Goal: Task Accomplishment & Management: Manage account settings

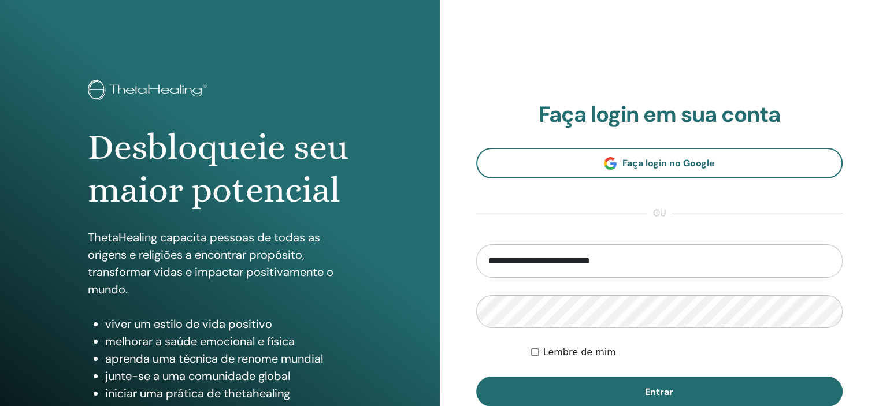
click at [574, 265] on input "**********" at bounding box center [659, 261] width 367 height 34
type input "*"
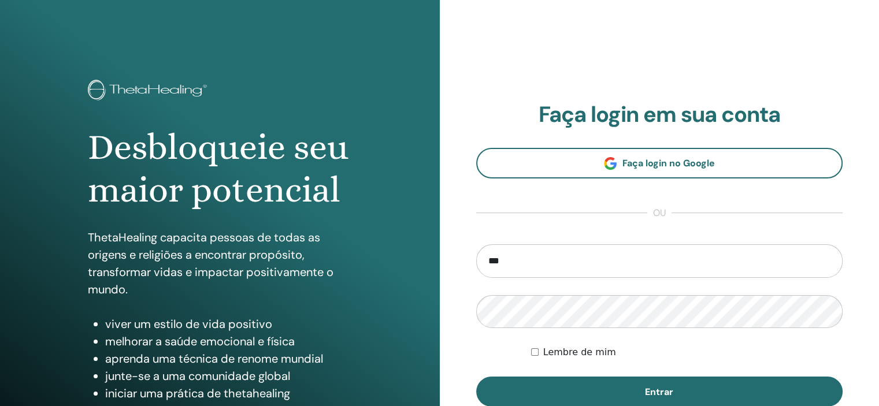
type input "**********"
click at [594, 351] on font "Lembre de mim" at bounding box center [579, 352] width 73 height 11
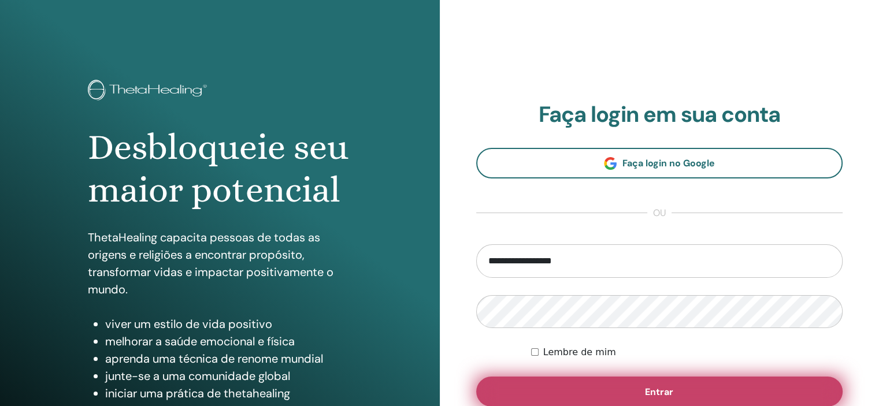
click at [593, 380] on button "Entrar" at bounding box center [659, 392] width 367 height 30
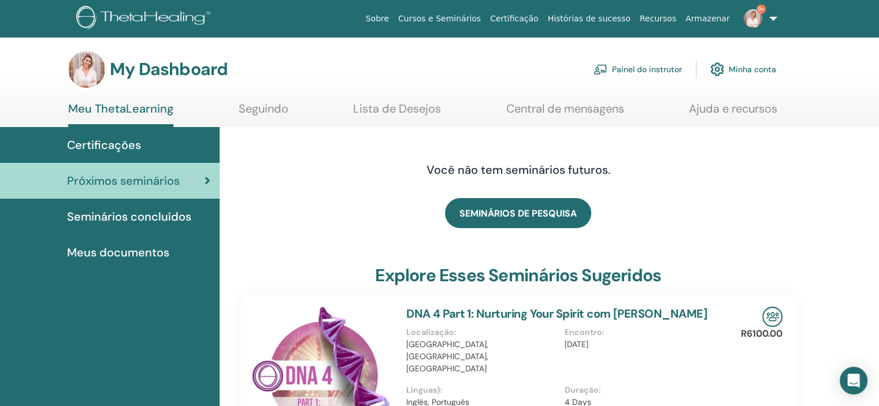
click at [662, 61] on link "Painel do instrutor" at bounding box center [637, 69] width 88 height 25
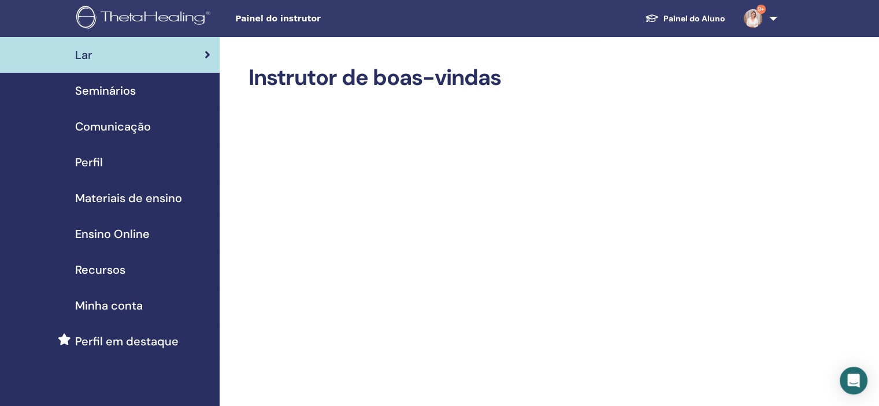
click at [104, 90] on span "Seminários" at bounding box center [105, 90] width 61 height 17
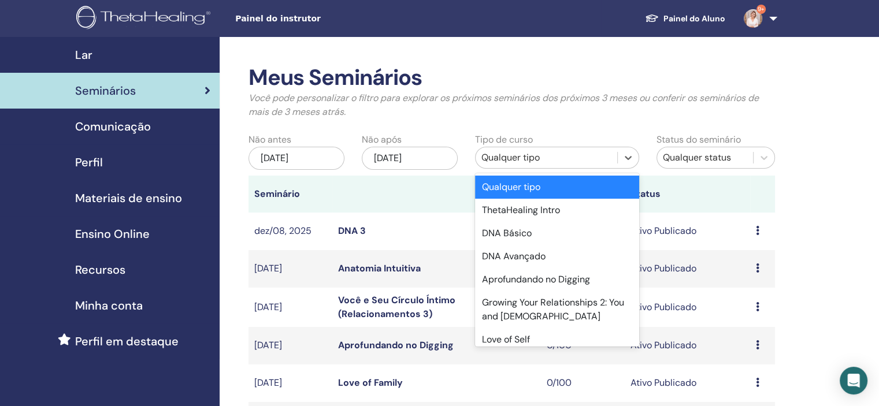
click at [556, 159] on div "Qualquer tipo" at bounding box center [546, 158] width 130 height 14
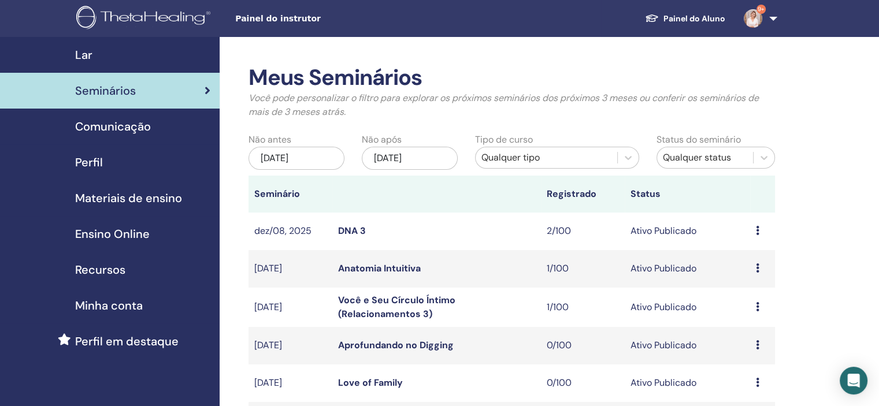
click at [550, 114] on p "Você pode personalizar o filtro para explorar os próximos seminários dos próxim…" at bounding box center [511, 105] width 526 height 28
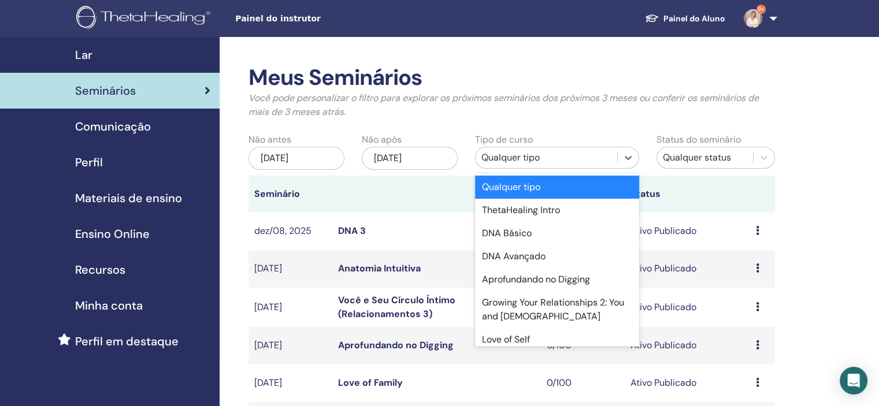
click at [554, 158] on div "Qualquer tipo" at bounding box center [546, 158] width 130 height 14
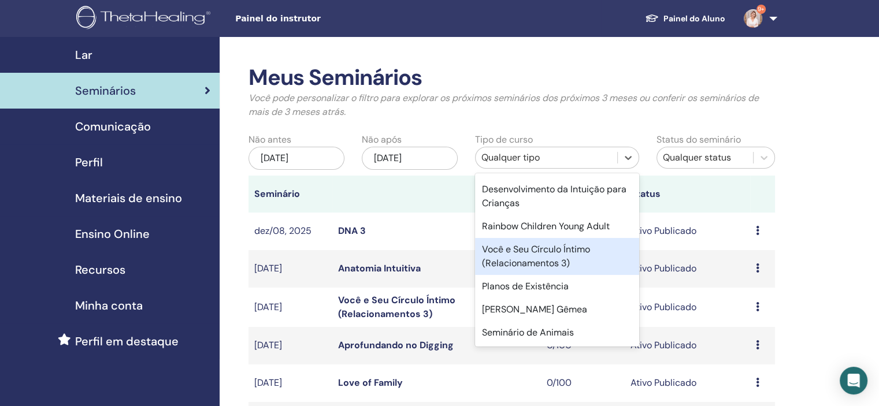
scroll to position [335, 0]
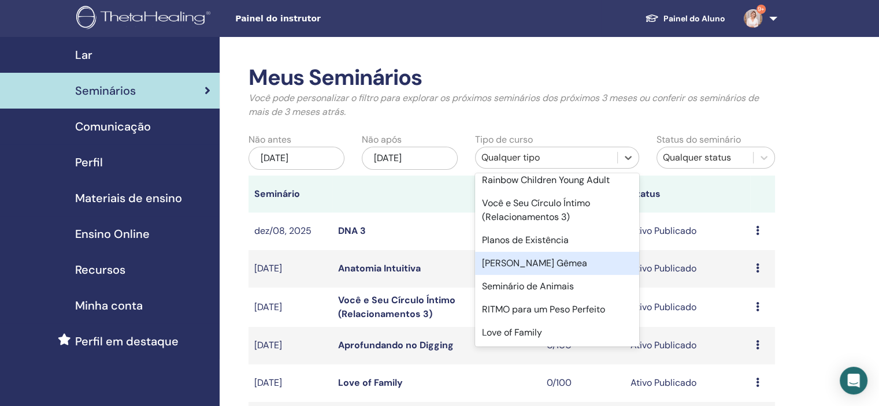
click at [522, 263] on div "Alma Gêmea" at bounding box center [557, 263] width 164 height 23
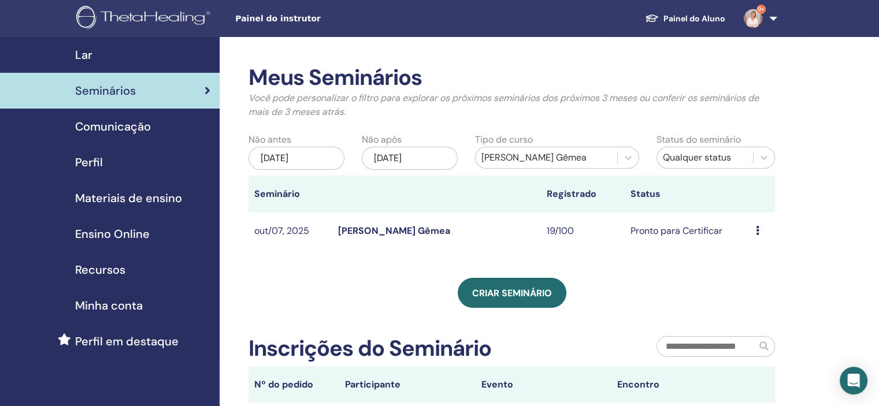
click at [757, 229] on icon at bounding box center [757, 230] width 3 height 9
click at [760, 273] on link "Participantes" at bounding box center [755, 273] width 57 height 12
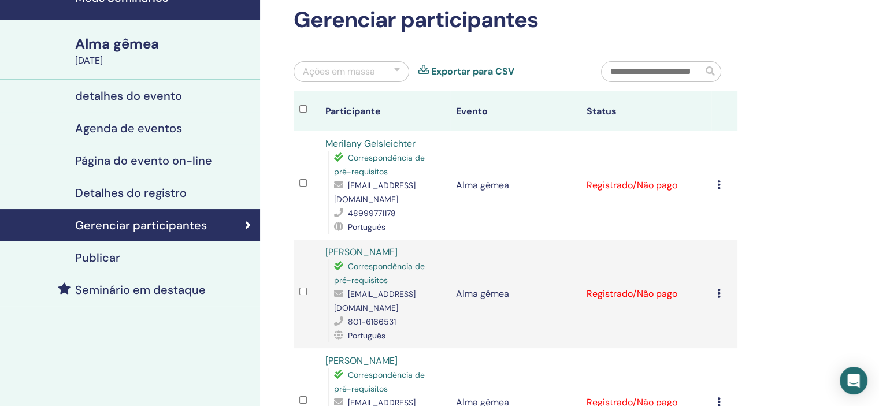
click at [649, 70] on input "text" at bounding box center [651, 72] width 101 height 20
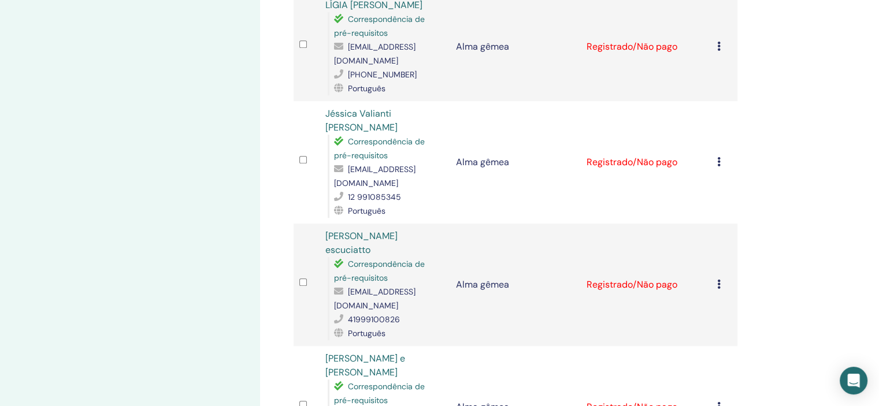
scroll to position [1040, 0]
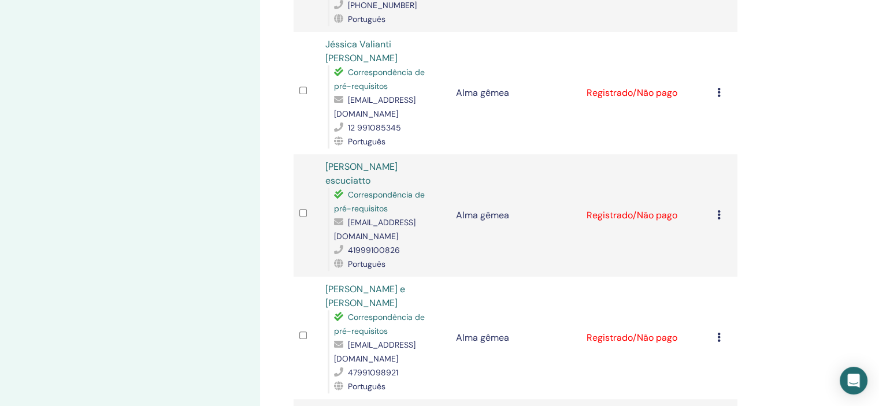
click at [717, 210] on icon at bounding box center [718, 214] width 3 height 9
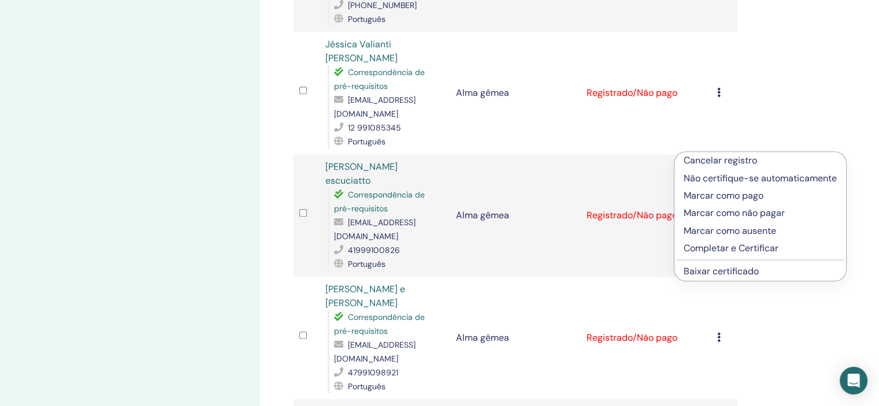
click at [716, 251] on font "Completar e Certificar" at bounding box center [731, 248] width 95 height 12
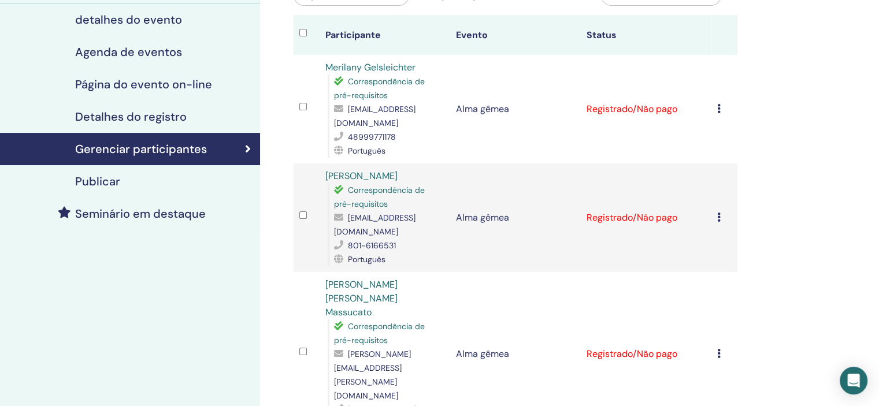
scroll to position [116, 0]
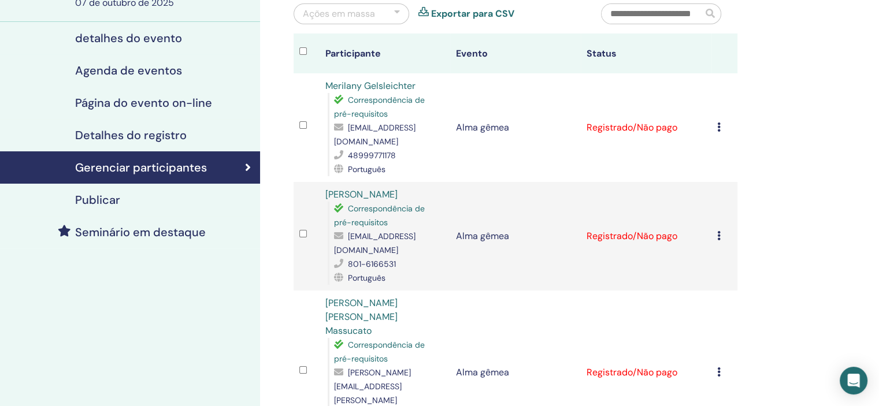
click at [718, 122] on icon at bounding box center [718, 126] width 3 height 9
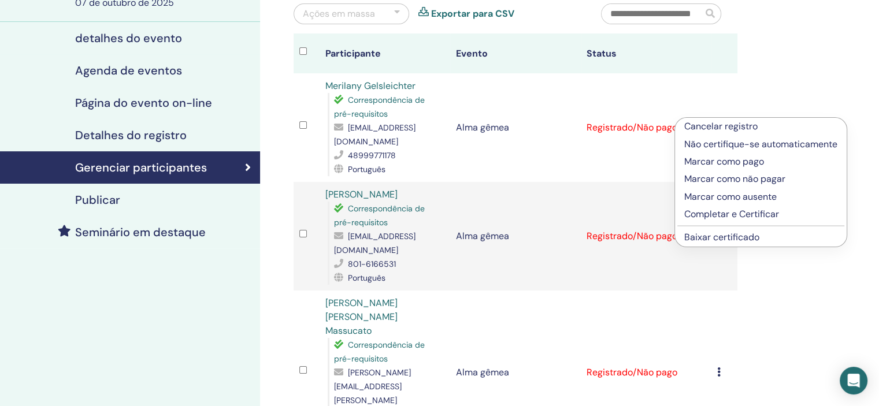
click at [729, 214] on font "Completar e Certificar" at bounding box center [731, 214] width 95 height 12
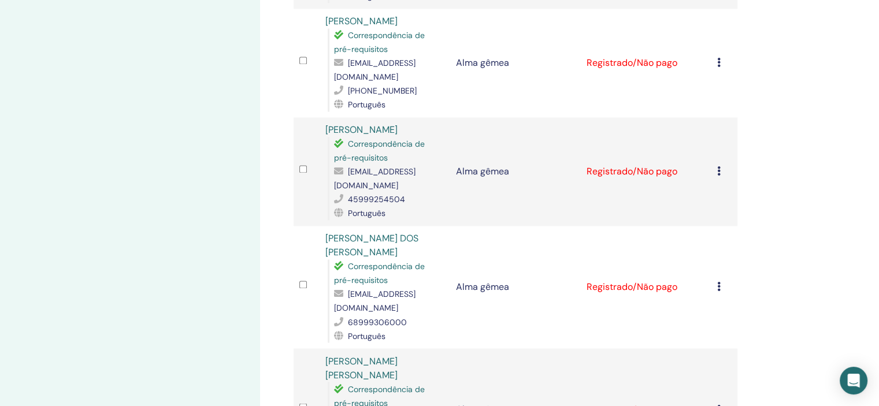
scroll to position [1907, 0]
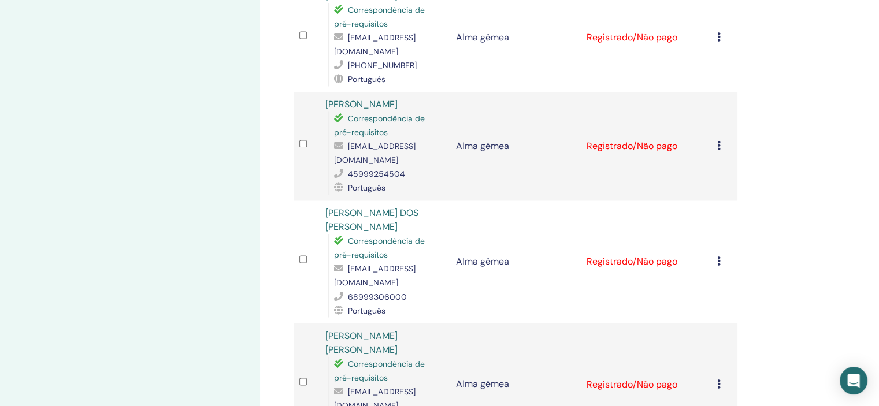
click at [718, 379] on icon at bounding box center [718, 383] width 3 height 9
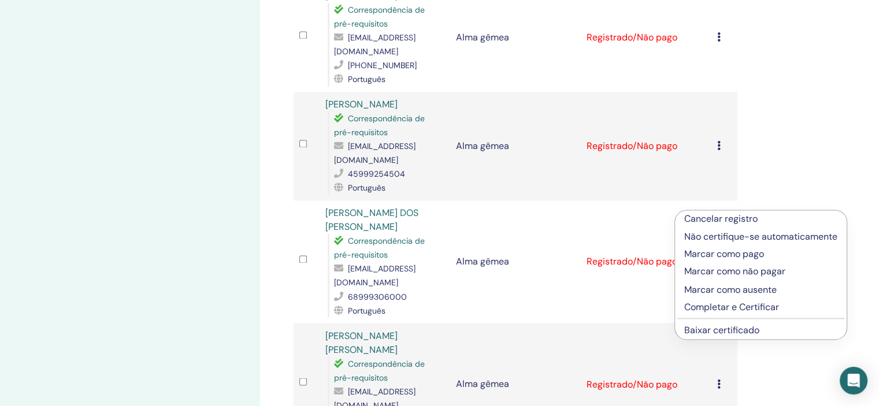
click at [719, 307] on font "Completar e Certificar" at bounding box center [731, 306] width 95 height 12
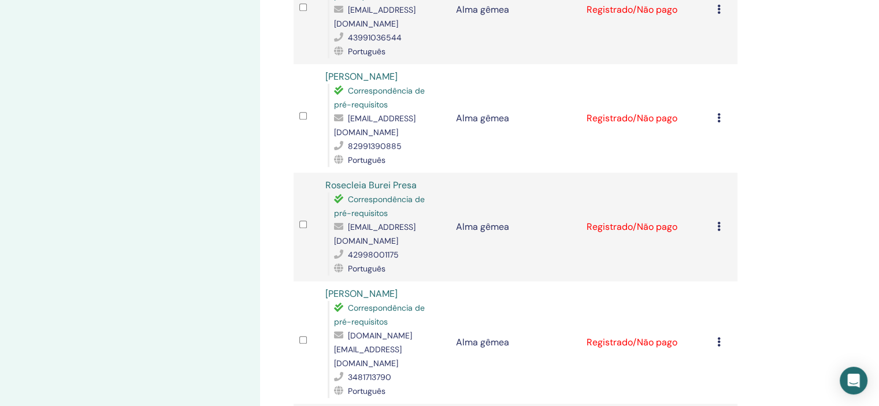
scroll to position [636, 0]
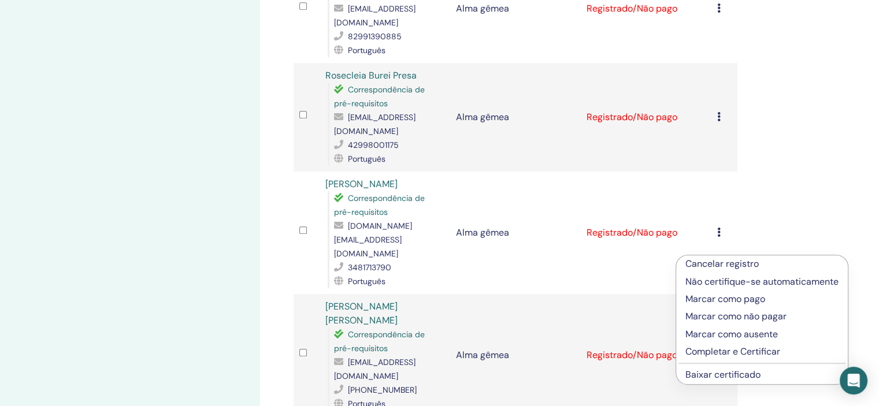
scroll to position [751, 0]
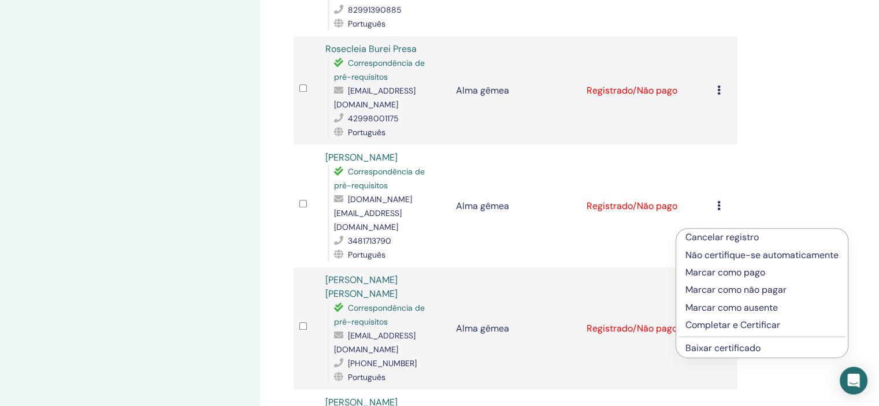
click at [711, 324] on font "Completar e Certificar" at bounding box center [732, 325] width 95 height 12
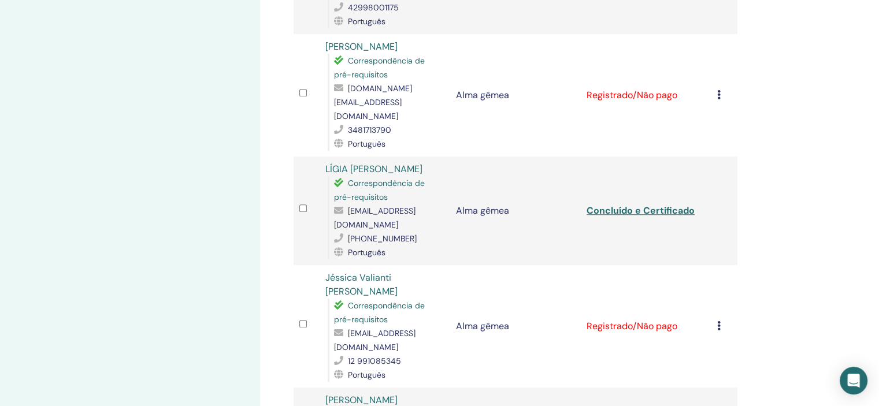
scroll to position [809, 0]
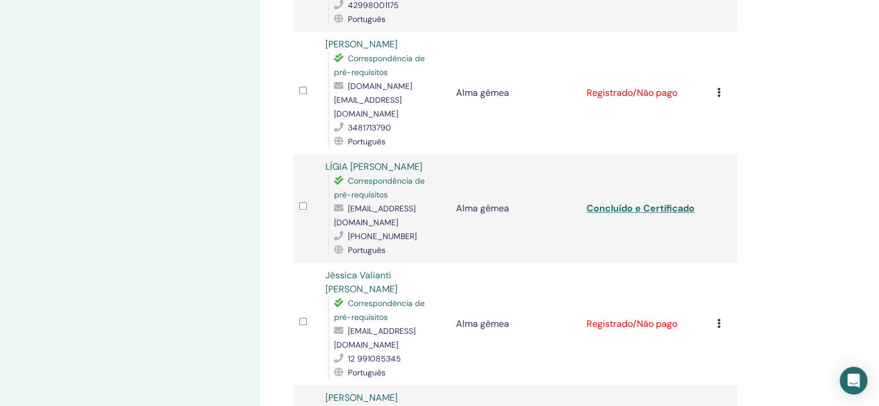
click at [716, 277] on td "Cancelar registro Não certifique-se automaticamente Marcar como pago Marcar com…" at bounding box center [724, 324] width 26 height 122
click at [719, 319] on icon at bounding box center [718, 323] width 3 height 9
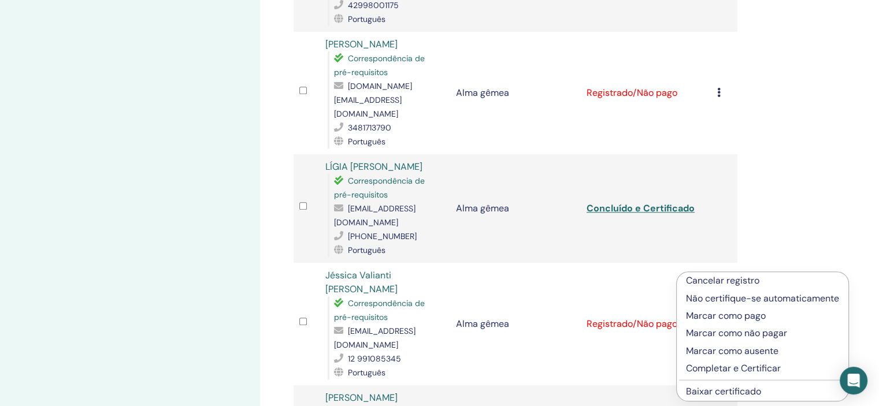
click at [728, 368] on font "Completar e Certificar" at bounding box center [733, 368] width 95 height 12
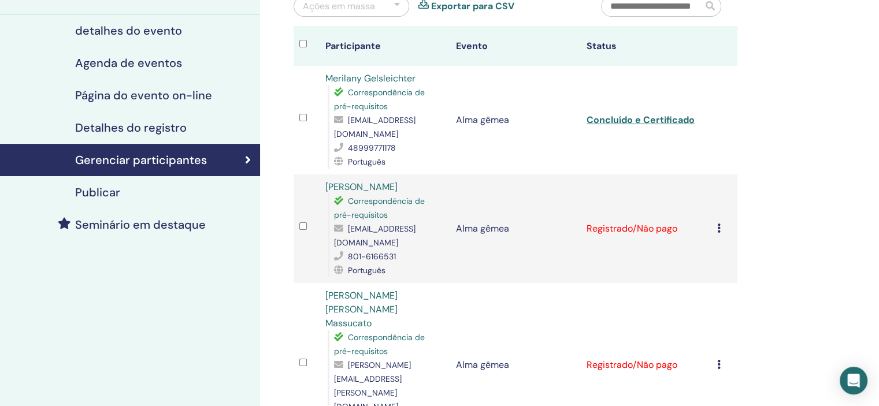
scroll to position [116, 0]
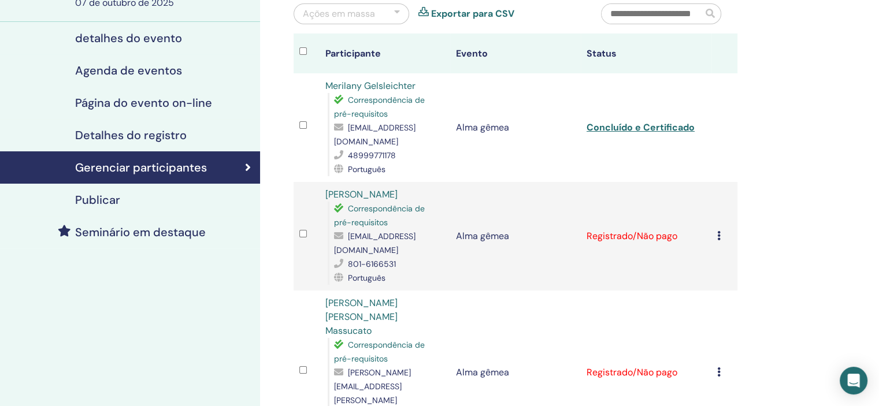
click at [650, 12] on input "text" at bounding box center [651, 14] width 101 height 20
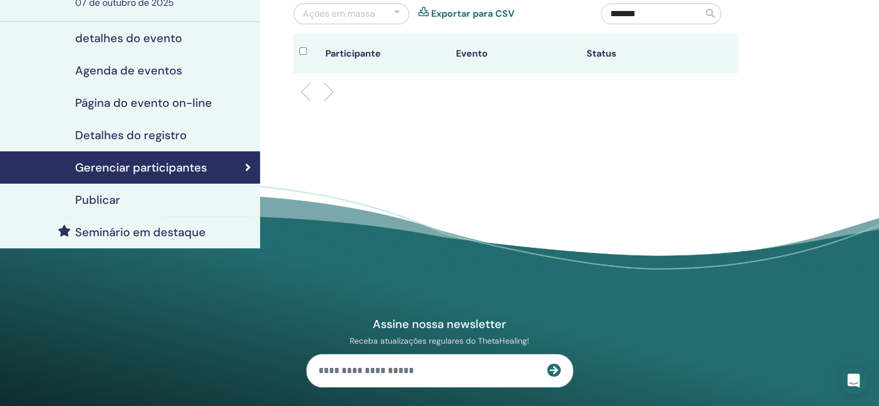
click at [615, 13] on input "******" at bounding box center [651, 14] width 101 height 20
click at [644, 12] on input "******" at bounding box center [651, 14] width 101 height 20
type input "*"
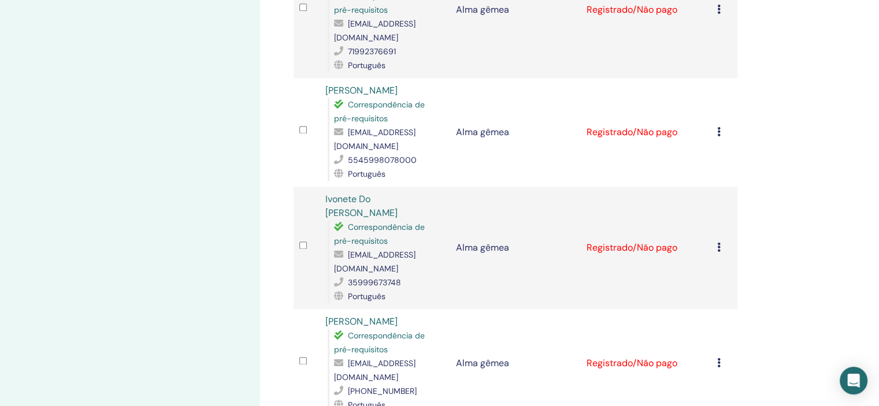
scroll to position [1560, 0]
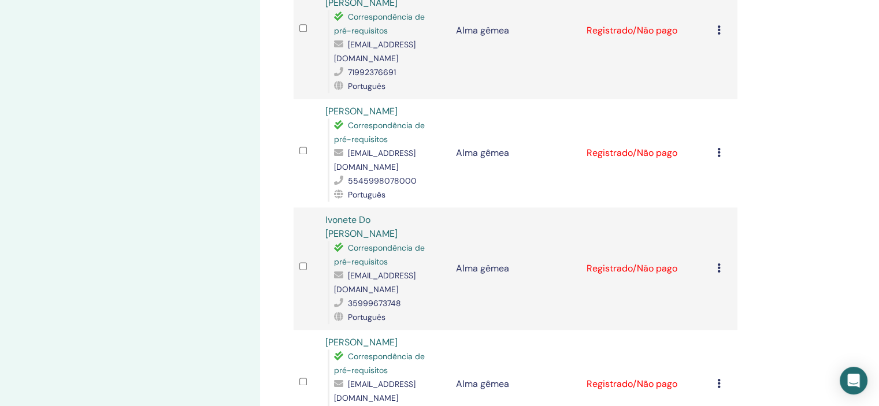
click at [717, 379] on icon at bounding box center [718, 383] width 3 height 9
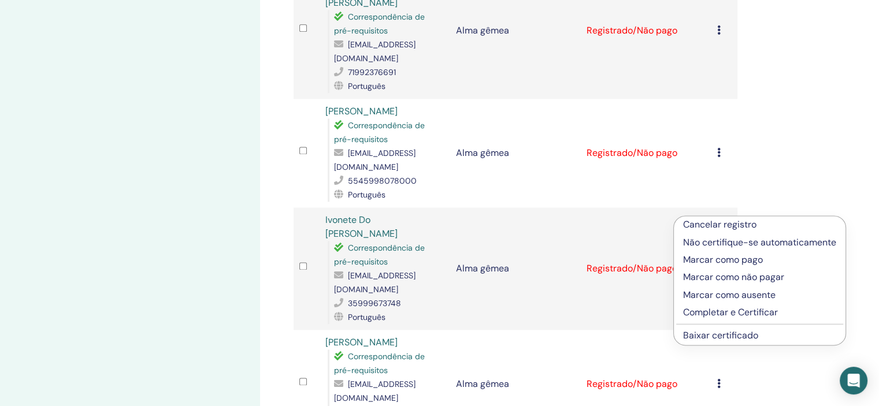
click at [714, 313] on font "Completar e Certificar" at bounding box center [730, 312] width 95 height 12
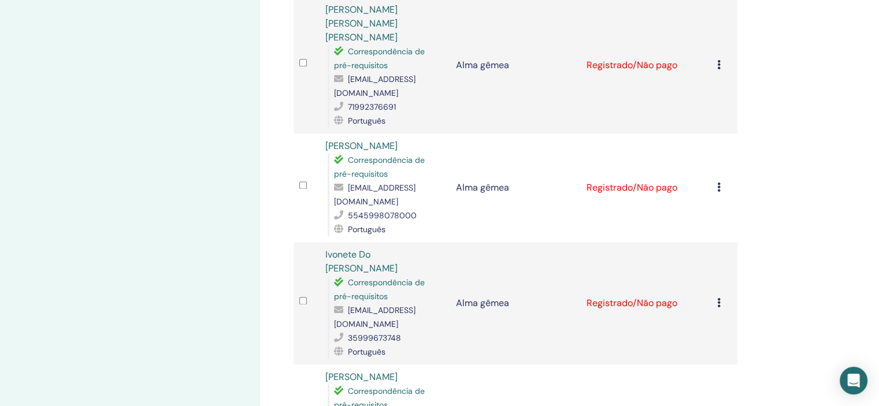
scroll to position [1546, 0]
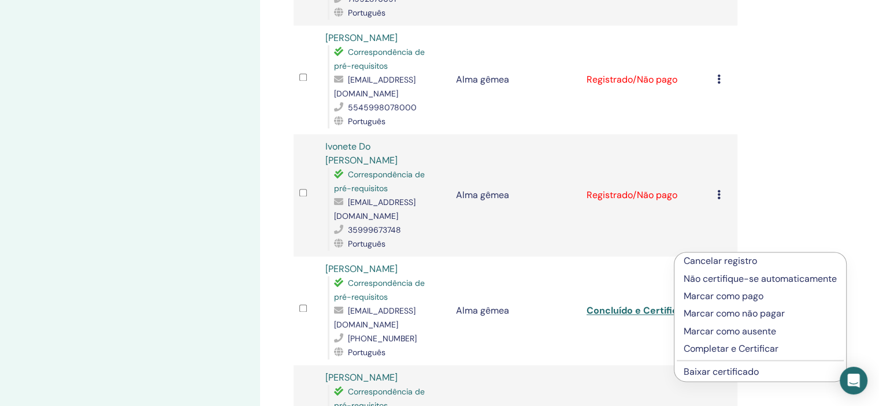
scroll to position [1662, 0]
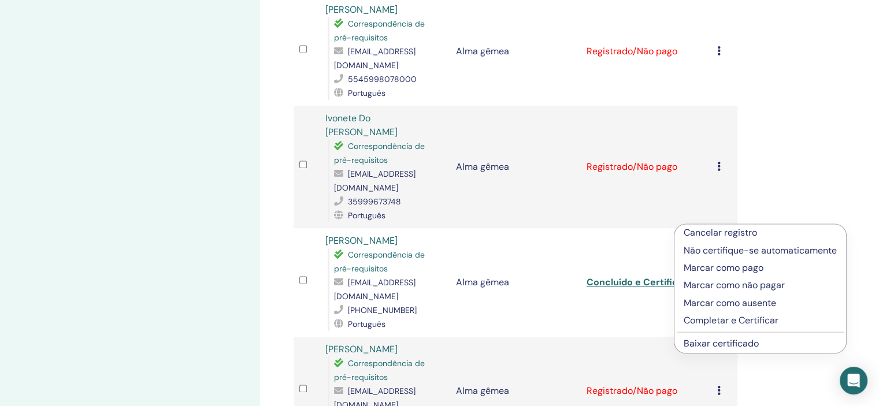
click at [716, 323] on font "Completar e Certificar" at bounding box center [731, 320] width 95 height 12
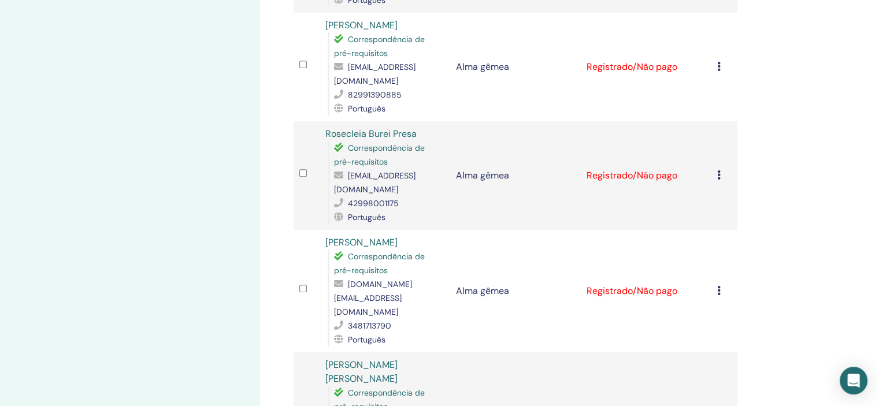
scroll to position [644, 0]
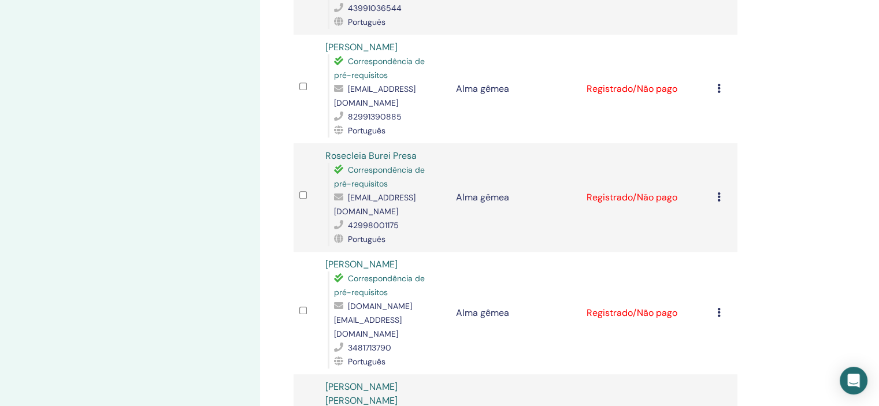
click at [719, 192] on icon at bounding box center [718, 196] width 3 height 9
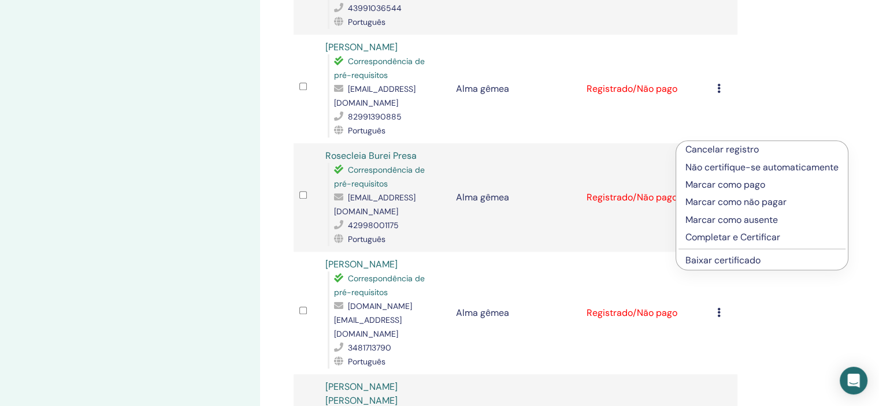
click at [736, 239] on font "Completar e Certificar" at bounding box center [732, 237] width 95 height 12
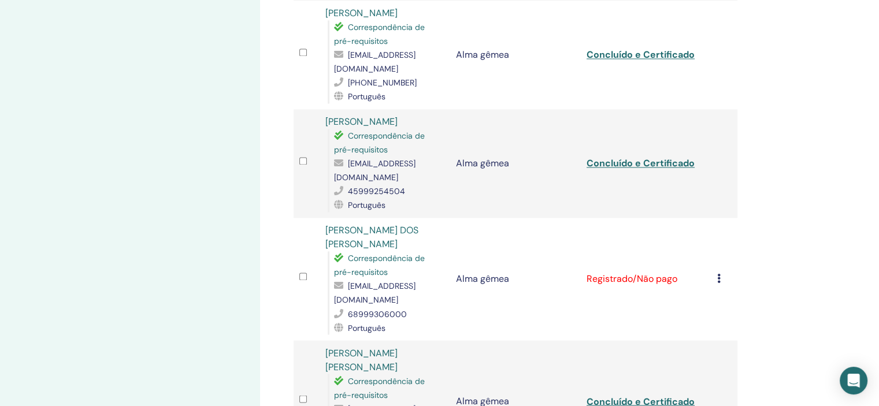
scroll to position [1965, 0]
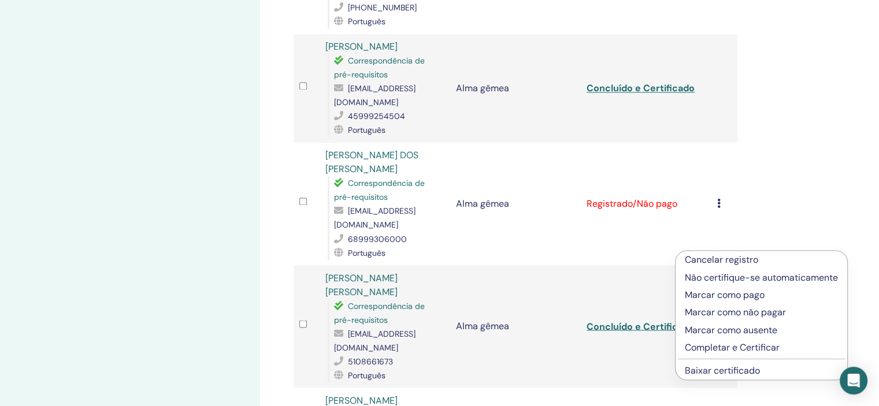
click at [712, 344] on font "Completar e Certificar" at bounding box center [732, 347] width 95 height 12
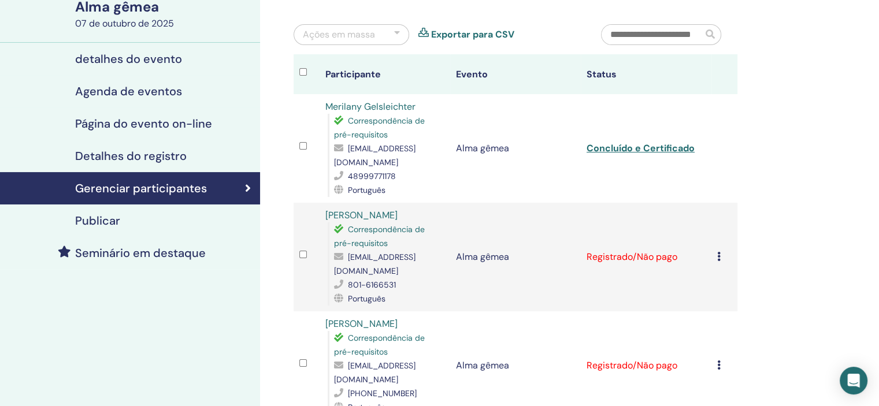
scroll to position [116, 0]
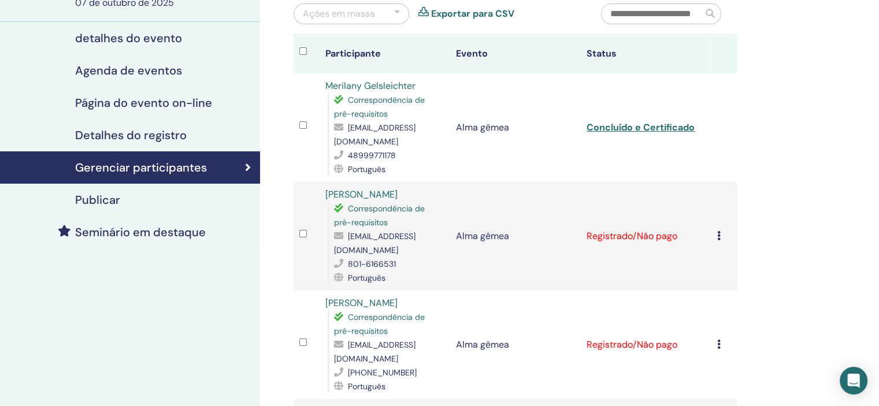
click at [713, 340] on td "Cancelar registro Não certifique-se automaticamente Marcar como pago Marcar com…" at bounding box center [724, 345] width 26 height 109
click at [717, 340] on icon at bounding box center [718, 344] width 3 height 9
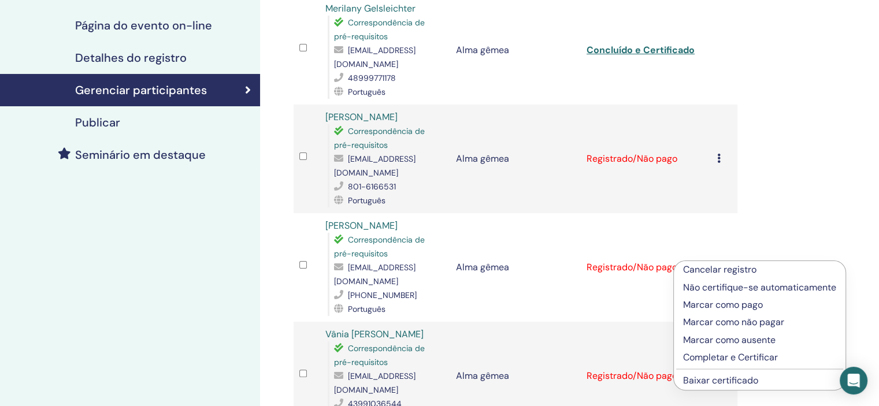
scroll to position [231, 0]
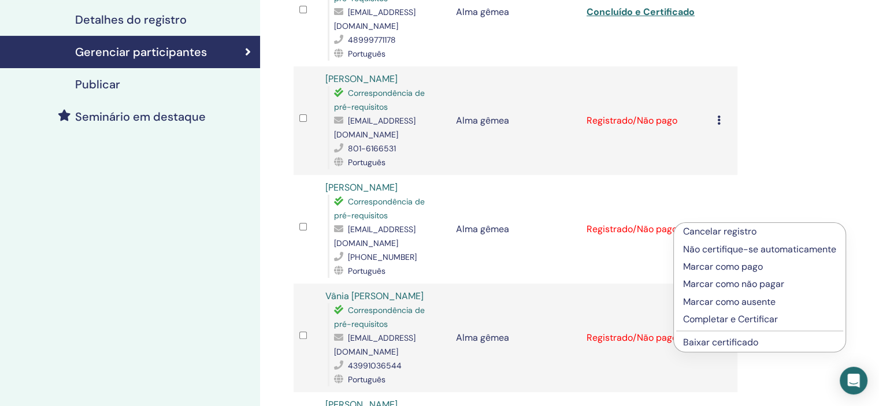
click at [712, 316] on font "Completar e Certificar" at bounding box center [730, 319] width 95 height 12
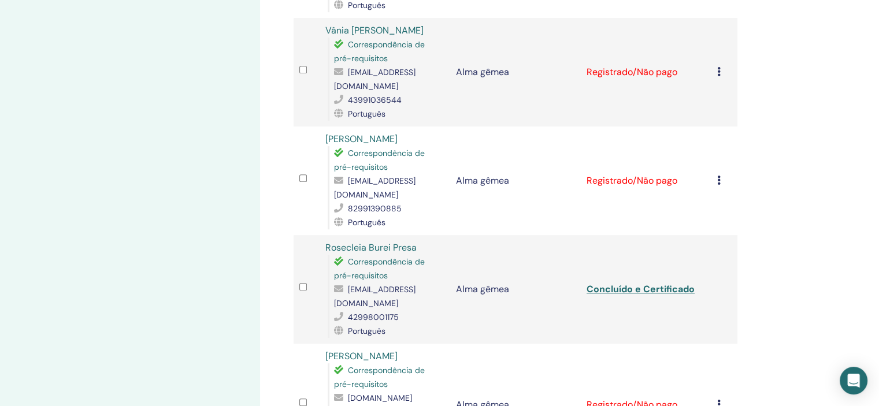
scroll to position [578, 0]
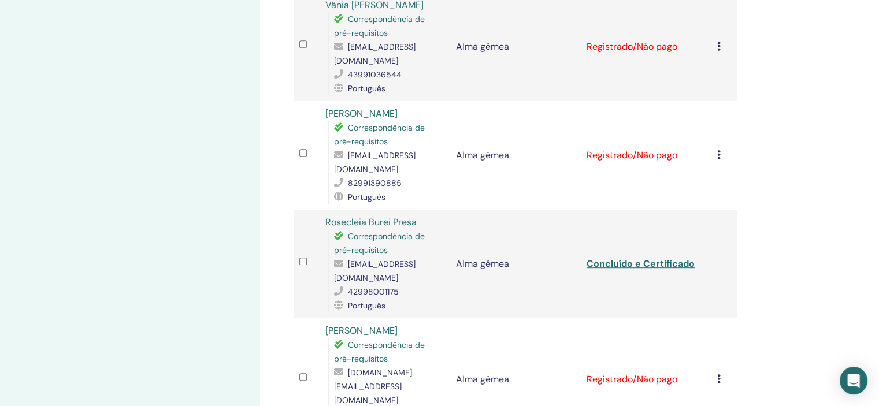
click at [718, 374] on icon at bounding box center [718, 378] width 3 height 9
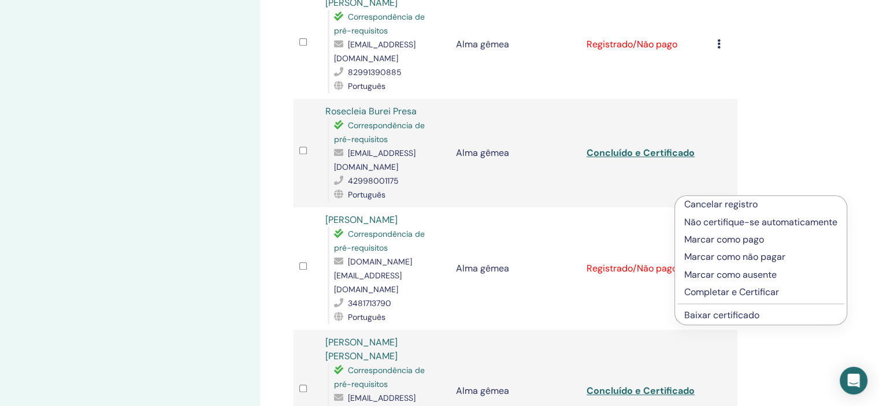
scroll to position [693, 0]
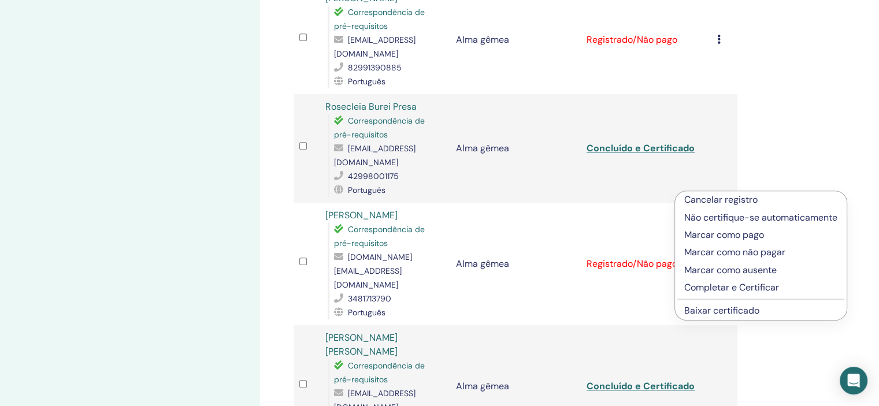
click at [719, 287] on font "Completar e Certificar" at bounding box center [731, 287] width 95 height 12
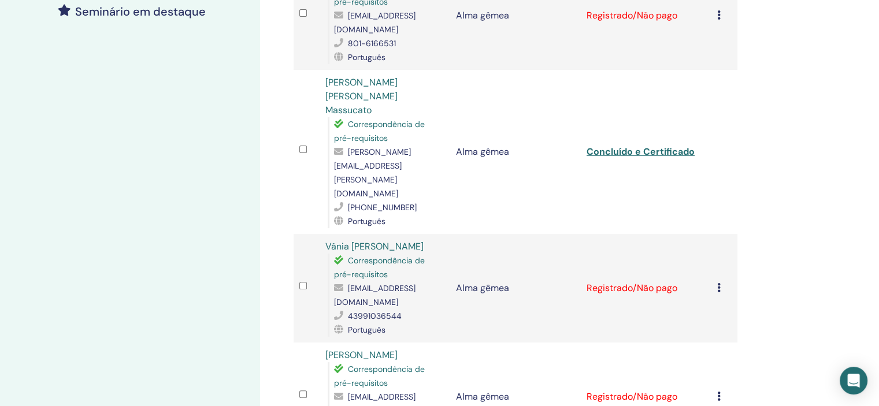
scroll to position [404, 0]
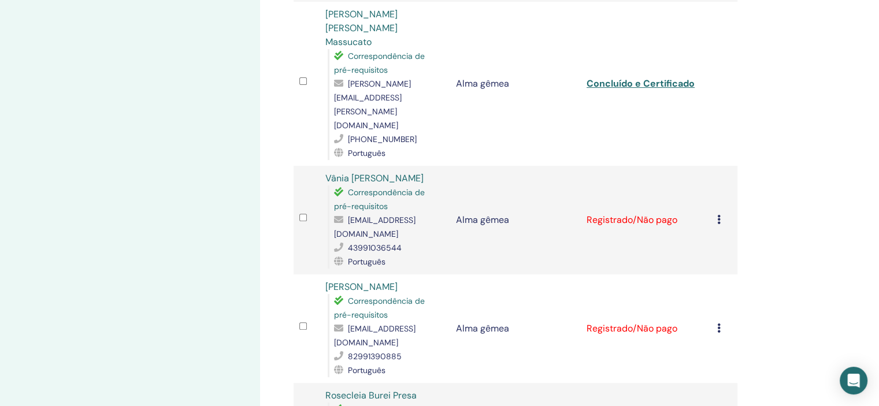
click at [719, 324] on icon at bounding box center [718, 328] width 3 height 9
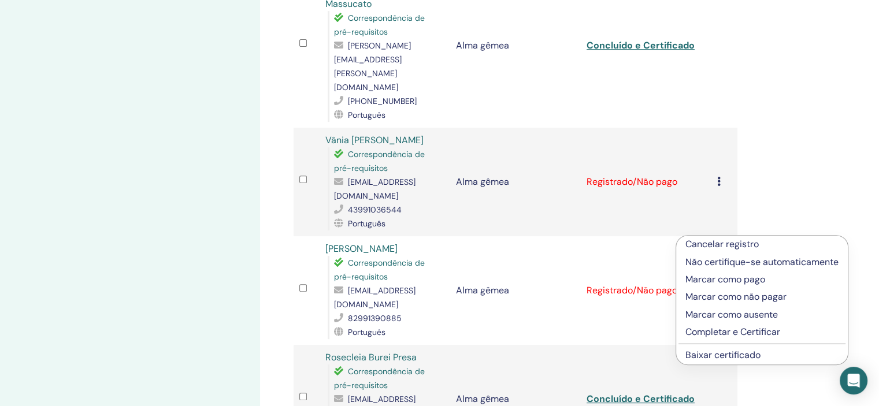
scroll to position [462, 0]
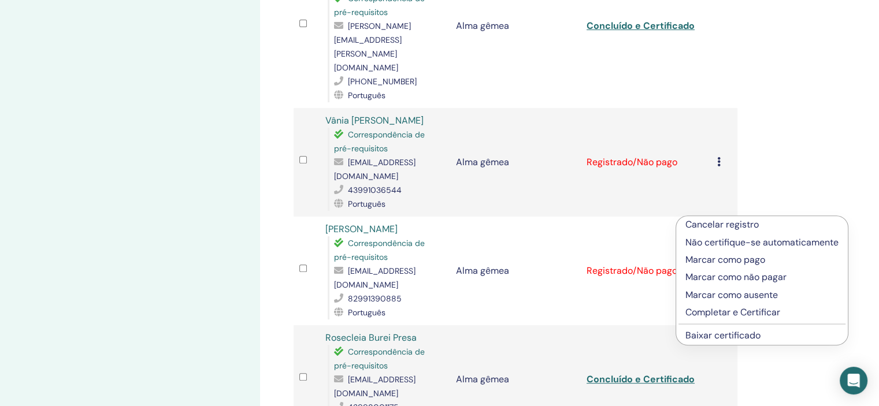
click at [727, 312] on font "Completar e Certificar" at bounding box center [732, 312] width 95 height 12
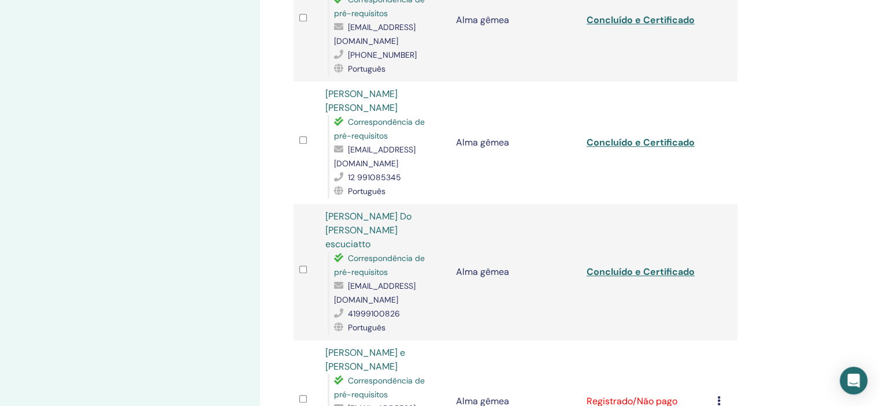
scroll to position [1084, 0]
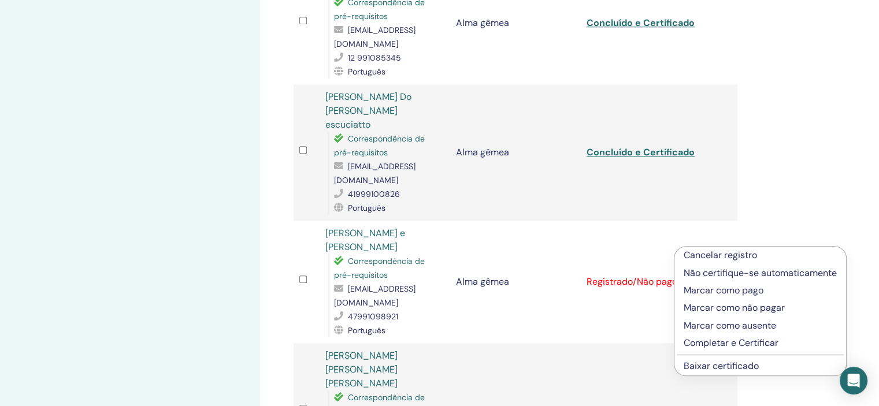
scroll to position [1200, 0]
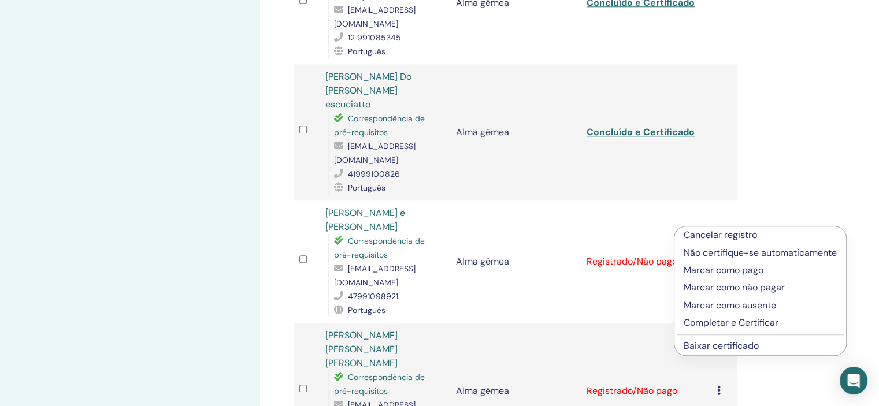
click at [706, 325] on font "Completar e Certificar" at bounding box center [731, 323] width 95 height 12
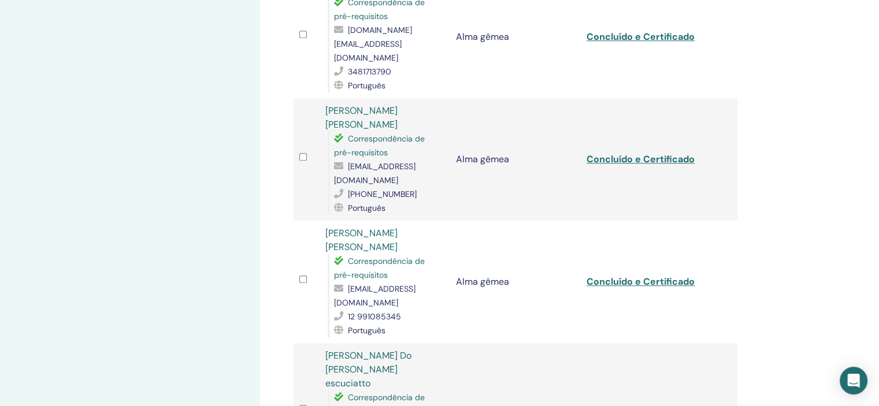
scroll to position [982, 0]
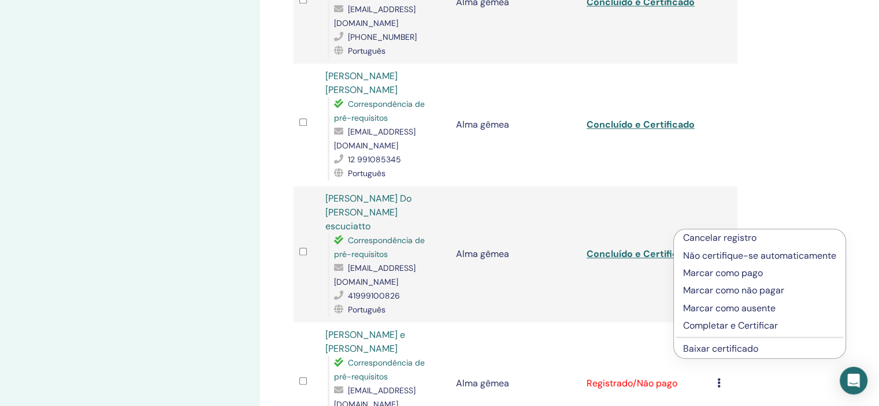
scroll to position [1098, 0]
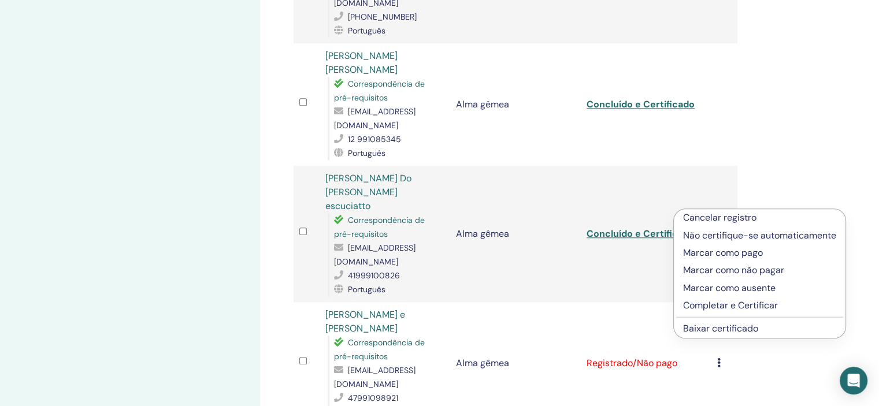
click at [715, 305] on font "Completar e Certificar" at bounding box center [730, 305] width 95 height 12
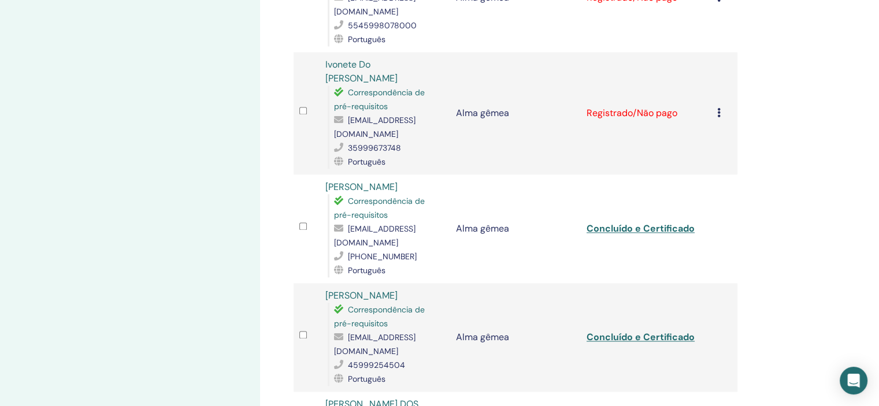
scroll to position [1733, 0]
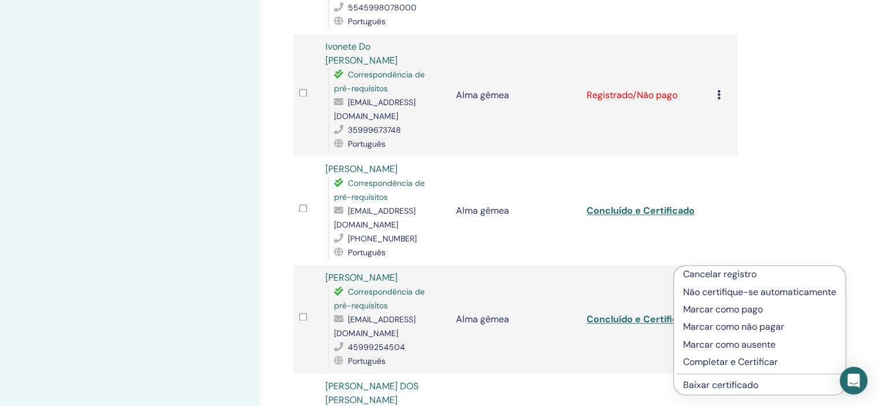
click at [721, 361] on font "Completar e Certificar" at bounding box center [730, 362] width 95 height 12
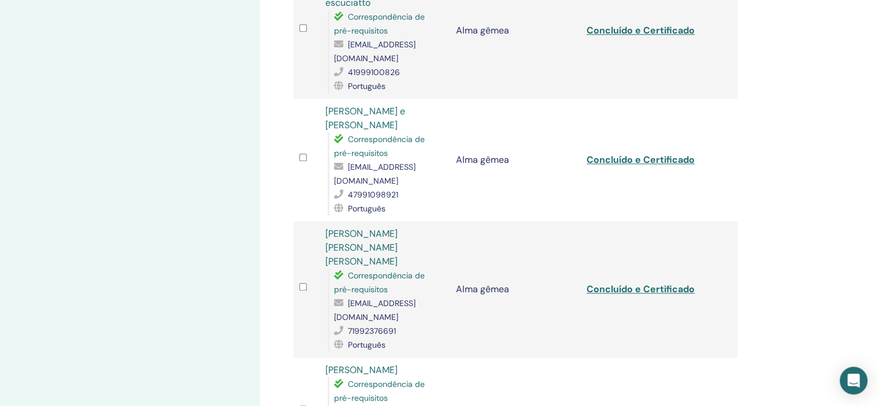
scroll to position [1329, 0]
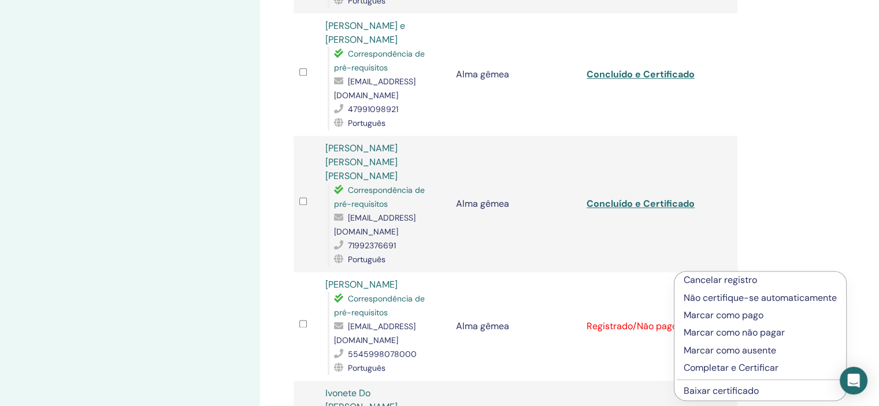
scroll to position [1444, 0]
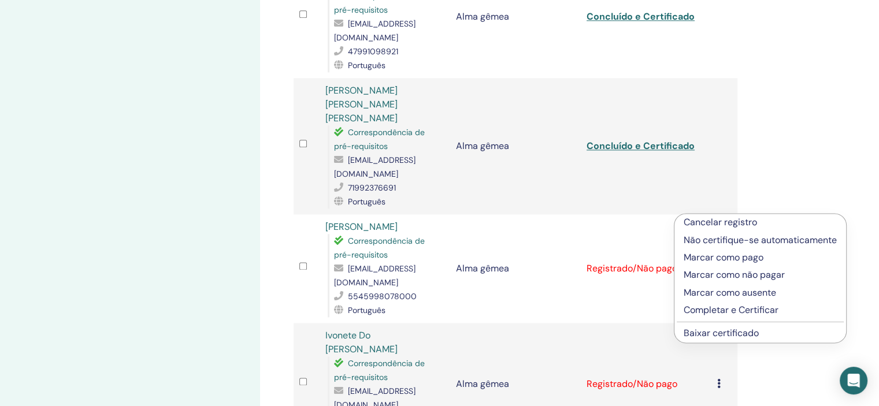
click at [716, 314] on font "Completar e Certificar" at bounding box center [731, 310] width 95 height 12
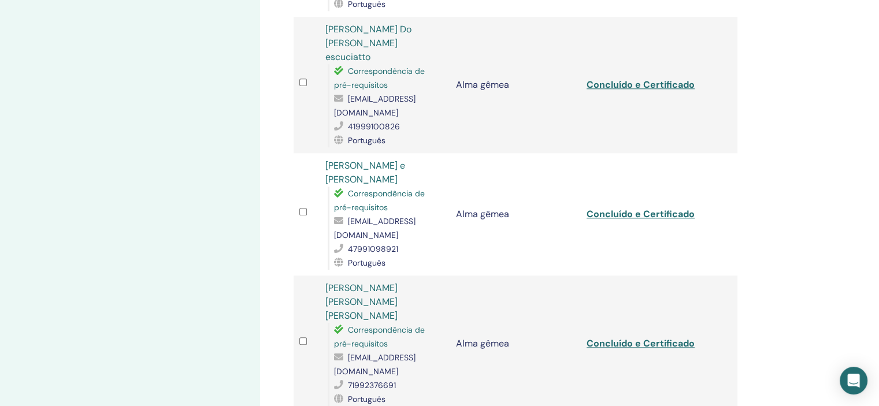
scroll to position [1271, 0]
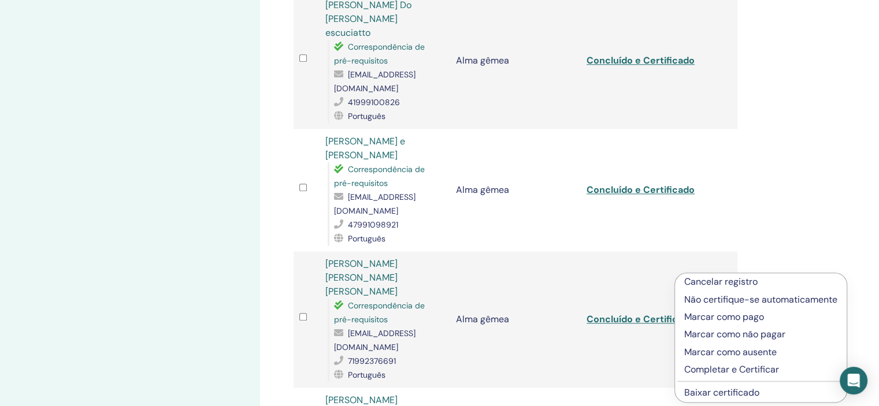
click at [712, 373] on font "Completar e Certificar" at bounding box center [731, 369] width 95 height 12
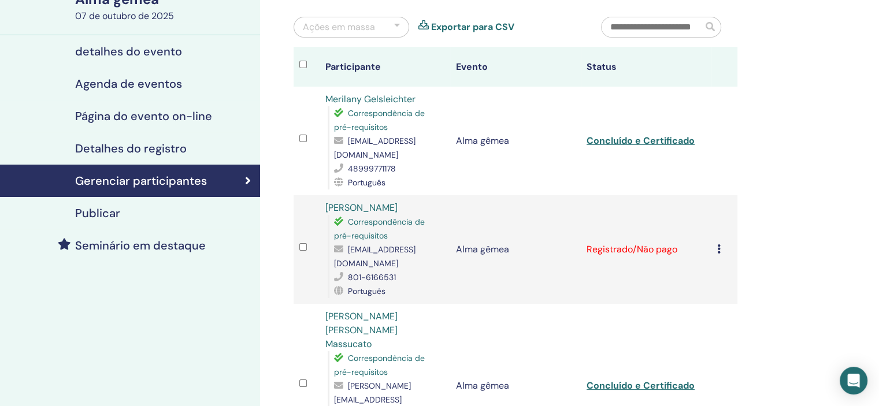
scroll to position [116, 0]
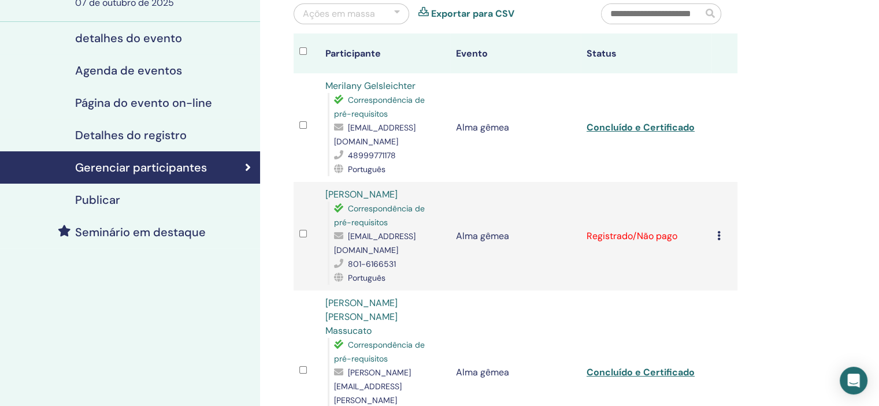
click at [717, 231] on icon at bounding box center [718, 235] width 3 height 9
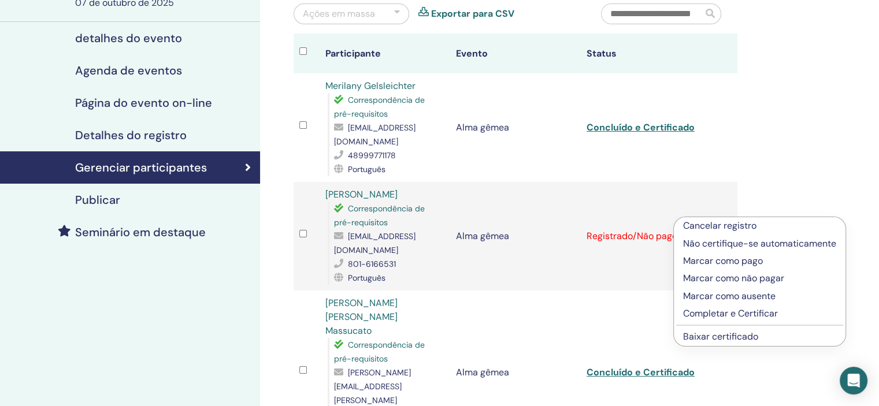
click at [710, 313] on font "Completar e Certificar" at bounding box center [730, 313] width 95 height 12
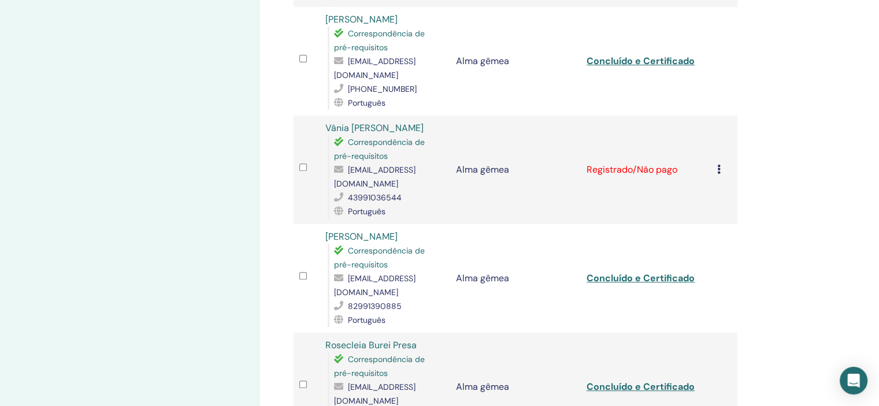
scroll to position [347, 0]
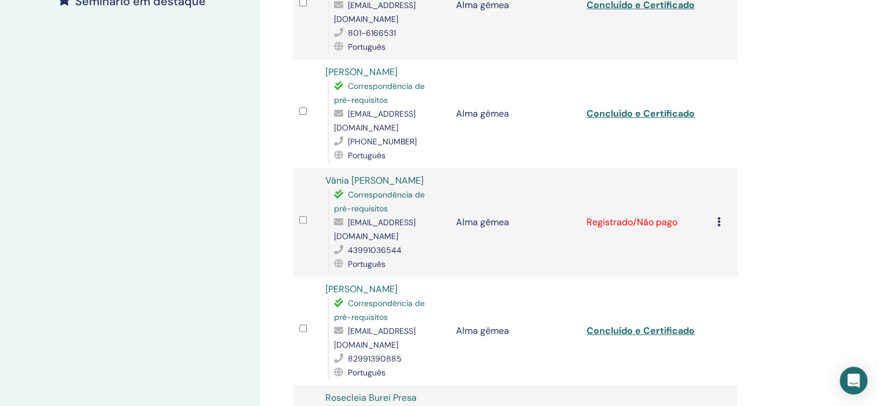
click at [717, 222] on icon at bounding box center [718, 221] width 3 height 9
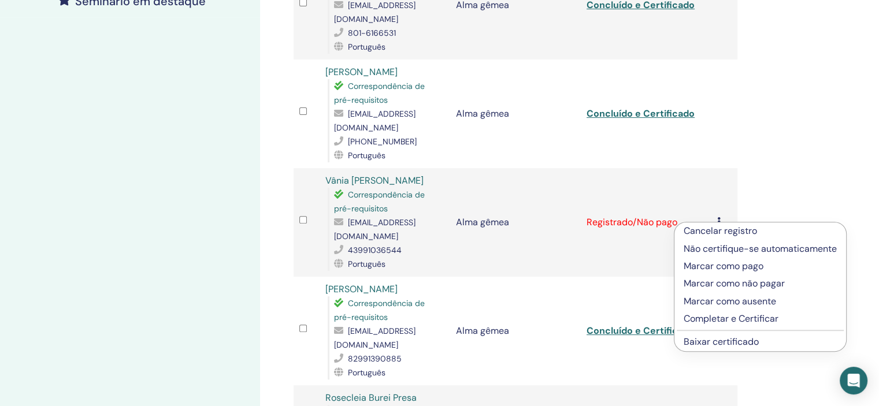
click at [712, 321] on font "Completar e Certificar" at bounding box center [731, 319] width 95 height 12
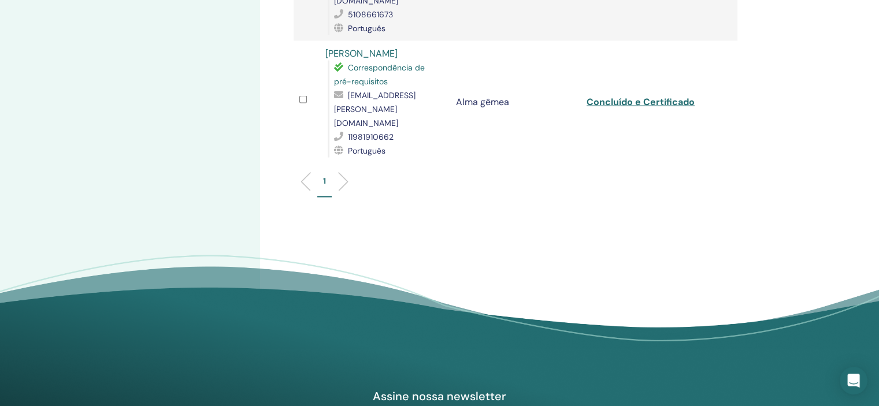
scroll to position [1965, 0]
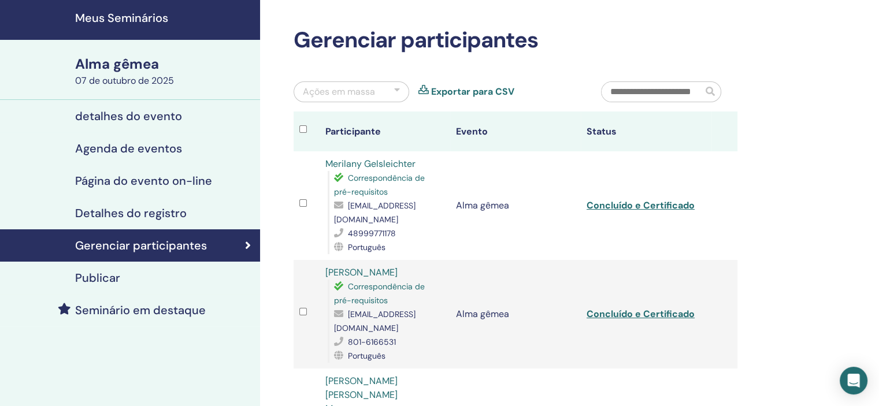
scroll to position [58, 0]
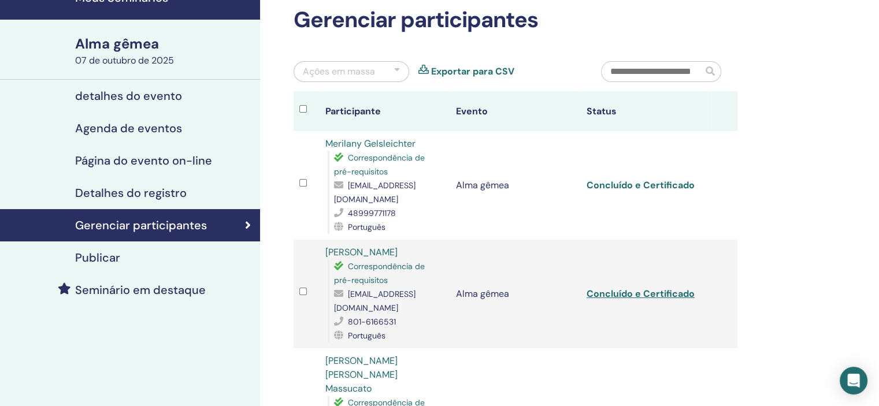
click at [596, 180] on font "Concluído e Certificado" at bounding box center [640, 185] width 108 height 12
click at [682, 288] on font "Concluído e Certificado" at bounding box center [640, 294] width 108 height 12
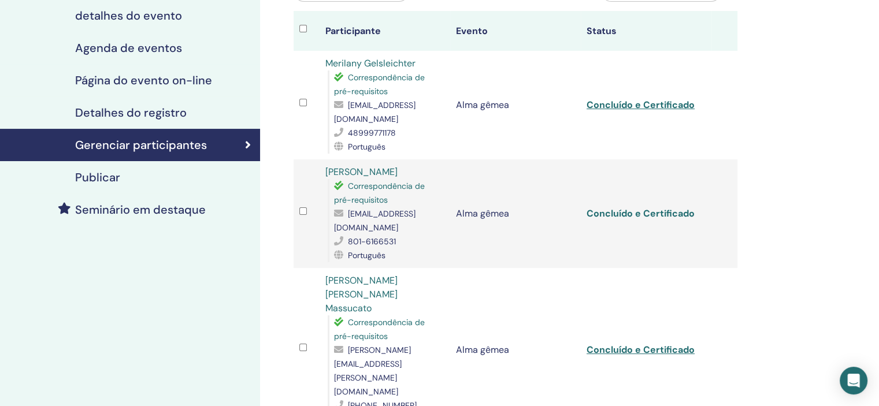
scroll to position [173, 0]
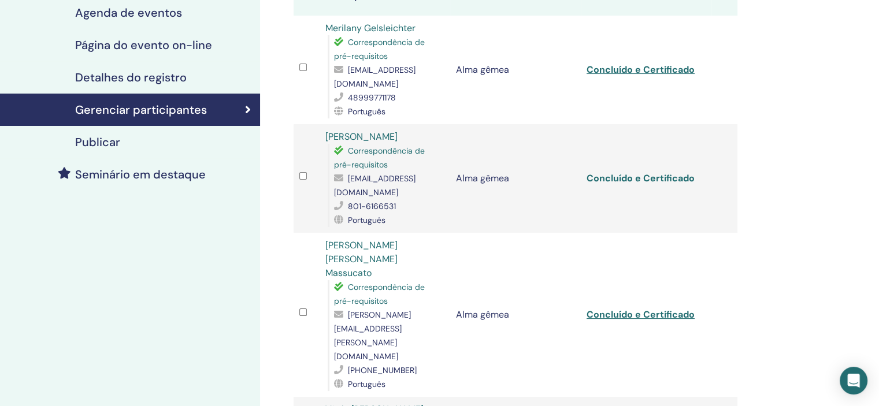
click at [641, 172] on font "Concluído e Certificado" at bounding box center [640, 178] width 108 height 12
click at [659, 309] on font "Concluído e Certificado" at bounding box center [640, 315] width 108 height 12
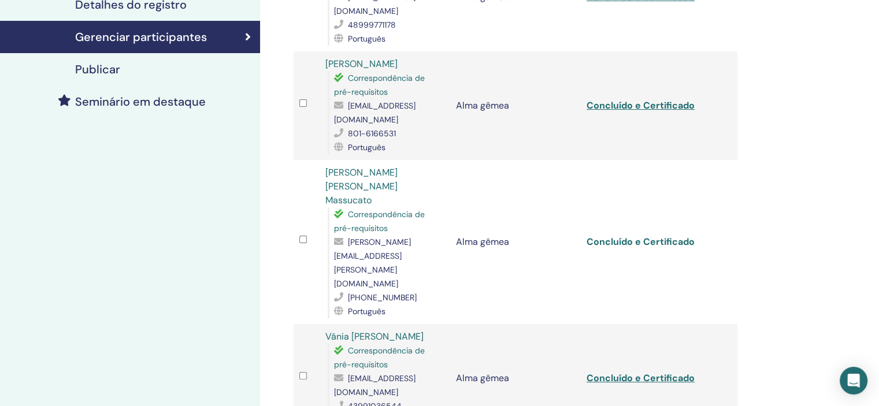
scroll to position [289, 0]
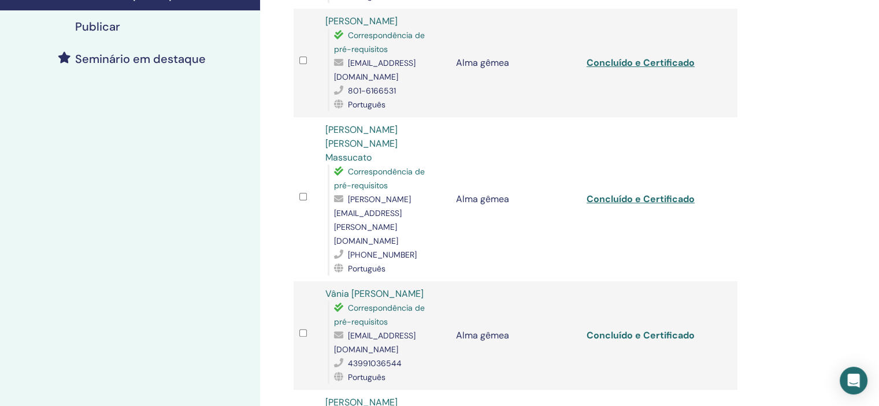
click at [664, 329] on font "Concluído e Certificado" at bounding box center [640, 335] width 108 height 12
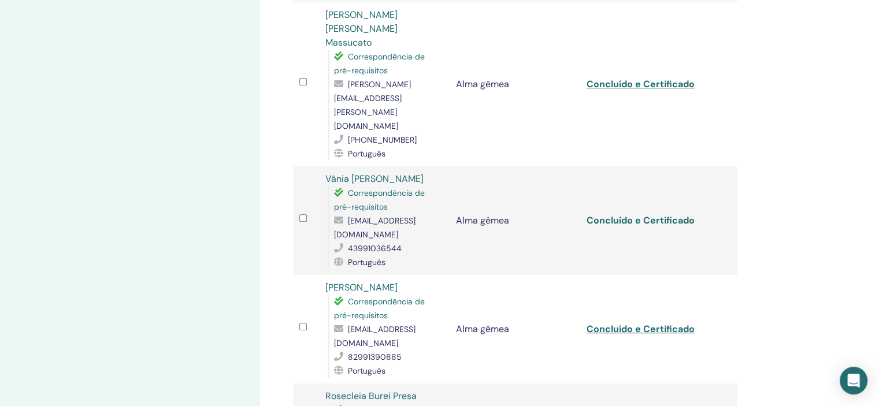
scroll to position [462, 0]
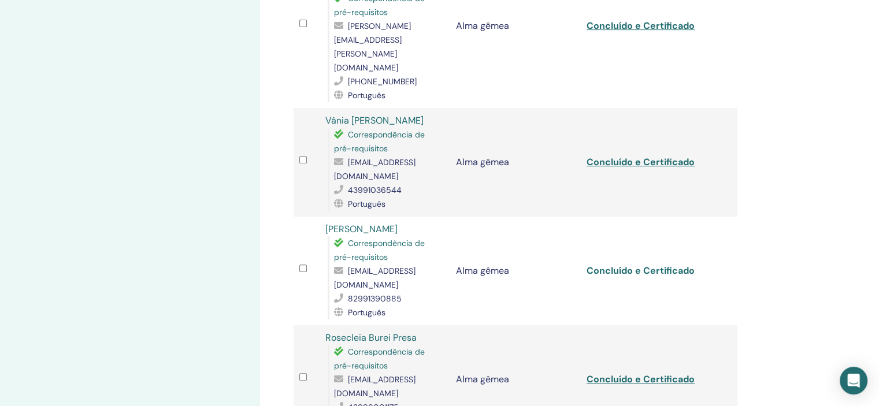
click at [653, 265] on font "Concluído e Certificado" at bounding box center [640, 271] width 108 height 12
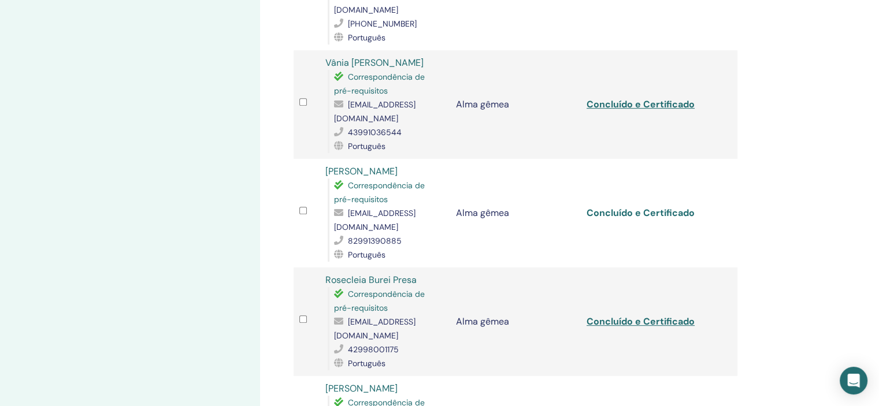
scroll to position [578, 0]
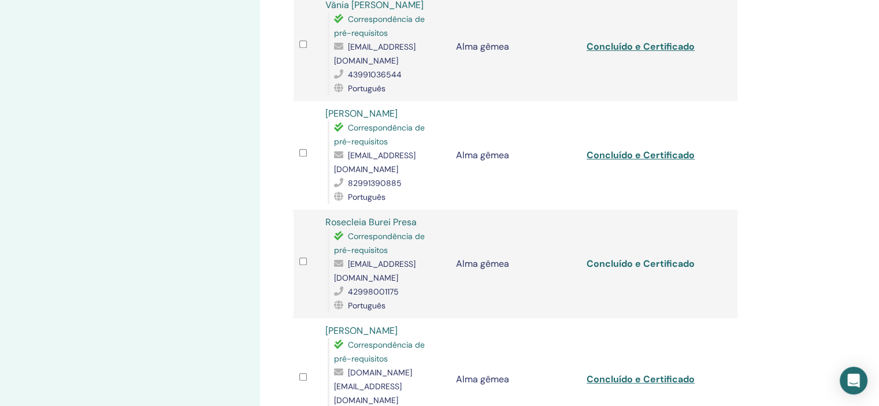
click at [653, 258] on font "Concluído e Certificado" at bounding box center [640, 264] width 108 height 12
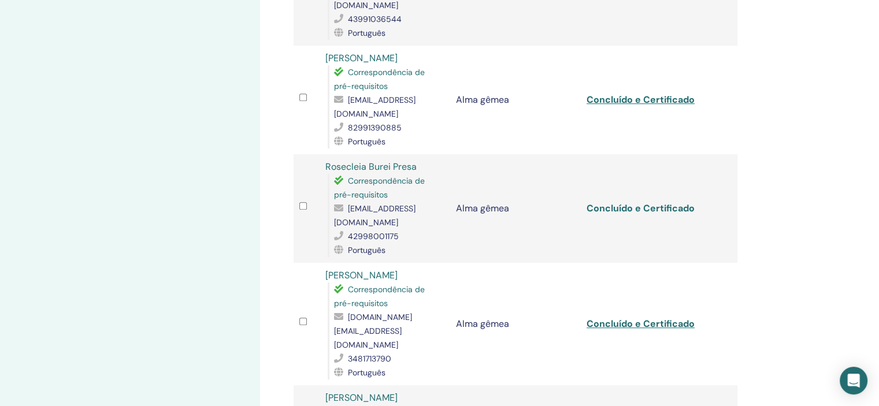
scroll to position [693, 0]
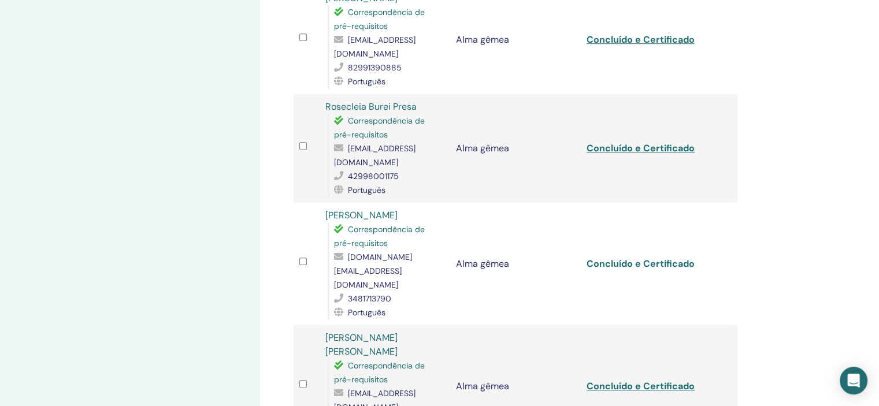
click at [657, 258] on font "Concluído e Certificado" at bounding box center [640, 264] width 108 height 12
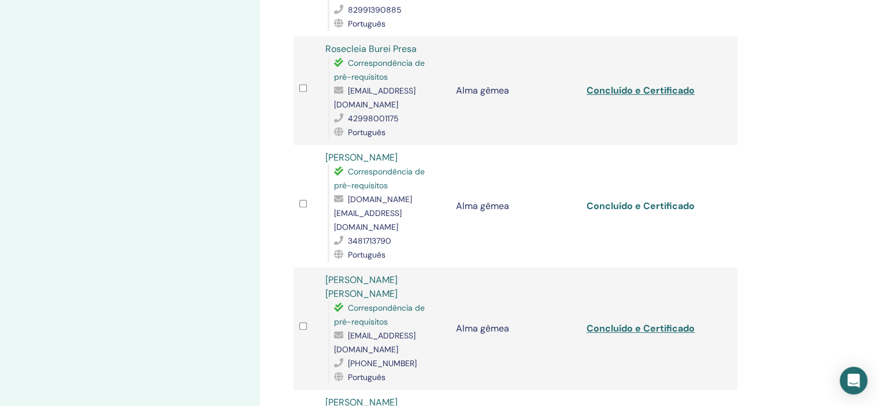
scroll to position [809, 0]
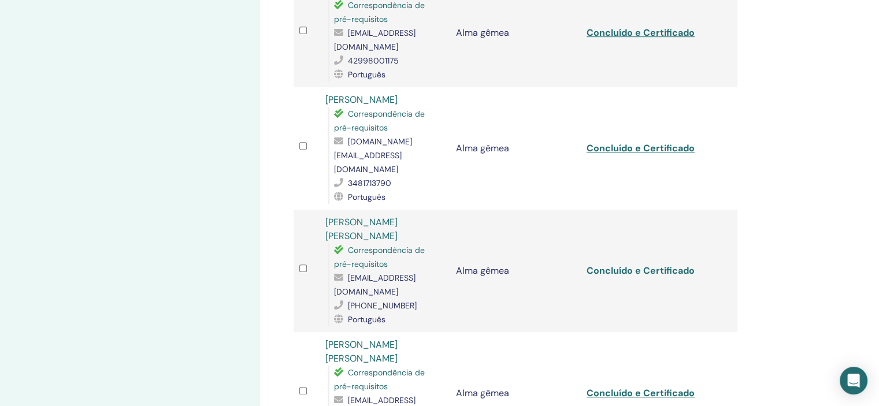
click at [649, 265] on font "Concluído e Certificado" at bounding box center [640, 271] width 108 height 12
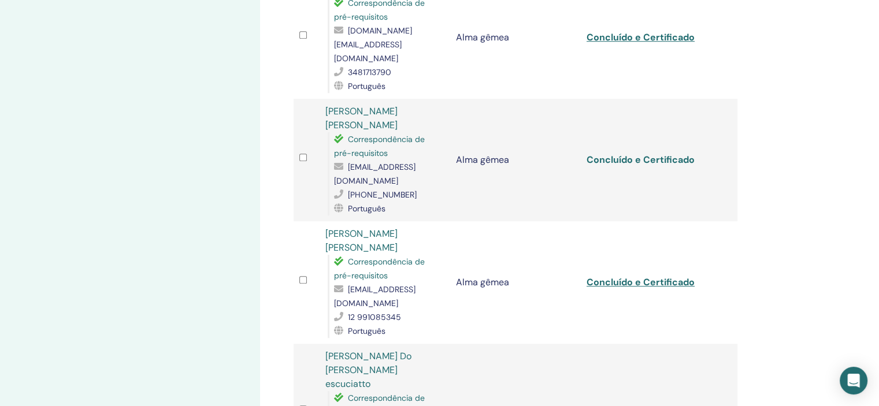
scroll to position [924, 0]
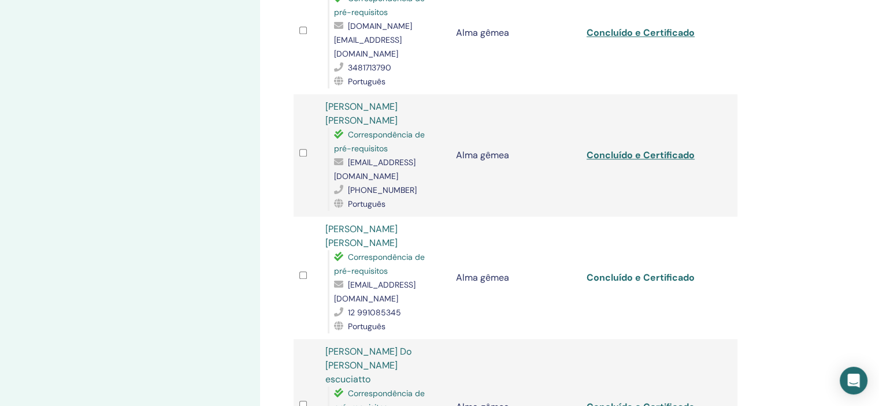
click at [645, 272] on font "Concluído e Certificado" at bounding box center [640, 278] width 108 height 12
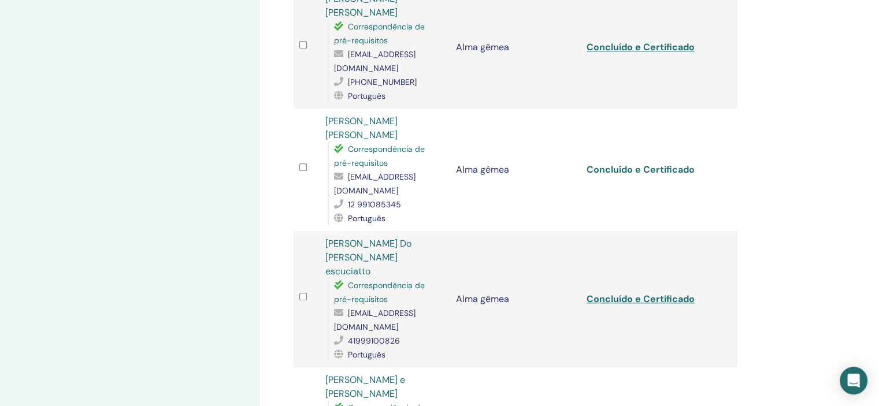
scroll to position [1040, 0]
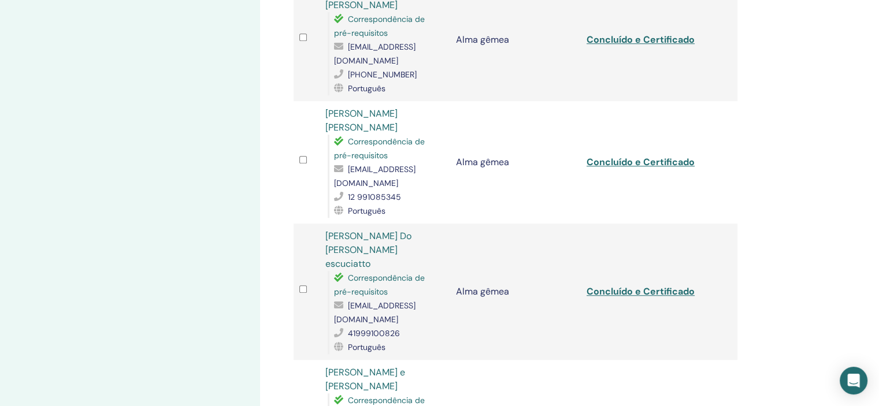
click at [807, 228] on div "Gerenciar participantes Ações em massa Exportar para CSV Participante Evento St…" at bounding box center [553, 319] width 586 height 2645
click at [623, 285] on font "Concluído e Certificado" at bounding box center [640, 291] width 108 height 12
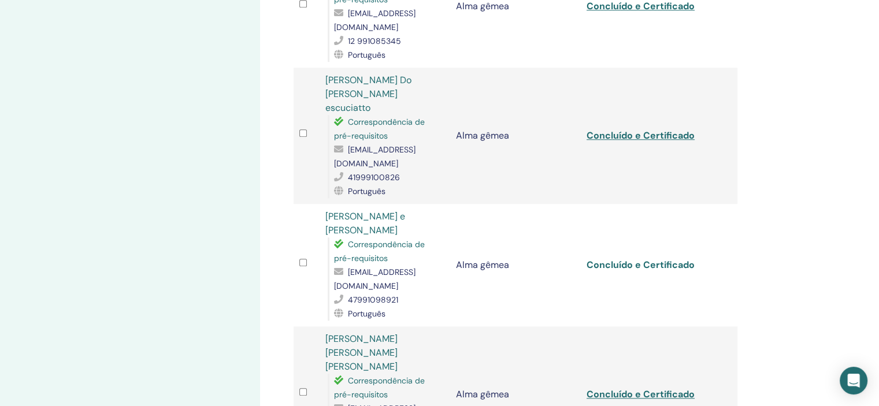
scroll to position [1213, 0]
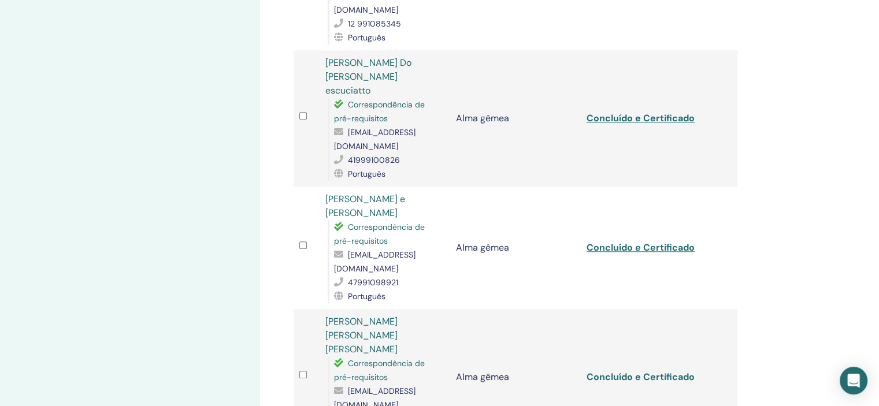
click at [622, 371] on font "Concluído e Certificado" at bounding box center [640, 377] width 108 height 12
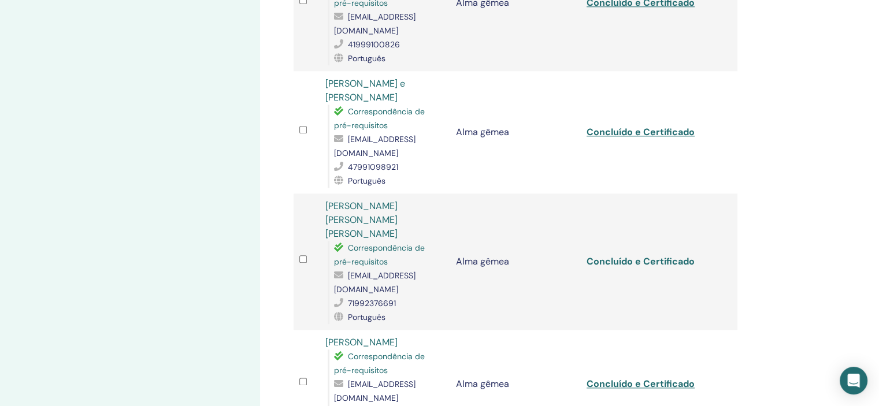
scroll to position [1387, 0]
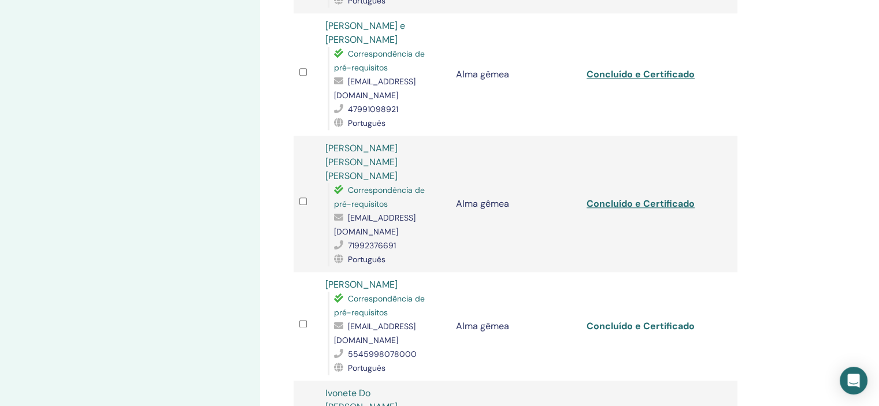
click at [638, 320] on font "Concluído e Certificado" at bounding box center [640, 326] width 108 height 12
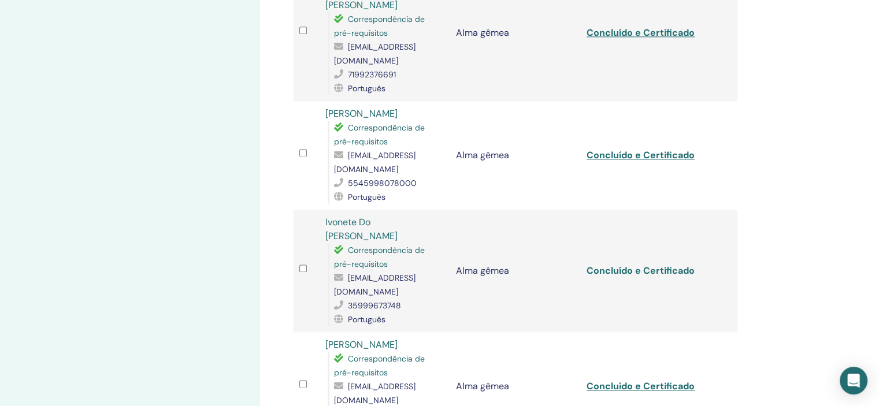
scroll to position [1560, 0]
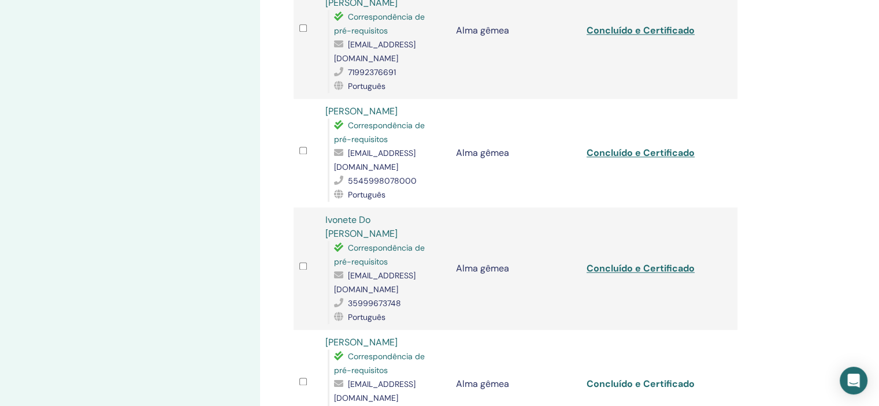
click at [624, 378] on font "Concluído e Certificado" at bounding box center [640, 384] width 108 height 12
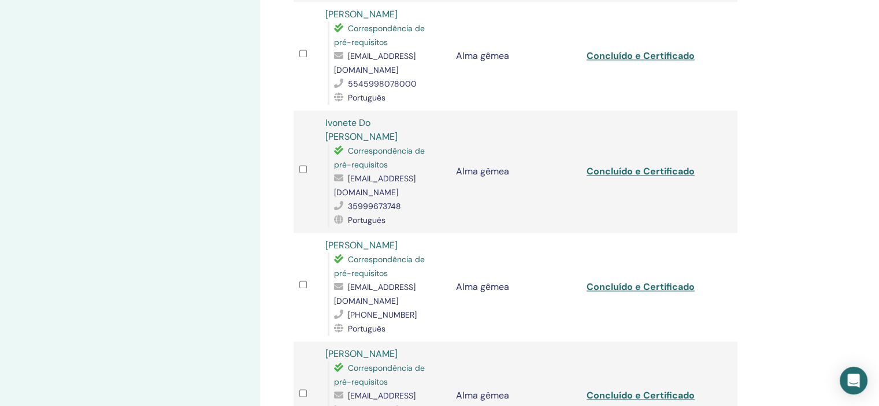
scroll to position [1676, 0]
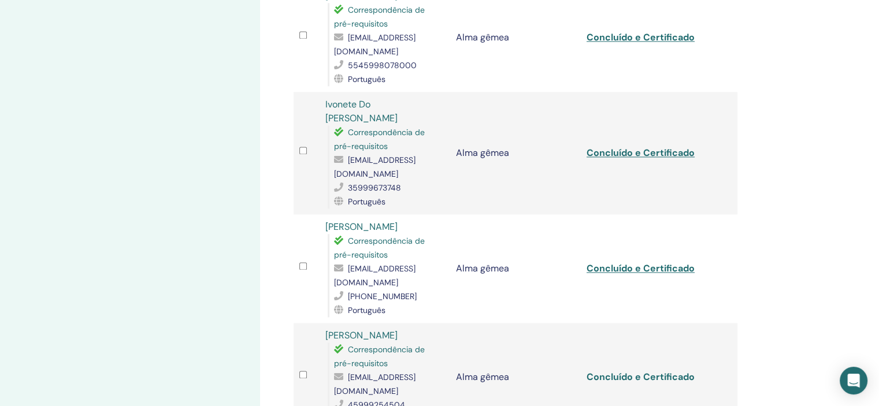
click at [637, 371] on font "Concluído e Certificado" at bounding box center [640, 377] width 108 height 12
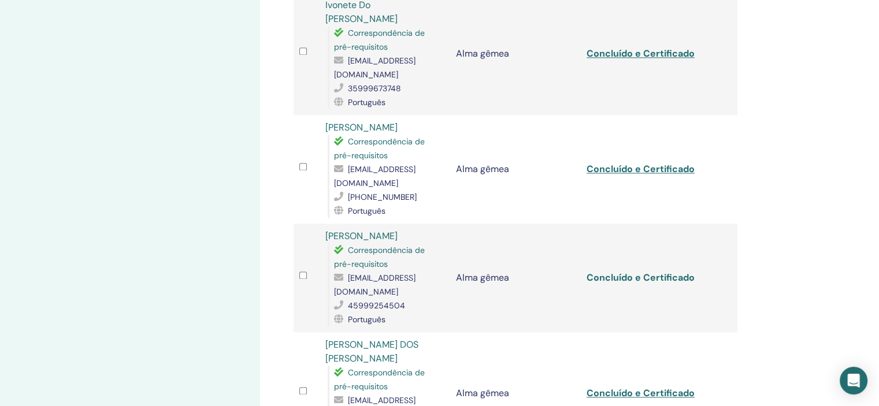
scroll to position [1791, 0]
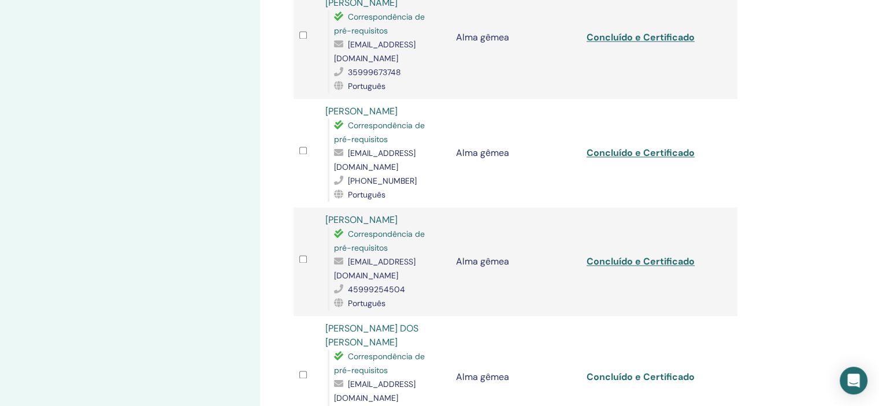
click at [639, 371] on font "Concluído e Certificado" at bounding box center [640, 377] width 108 height 12
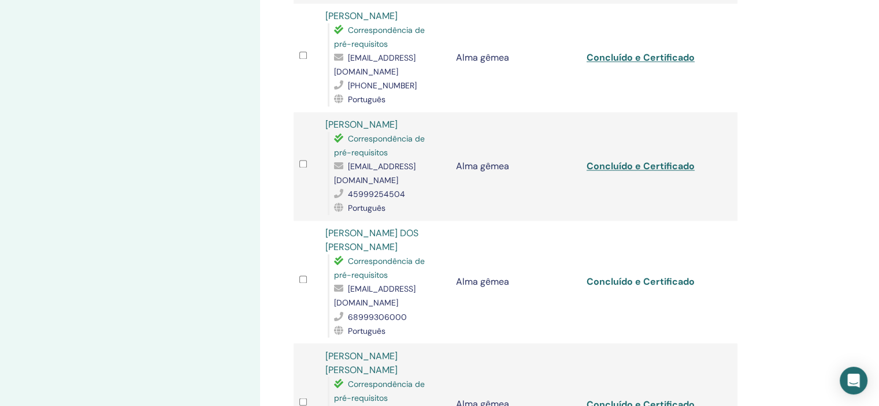
scroll to position [1907, 0]
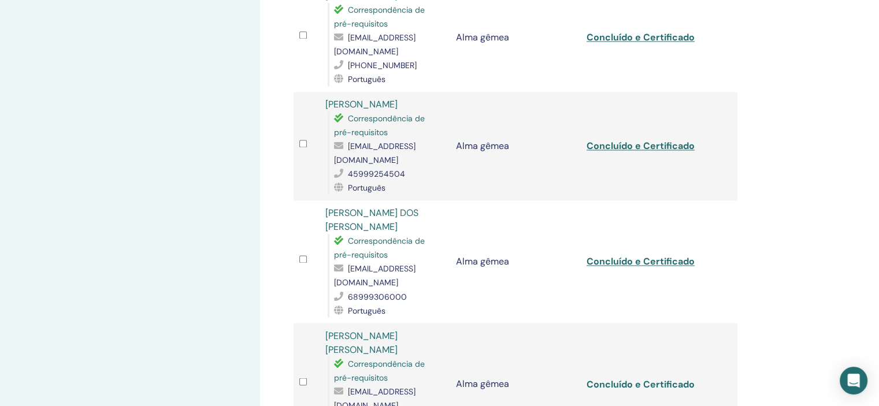
click at [634, 378] on font "Concluído e Certificado" at bounding box center [640, 384] width 108 height 12
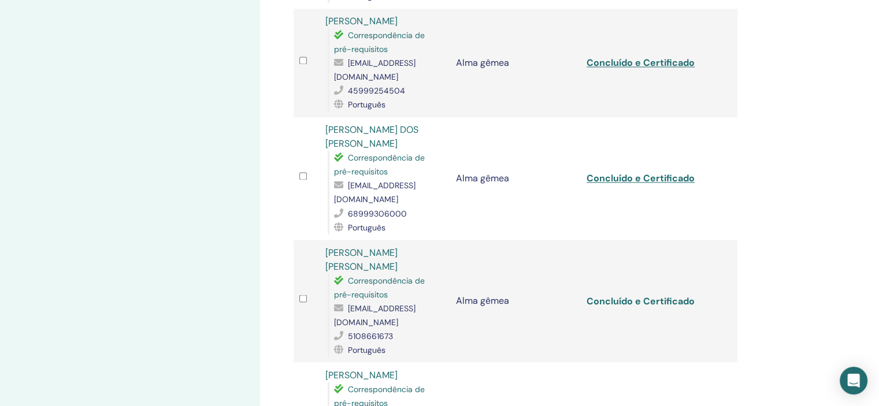
scroll to position [2022, 0]
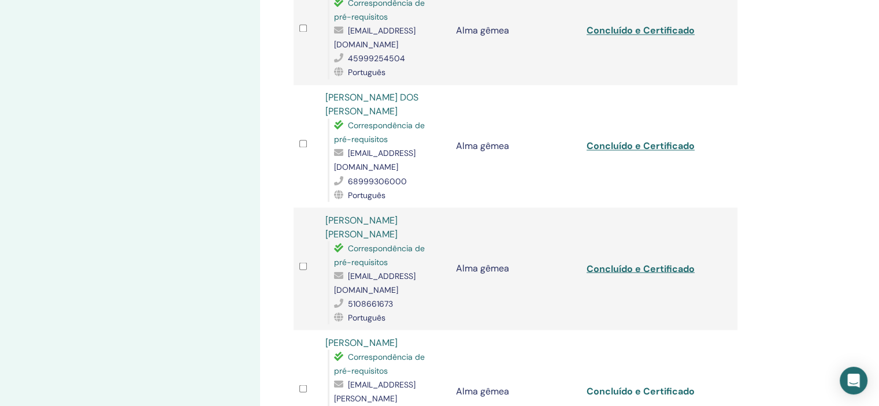
click at [637, 385] on font "Concluído e Certificado" at bounding box center [640, 391] width 108 height 12
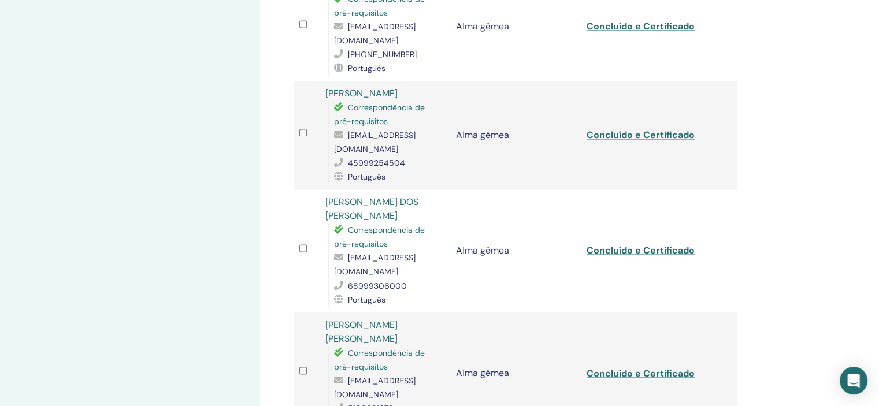
scroll to position [1733, 0]
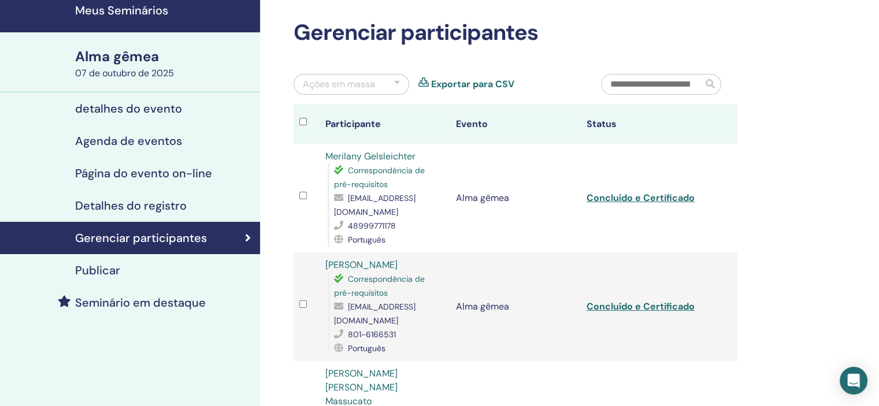
scroll to position [0, 0]
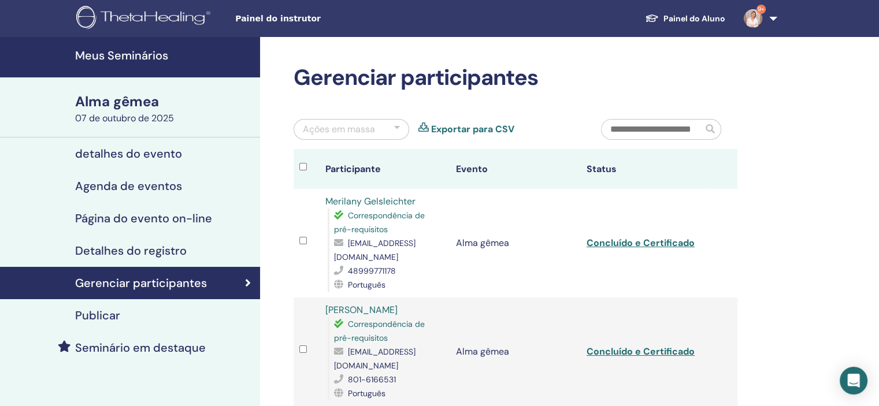
click at [774, 17] on link "9+" at bounding box center [757, 18] width 47 height 37
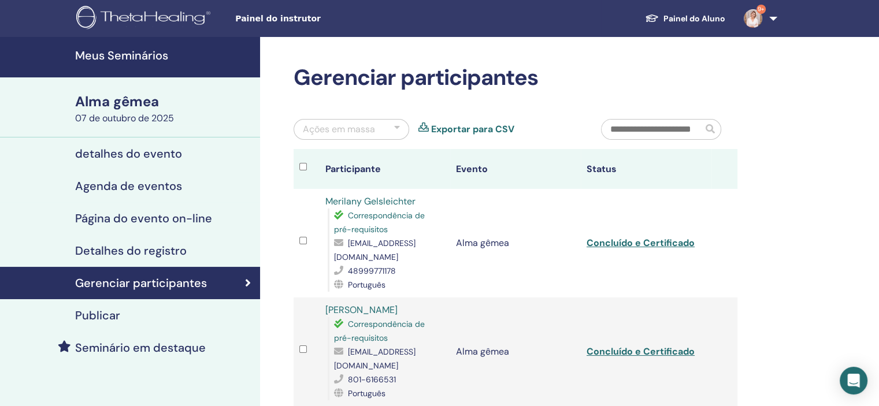
click at [157, 58] on font "Meus Seminários" at bounding box center [121, 55] width 93 height 15
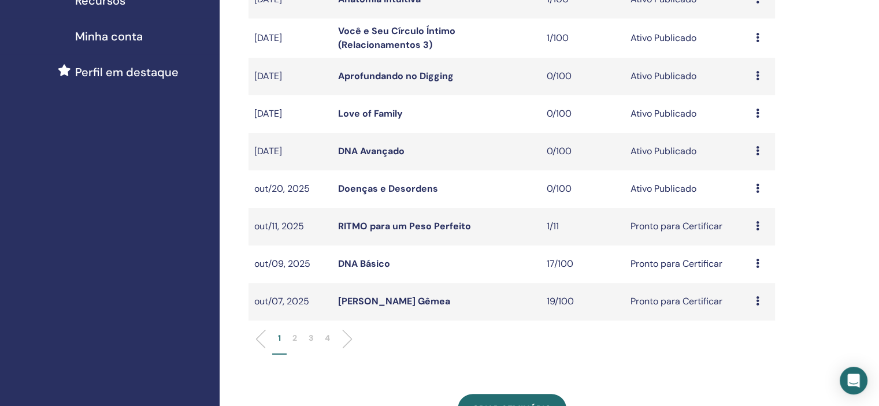
scroll to position [289, 0]
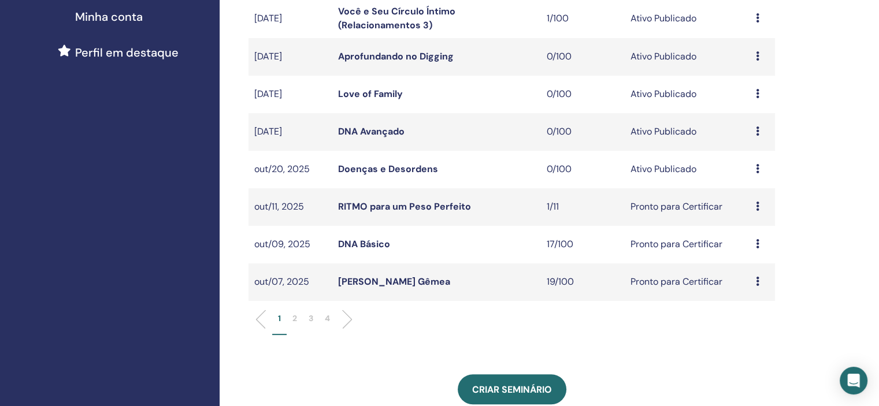
click at [352, 240] on link "DNA Básico" at bounding box center [364, 244] width 52 height 12
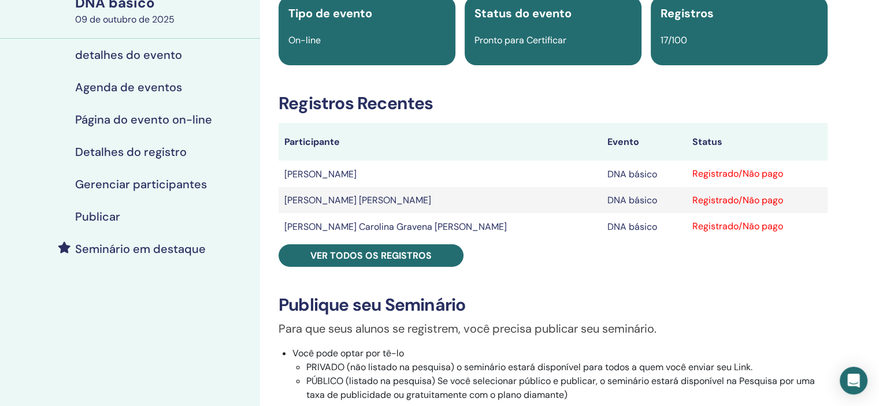
scroll to position [116, 0]
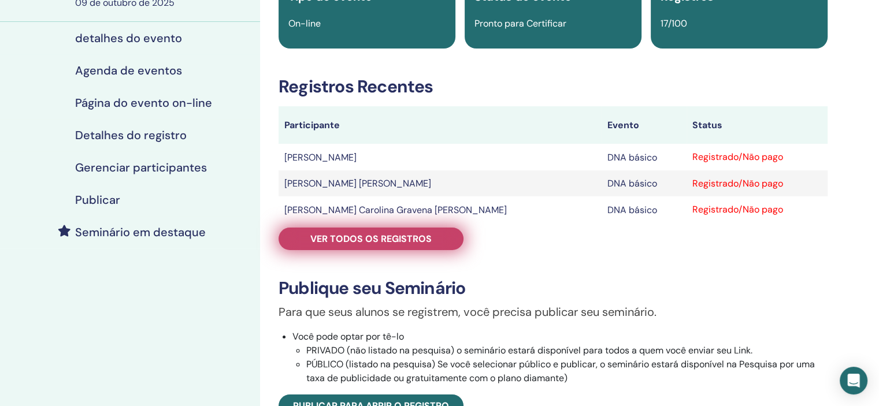
click at [354, 242] on font "Ver todos os registros" at bounding box center [370, 239] width 121 height 12
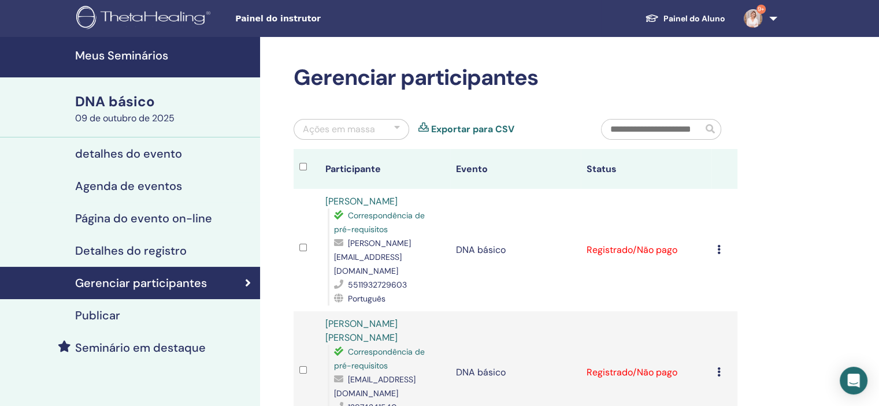
click at [717, 245] on icon at bounding box center [718, 249] width 3 height 9
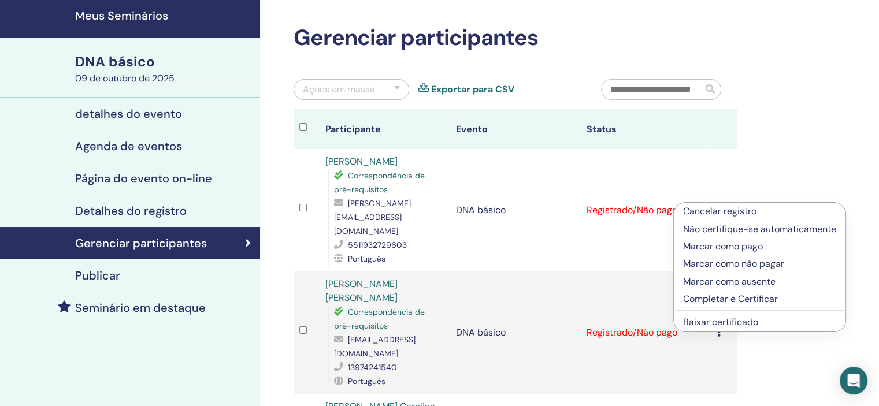
scroll to position [58, 0]
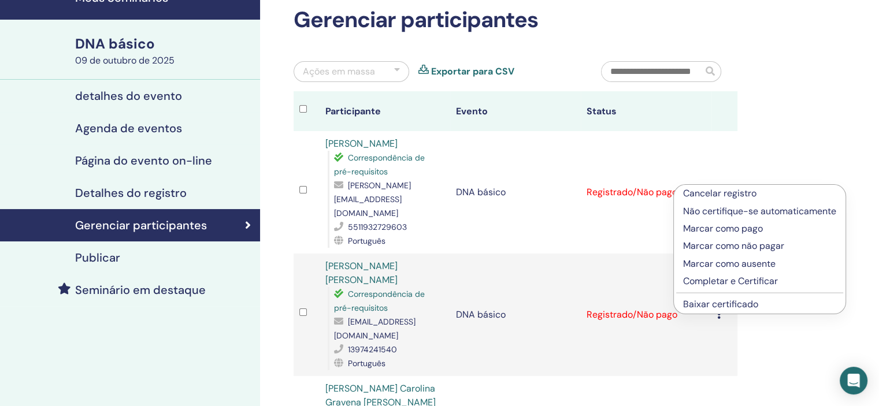
click at [719, 281] on font "Completar e Certificar" at bounding box center [730, 281] width 95 height 12
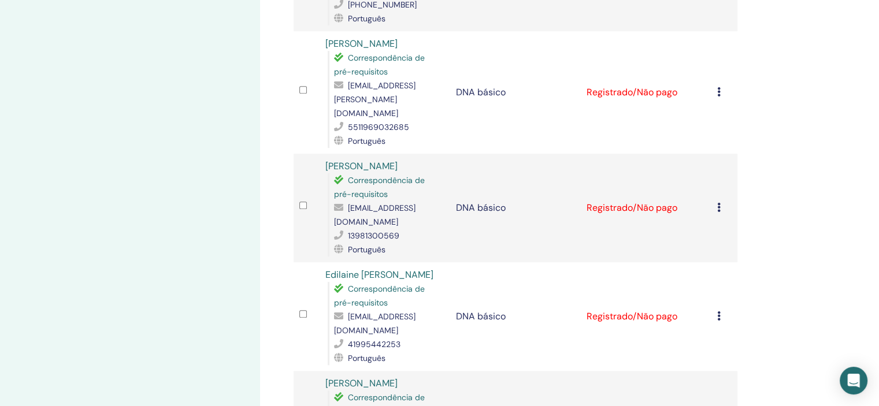
scroll to position [867, 0]
click at [718, 310] on icon at bounding box center [718, 314] width 3 height 9
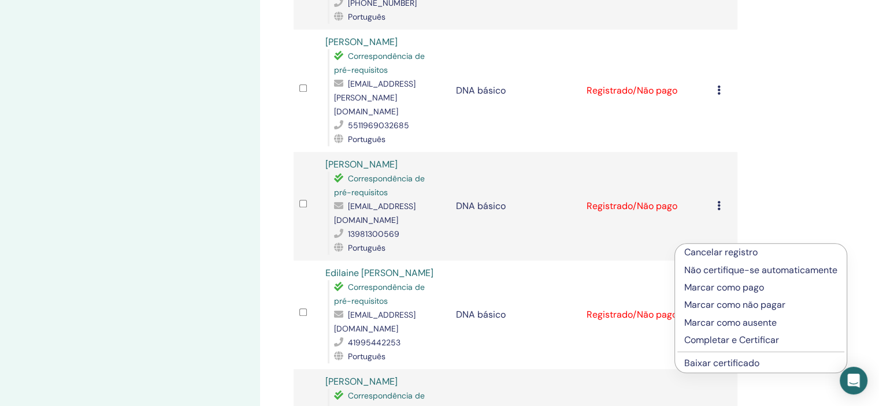
click at [715, 340] on font "Completar e Certificar" at bounding box center [731, 340] width 95 height 12
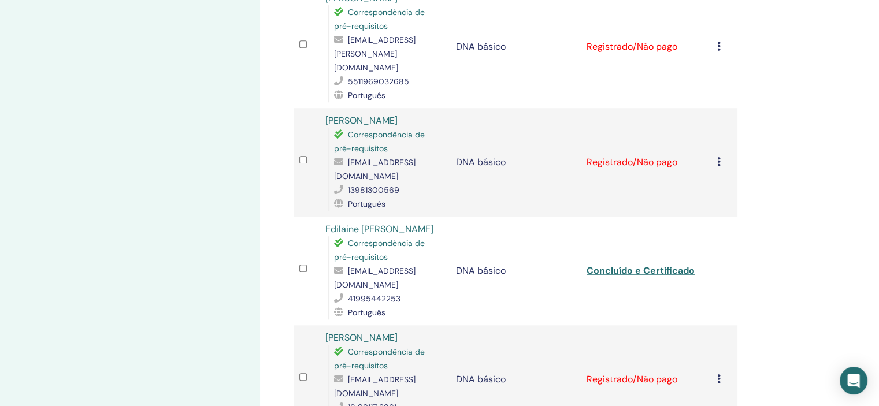
scroll to position [924, 0]
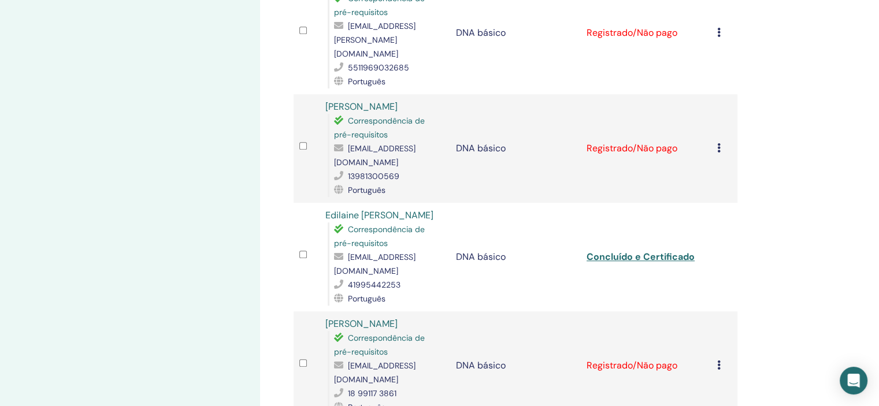
click at [719, 361] on icon at bounding box center [718, 365] width 3 height 9
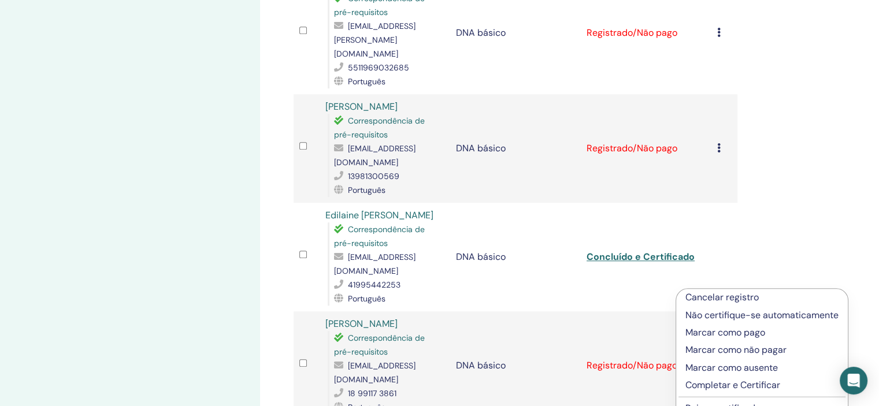
click at [725, 388] on font "Completar e Certificar" at bounding box center [732, 385] width 95 height 12
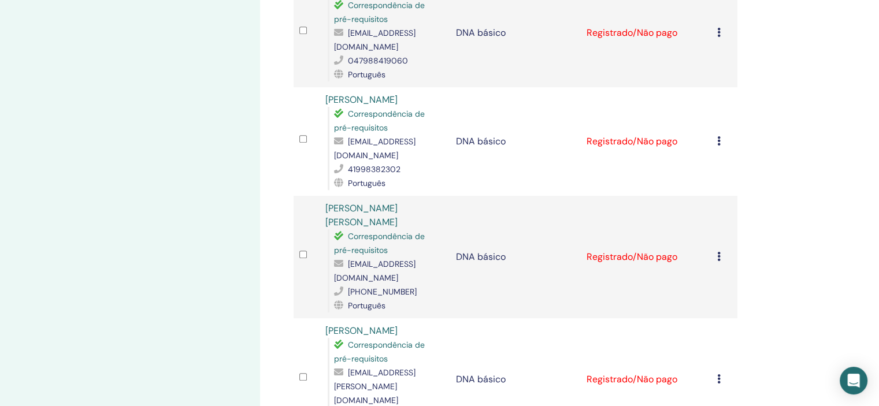
scroll to position [636, 0]
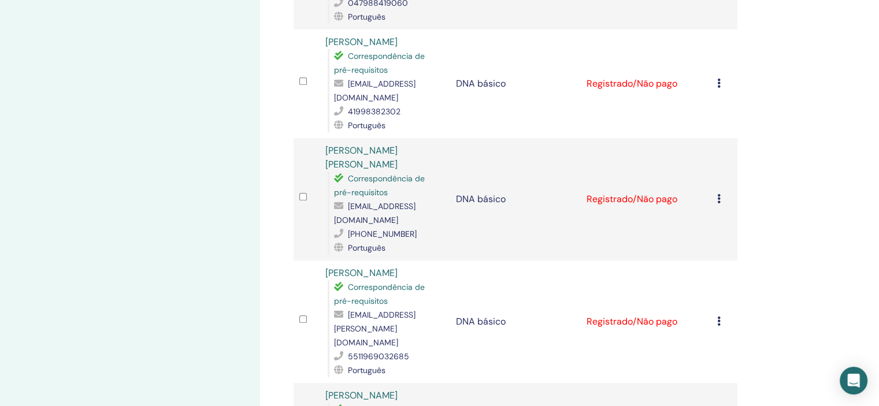
click at [718, 317] on icon at bounding box center [718, 321] width 3 height 9
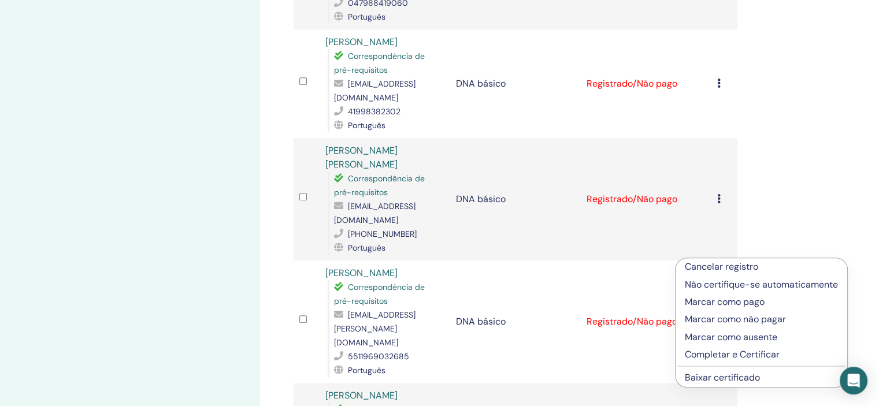
click at [712, 356] on font "Completar e Certificar" at bounding box center [732, 354] width 95 height 12
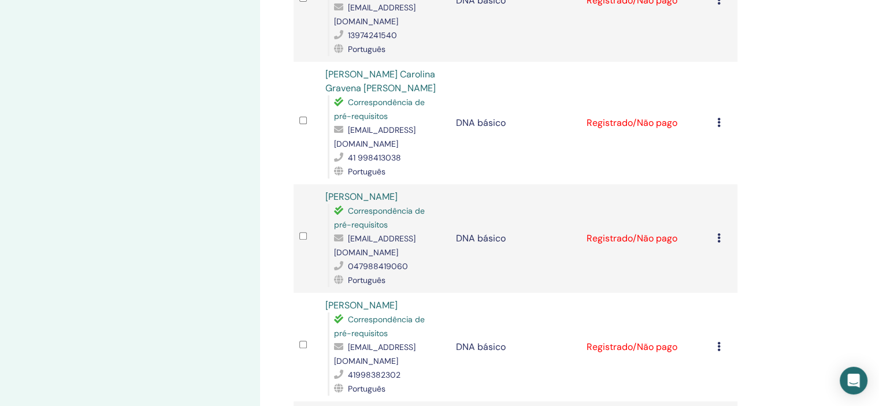
scroll to position [347, 0]
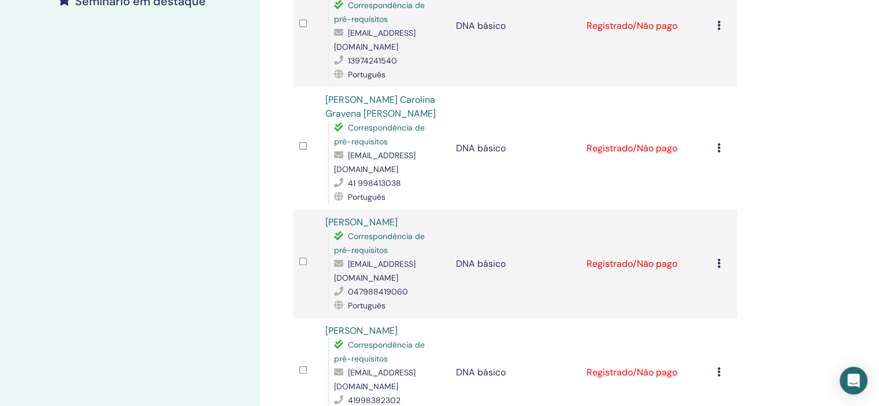
click at [719, 143] on icon at bounding box center [718, 147] width 3 height 9
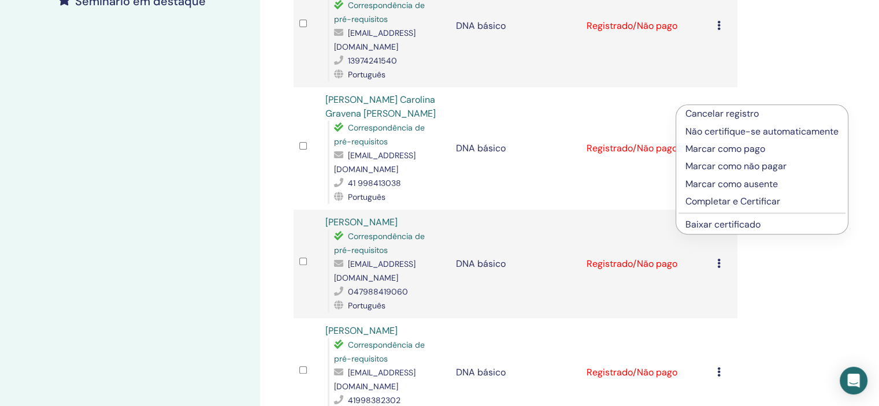
click at [728, 201] on font "Completar e Certificar" at bounding box center [732, 201] width 95 height 12
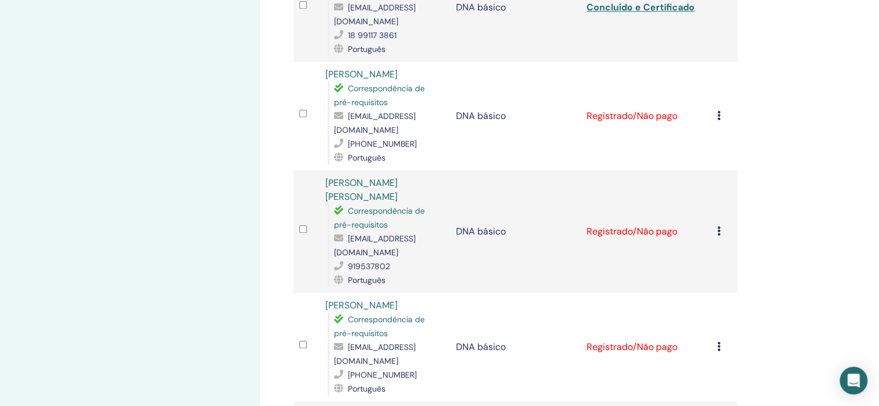
scroll to position [1315, 0]
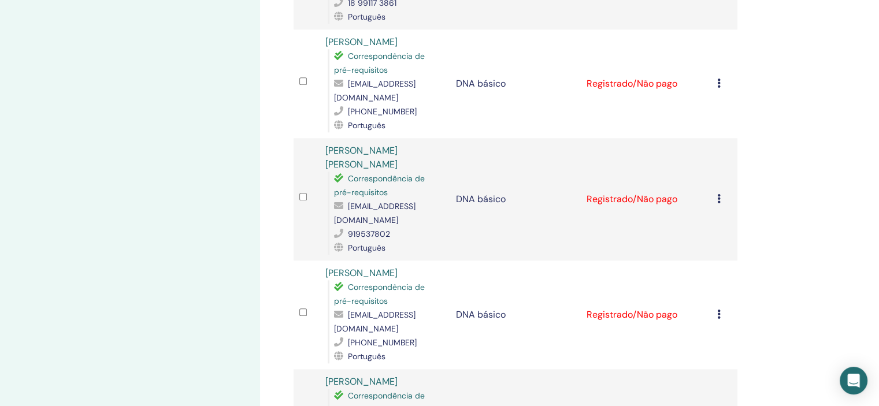
click at [719, 310] on icon at bounding box center [718, 314] width 3 height 9
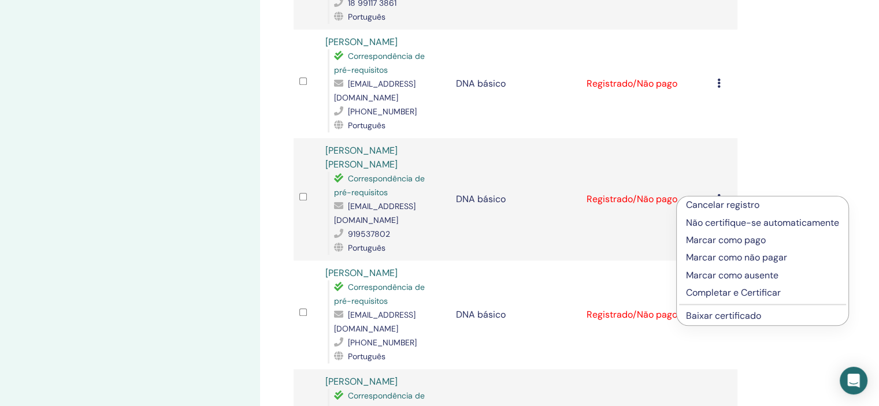
click at [725, 291] on font "Completar e Certificar" at bounding box center [733, 293] width 95 height 12
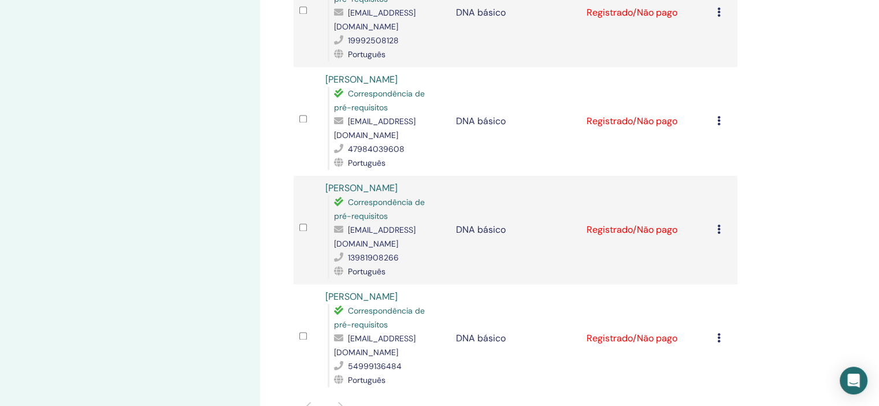
scroll to position [1733, 0]
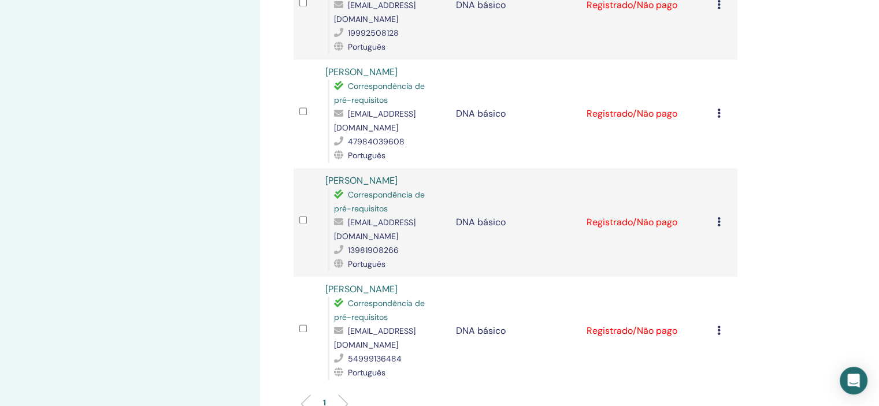
click at [719, 326] on icon at bounding box center [718, 330] width 3 height 9
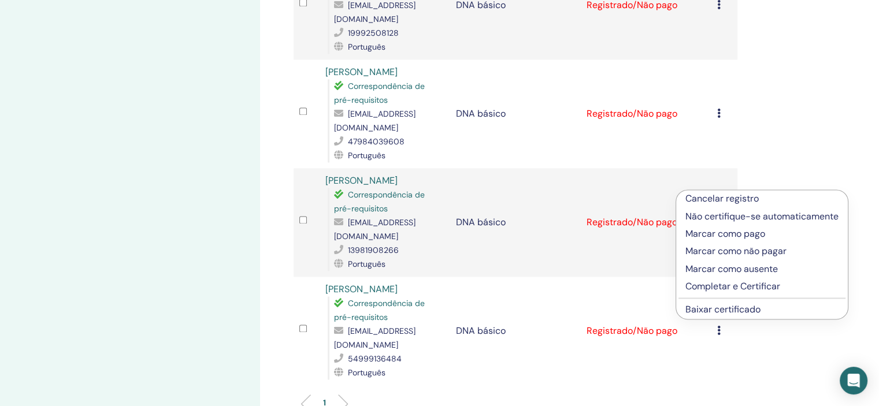
click at [727, 288] on font "Completar e Certificar" at bounding box center [732, 286] width 95 height 12
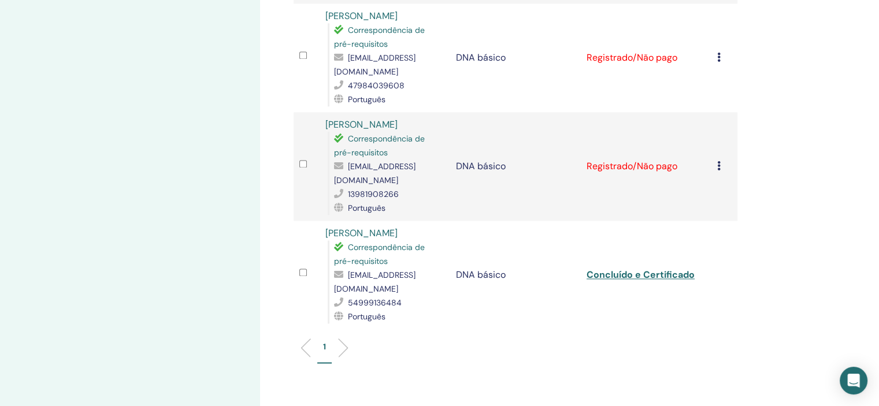
scroll to position [1791, 0]
click at [347, 339] on ul "1" at bounding box center [515, 350] width 424 height 23
click at [346, 336] on li at bounding box center [339, 346] width 20 height 20
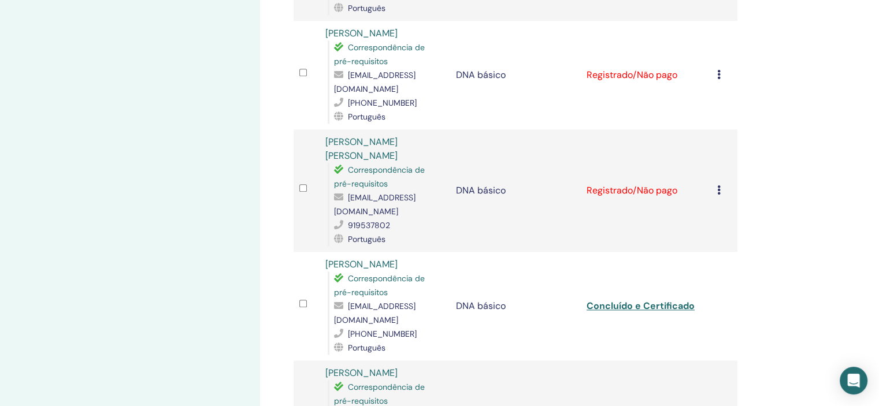
scroll to position [1271, 0]
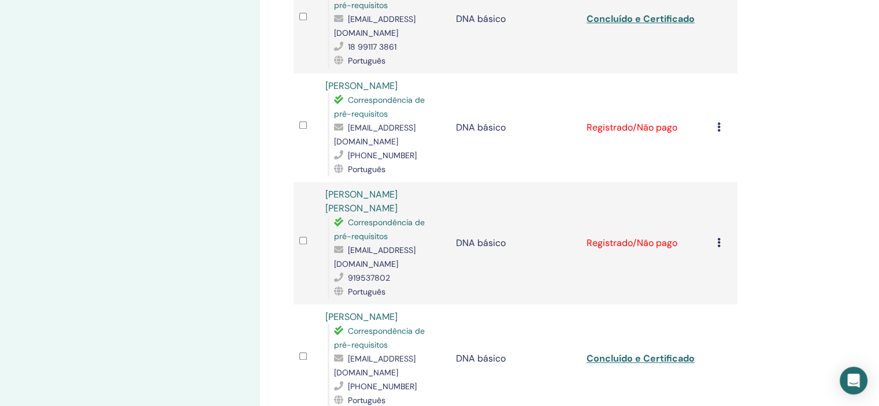
click at [718, 238] on icon at bounding box center [718, 242] width 3 height 9
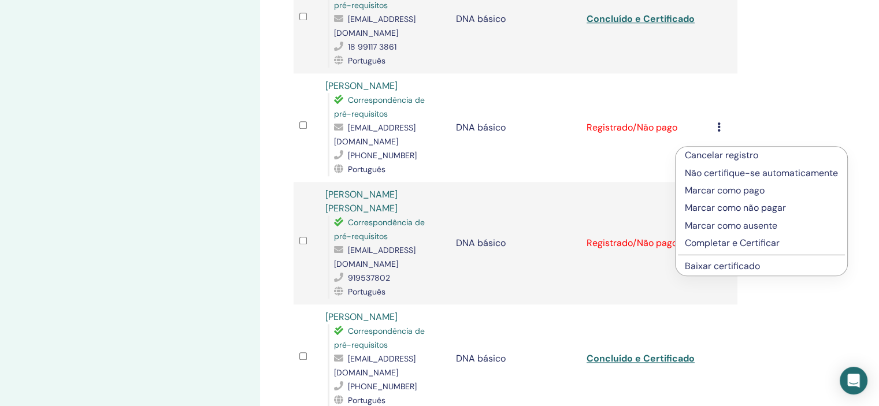
click at [701, 241] on font "Completar e Certificar" at bounding box center [732, 243] width 95 height 12
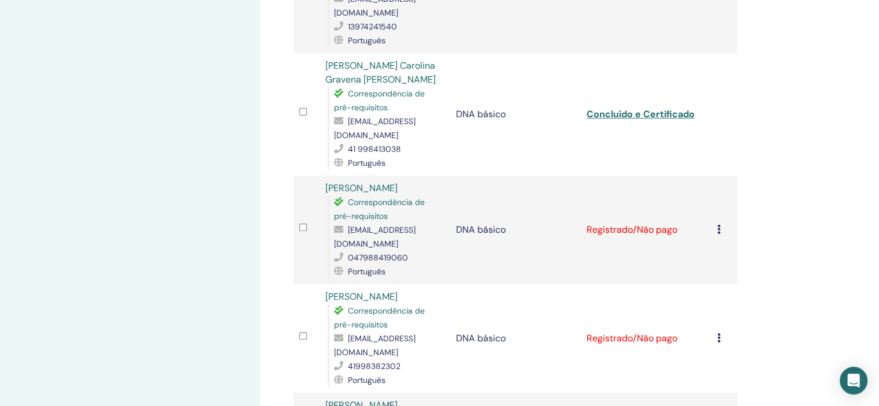
scroll to position [404, 0]
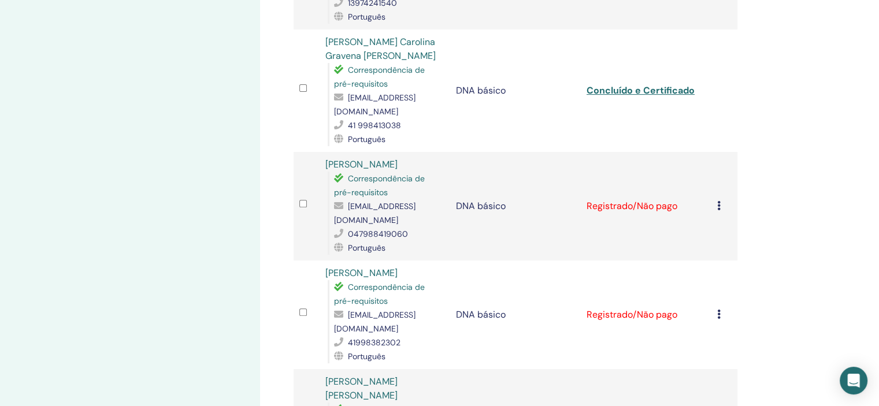
click at [719, 201] on icon at bounding box center [718, 205] width 3 height 9
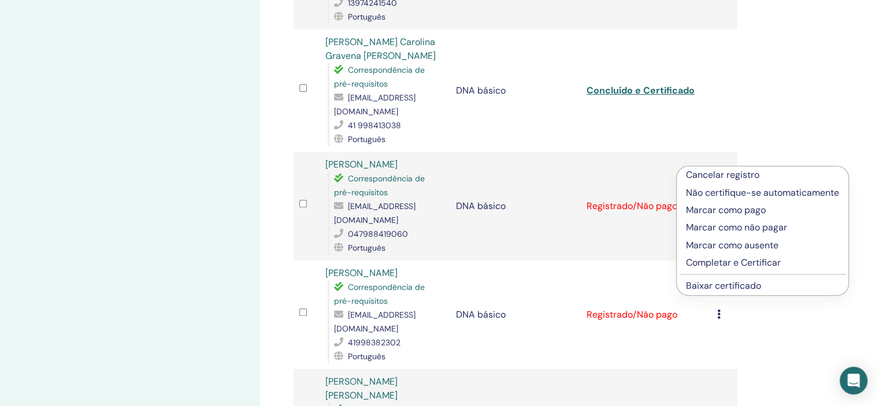
click at [721, 263] on font "Completar e Certificar" at bounding box center [733, 263] width 95 height 12
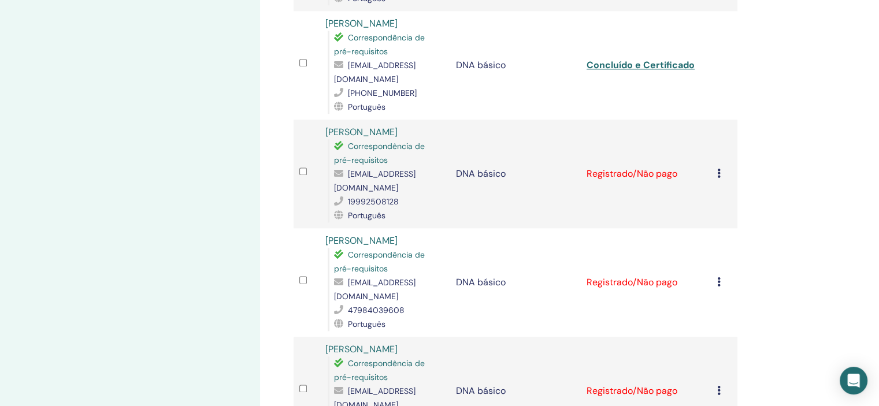
scroll to position [1560, 0]
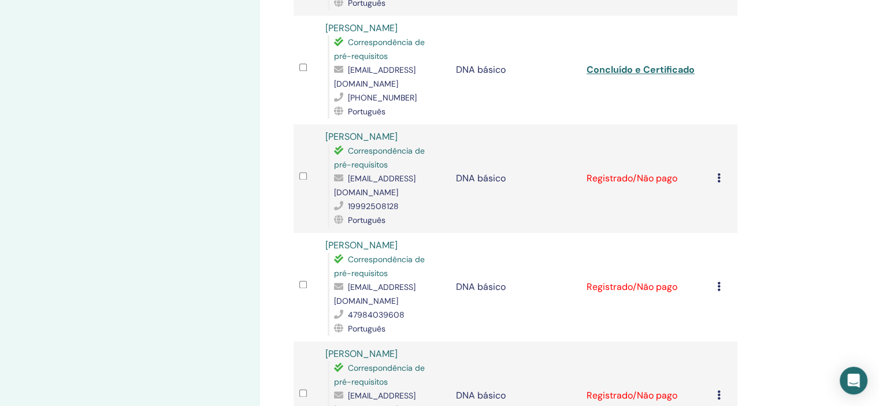
click at [720, 391] on icon at bounding box center [718, 395] width 3 height 9
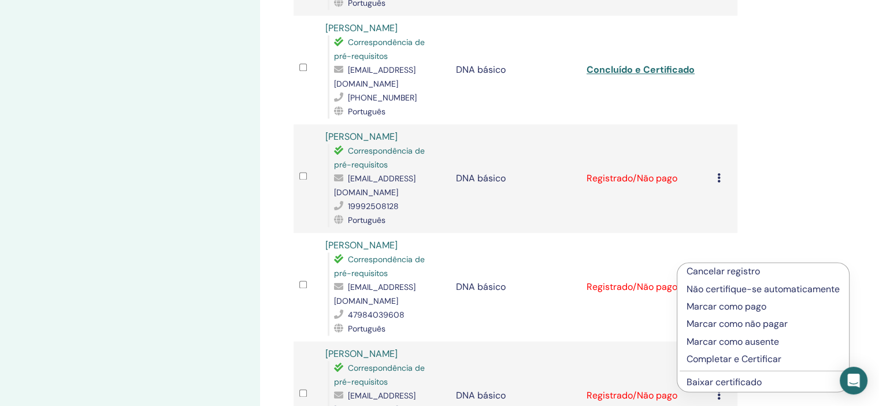
click at [722, 359] on font "Completar e Certificar" at bounding box center [733, 359] width 95 height 12
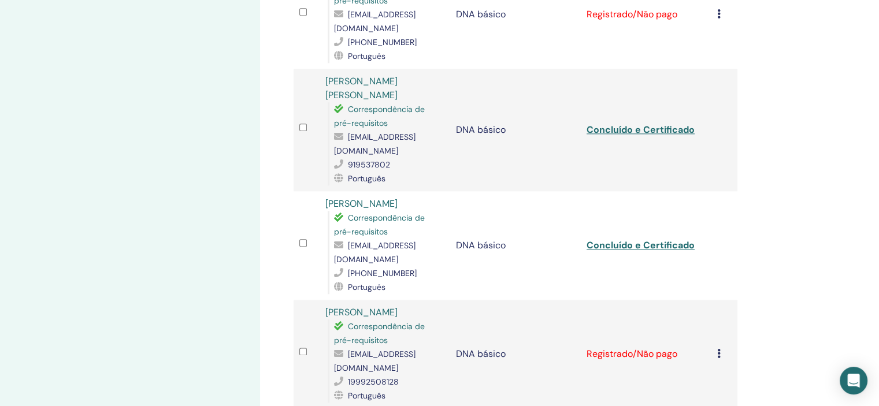
scroll to position [1387, 0]
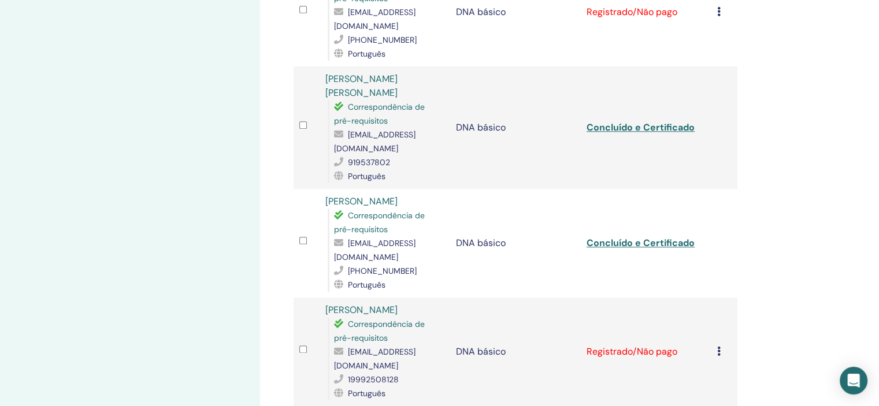
click at [717, 347] on icon at bounding box center [718, 351] width 3 height 9
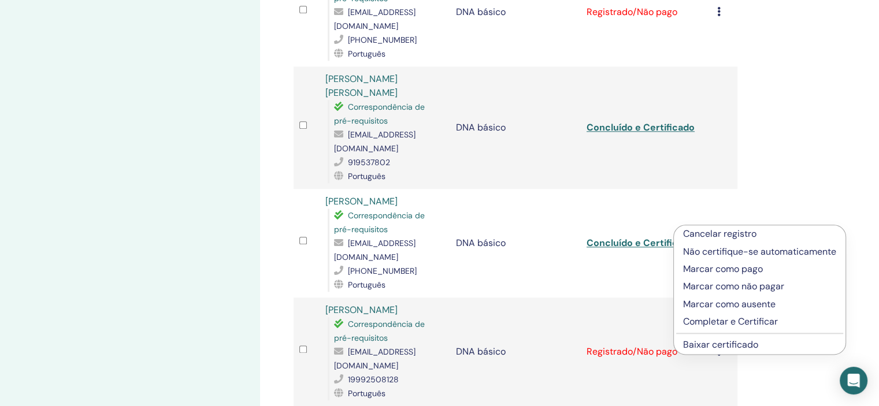
click at [722, 318] on font "Completar e Certificar" at bounding box center [730, 321] width 95 height 12
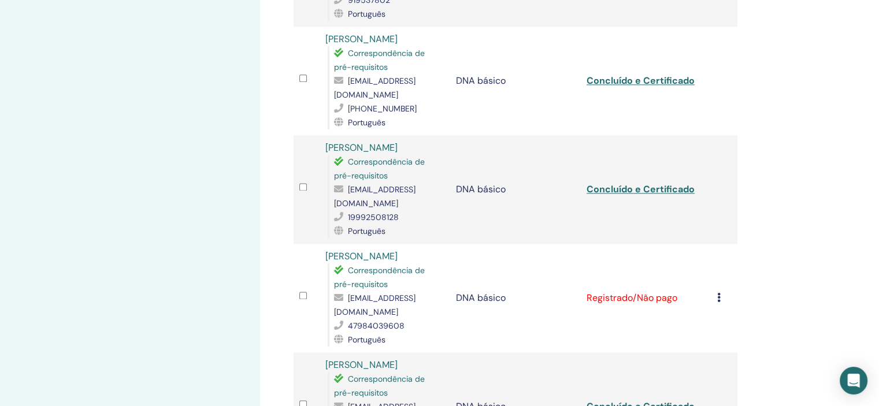
scroll to position [1560, 0]
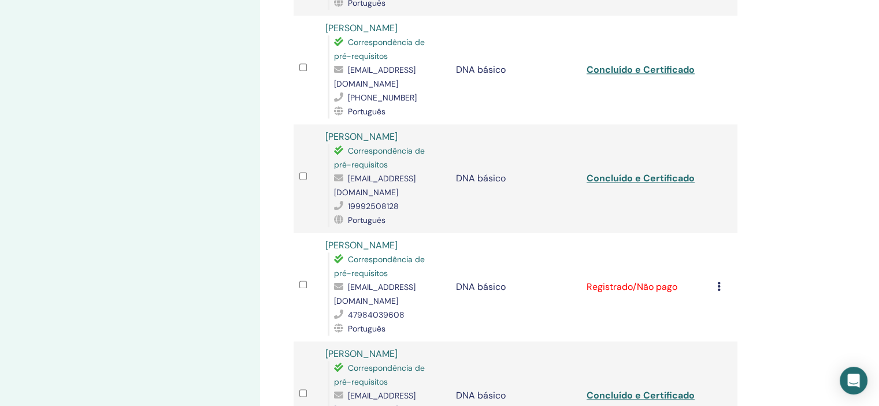
click at [716, 233] on td "Cancelar registro Não certifique-se automaticamente Marcar como pago Marcar com…" at bounding box center [724, 287] width 26 height 109
click at [718, 282] on icon at bounding box center [718, 286] width 3 height 9
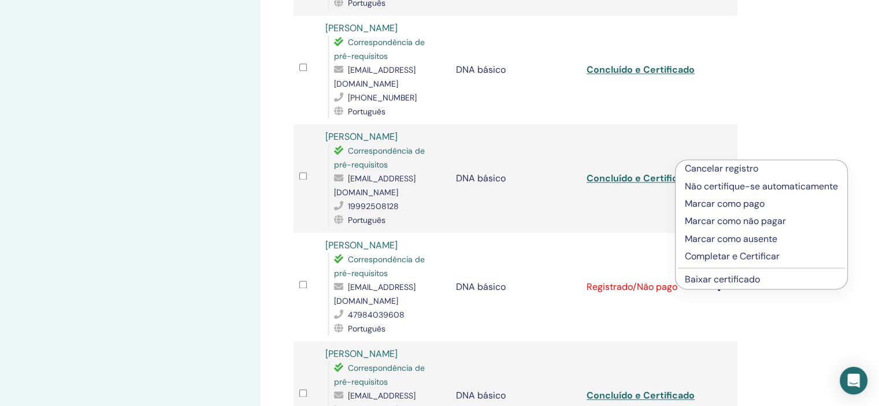
click at [714, 257] on font "Completar e Certificar" at bounding box center [732, 256] width 95 height 12
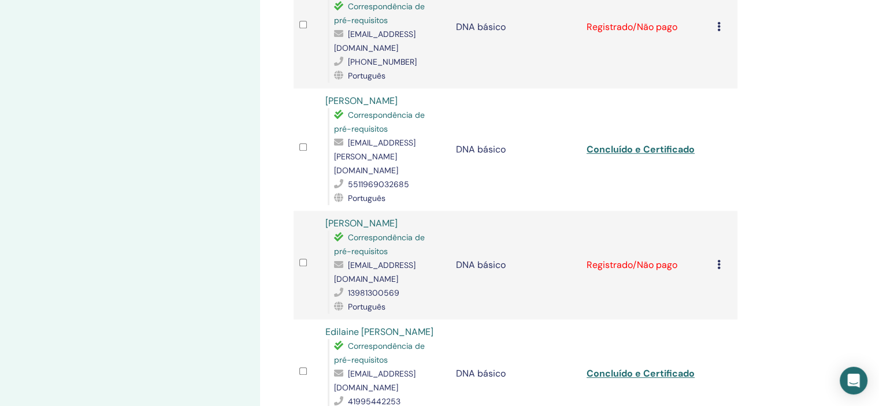
scroll to position [809, 0]
click at [719, 259] on icon at bounding box center [718, 263] width 3 height 9
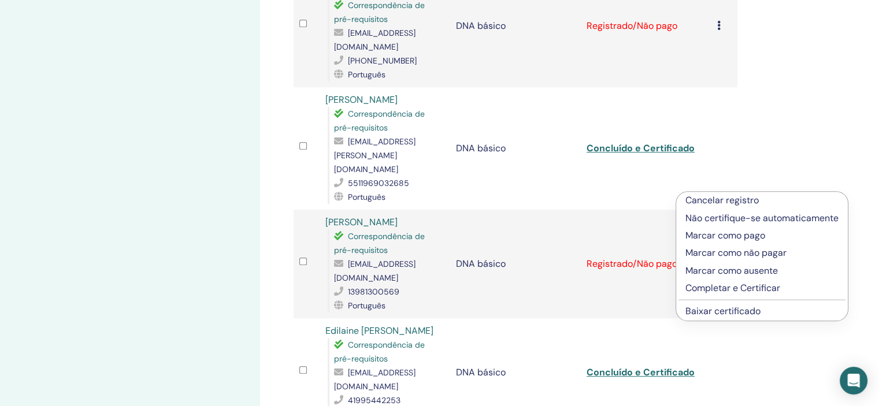
click at [721, 290] on font "Completar e Certificar" at bounding box center [732, 288] width 95 height 12
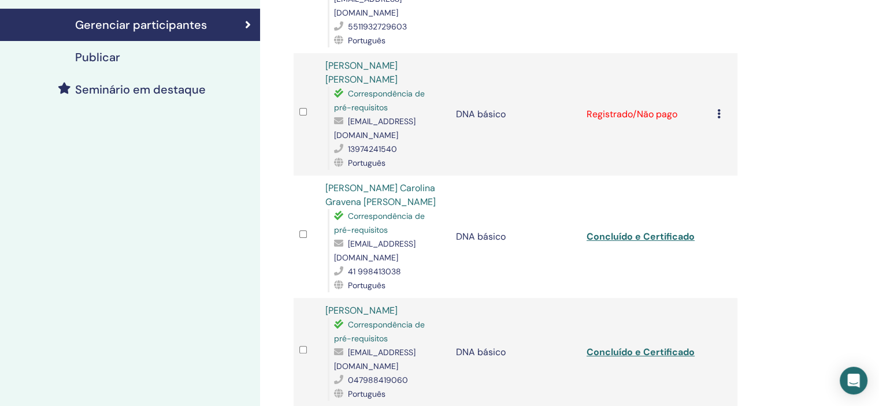
scroll to position [347, 0]
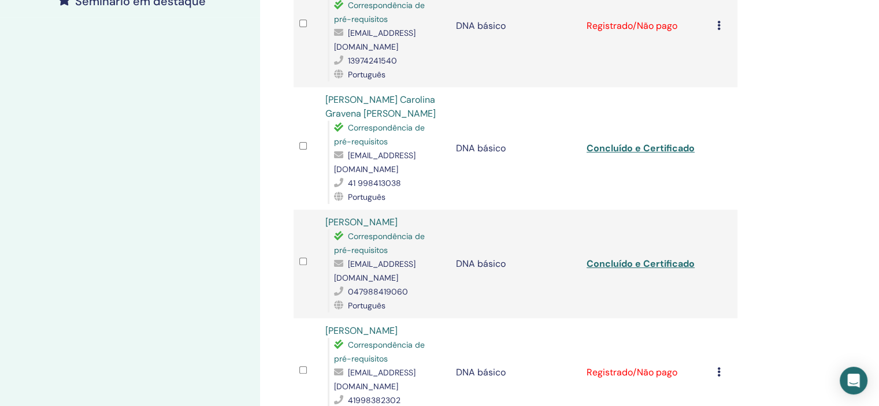
click at [719, 367] on icon at bounding box center [718, 371] width 3 height 9
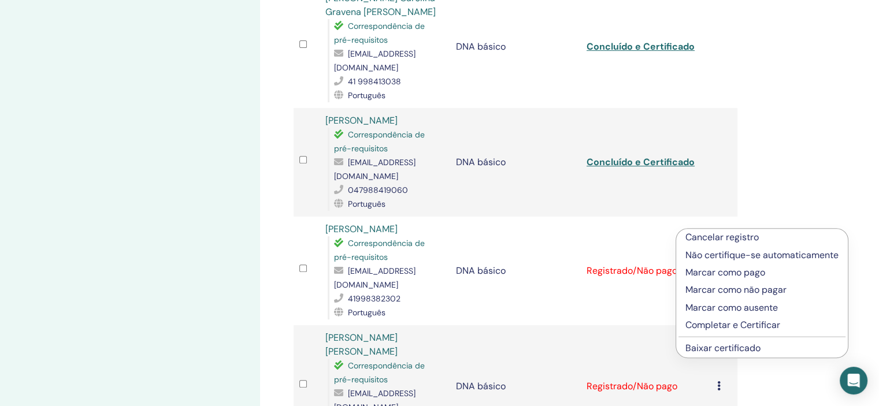
scroll to position [462, 0]
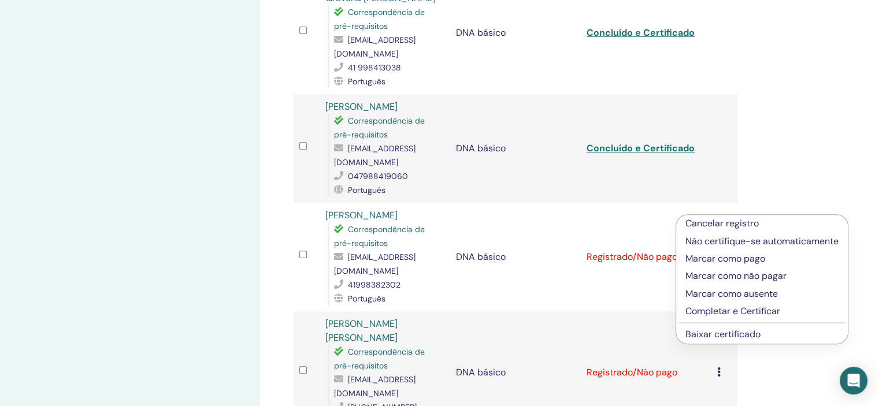
click at [719, 313] on font "Completar e Certificar" at bounding box center [732, 311] width 95 height 12
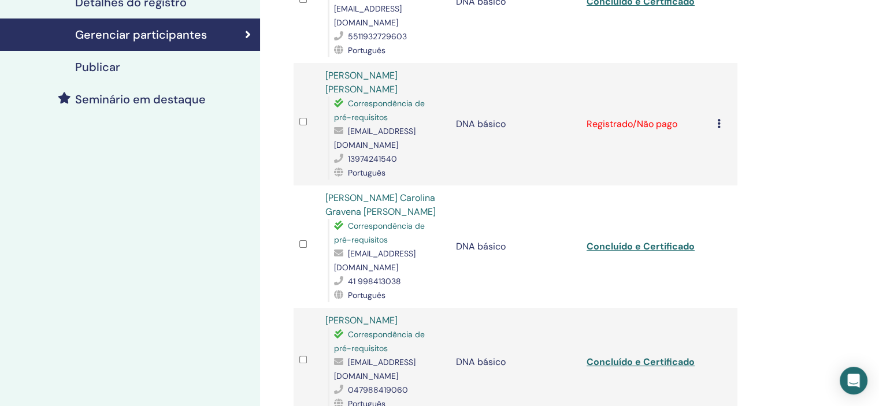
scroll to position [173, 0]
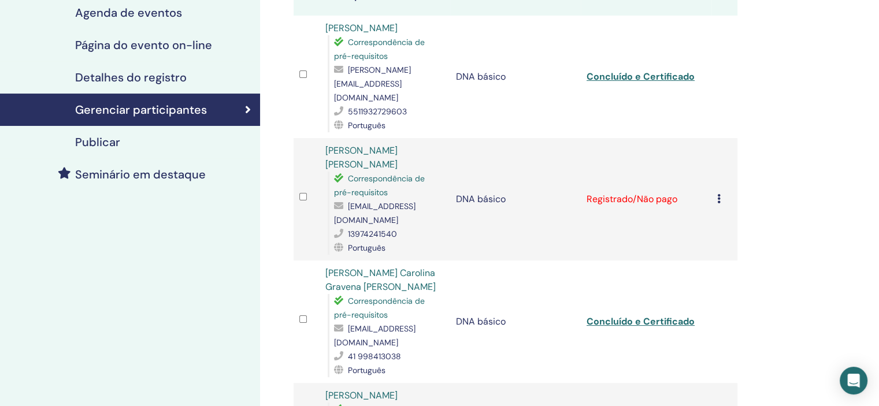
click at [718, 194] on icon at bounding box center [718, 198] width 3 height 9
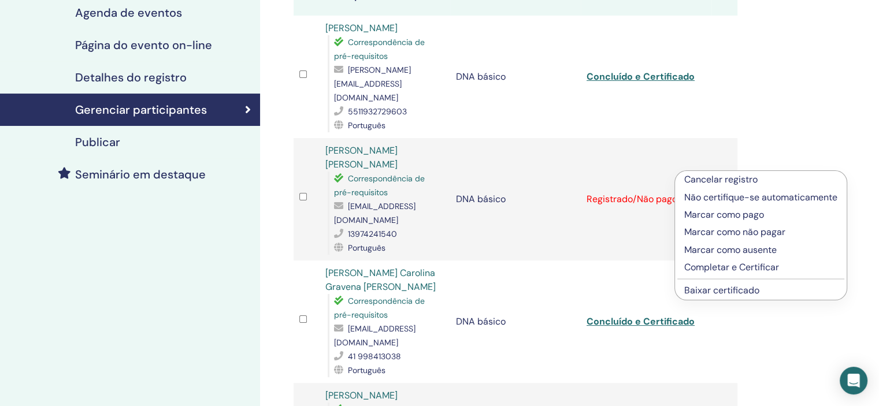
click at [712, 268] on font "Completar e Certificar" at bounding box center [731, 267] width 95 height 12
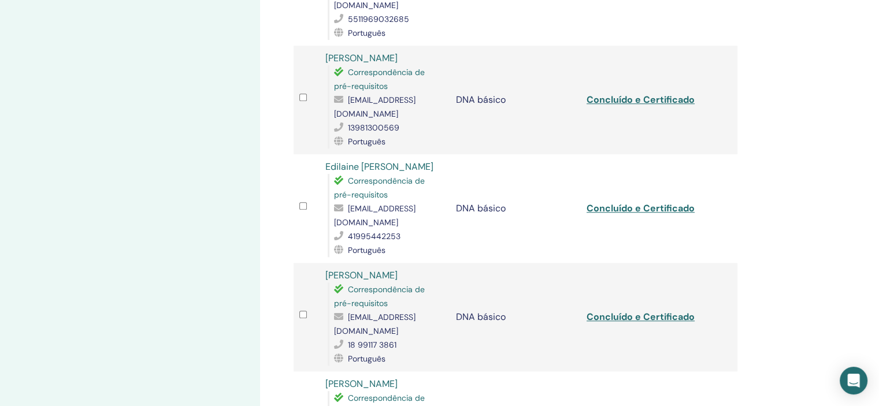
scroll to position [1040, 0]
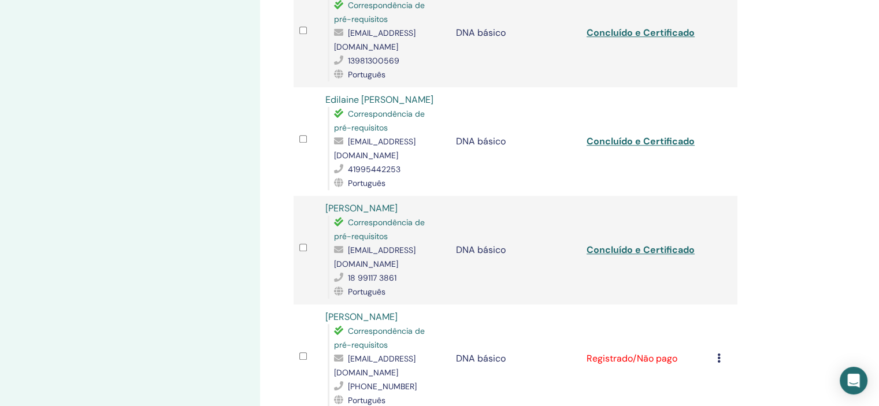
click at [717, 354] on icon at bounding box center [718, 358] width 3 height 9
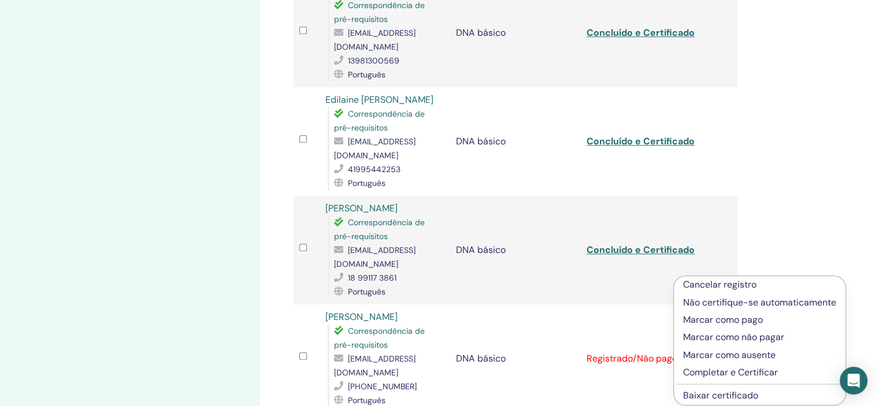
click at [710, 372] on font "Completar e Certificar" at bounding box center [730, 372] width 95 height 12
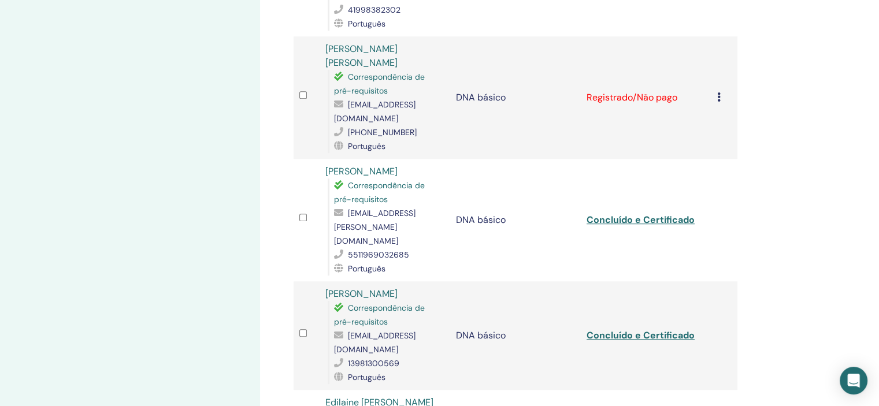
scroll to position [679, 0]
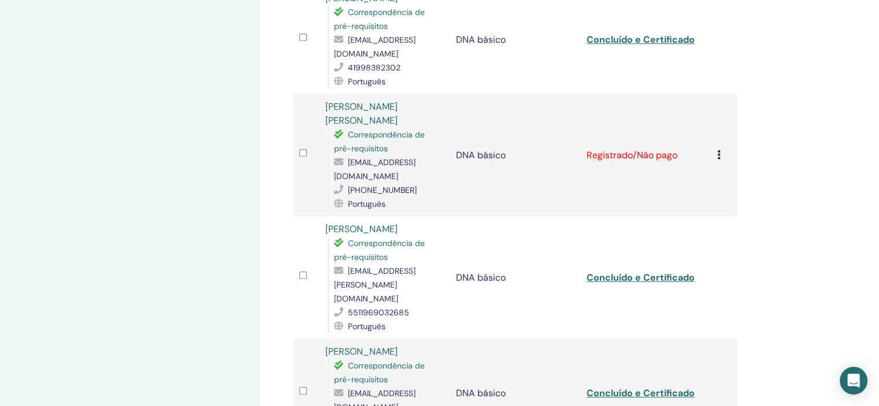
click at [720, 150] on icon at bounding box center [718, 154] width 3 height 9
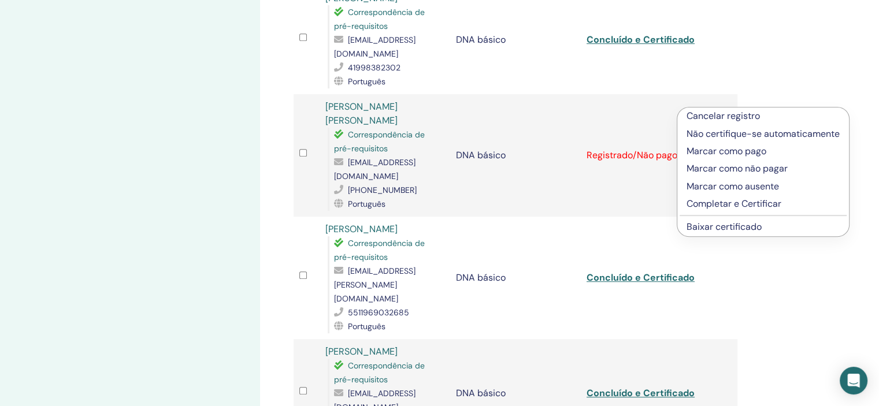
click at [718, 202] on font "Completar e Certificar" at bounding box center [733, 204] width 95 height 12
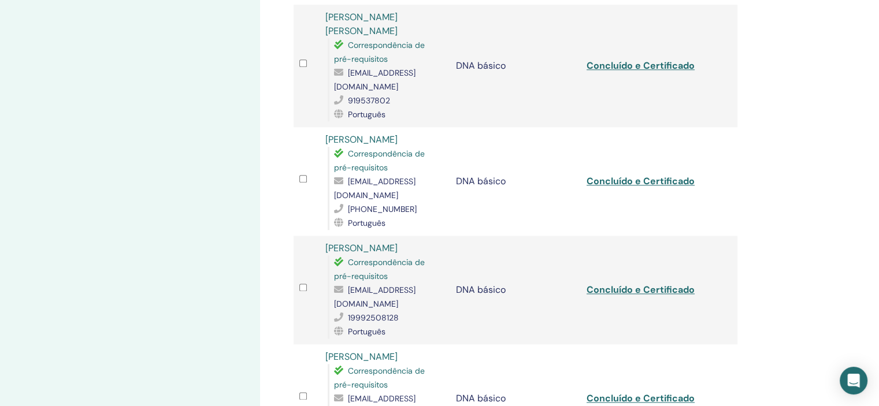
scroll to position [1733, 0]
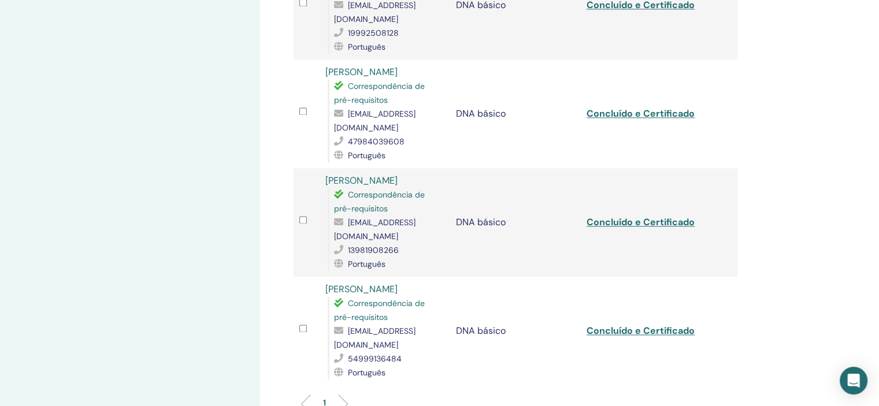
click at [346, 394] on li at bounding box center [339, 404] width 20 height 20
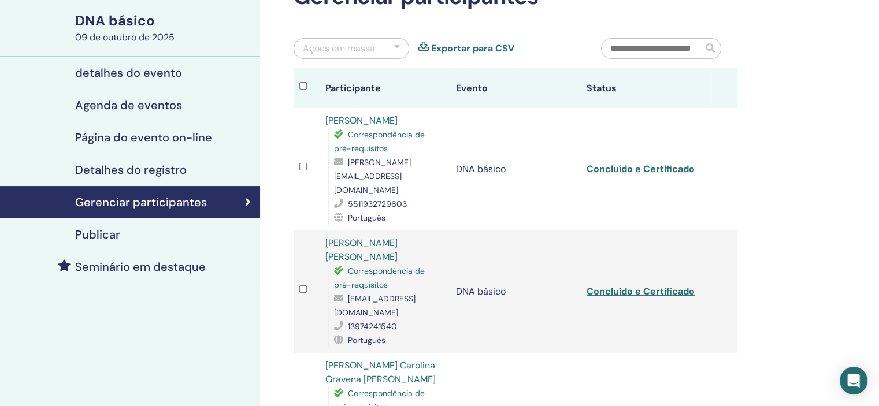
scroll to position [0, 0]
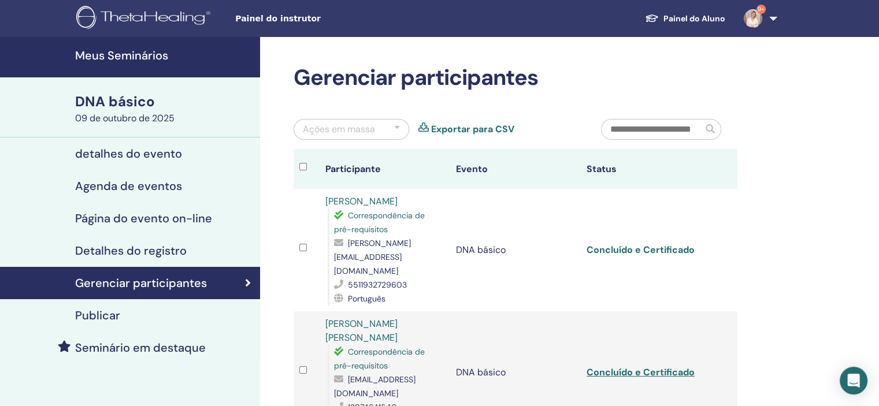
click at [626, 244] on font "Concluído e Certificado" at bounding box center [640, 250] width 108 height 12
click at [636, 366] on font "Concluído e Certificado" at bounding box center [640, 372] width 108 height 12
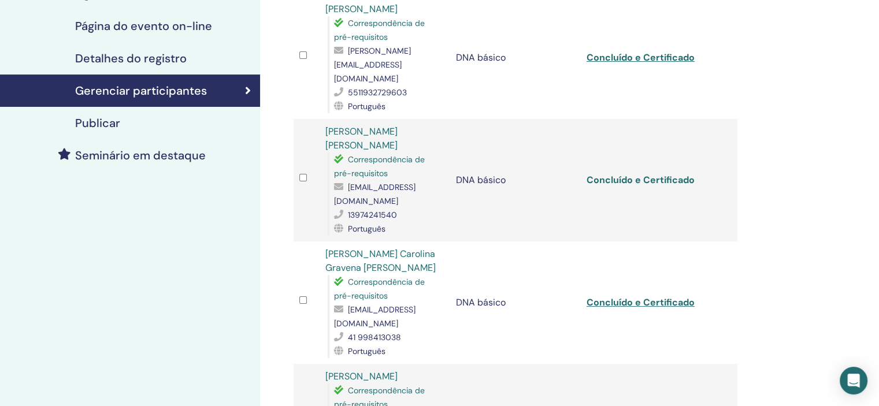
scroll to position [231, 0]
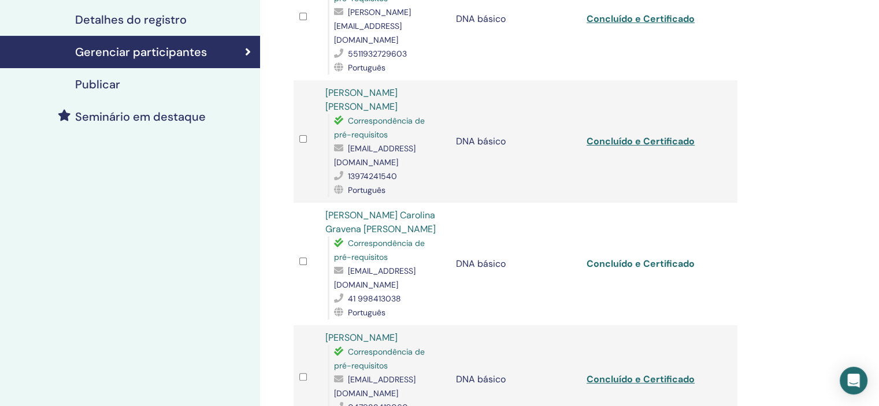
click at [626, 258] on font "Concluído e Certificado" at bounding box center [640, 264] width 108 height 12
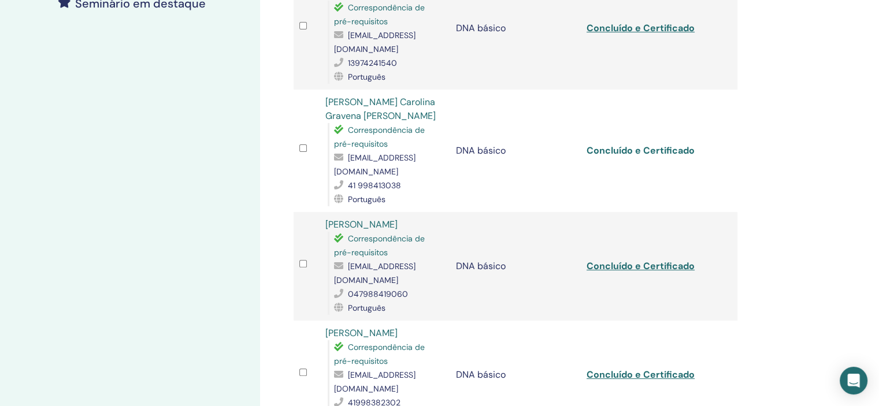
scroll to position [347, 0]
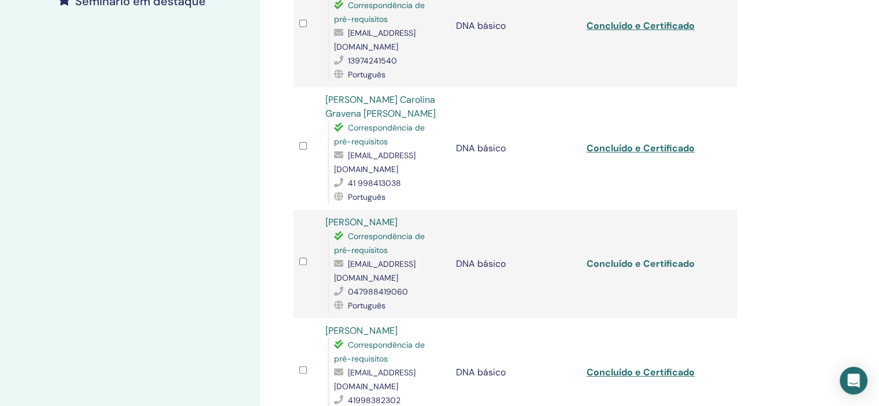
click at [625, 258] on font "Concluído e Certificado" at bounding box center [640, 264] width 108 height 12
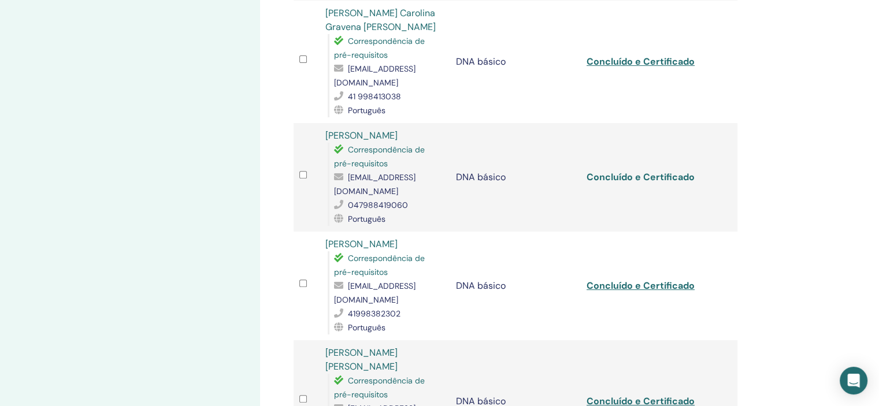
scroll to position [462, 0]
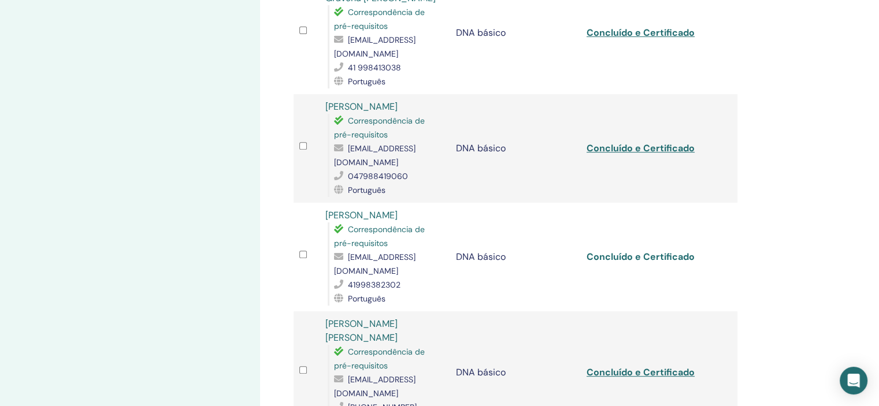
click at [644, 251] on font "Concluído e Certificado" at bounding box center [640, 257] width 108 height 12
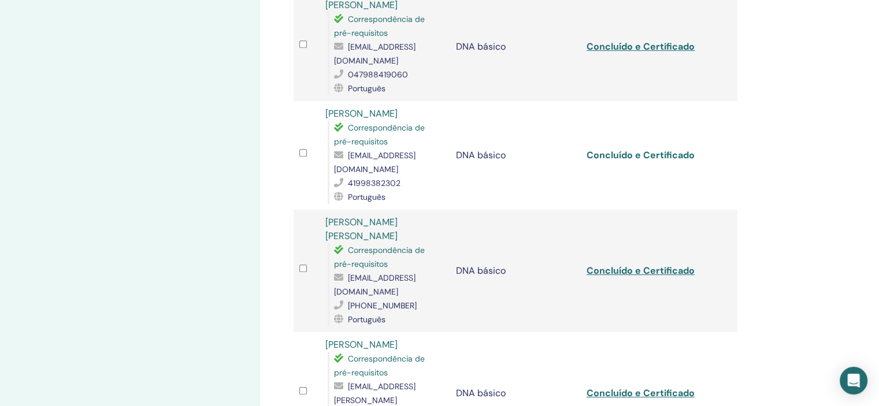
scroll to position [578, 0]
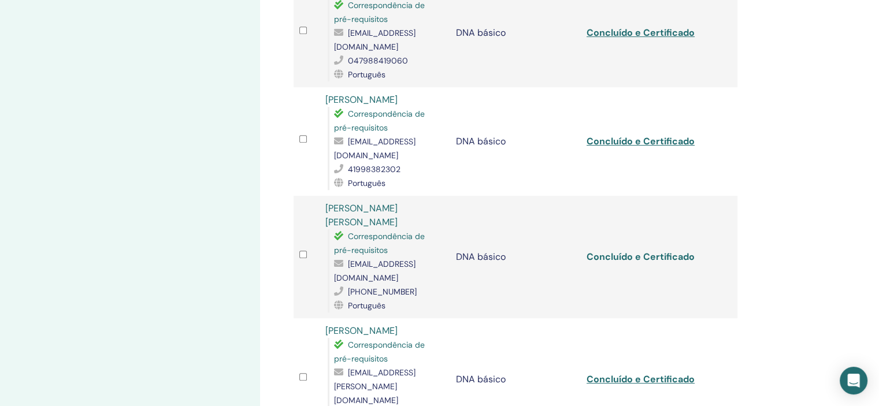
click at [651, 251] on font "Concluído e Certificado" at bounding box center [640, 257] width 108 height 12
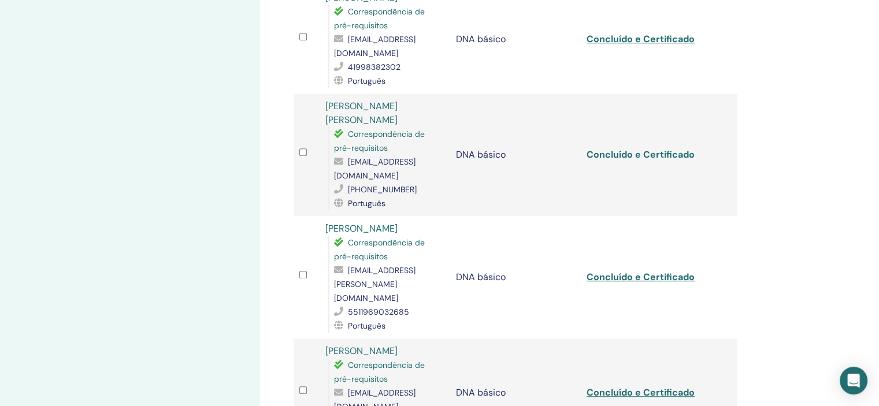
scroll to position [693, 0]
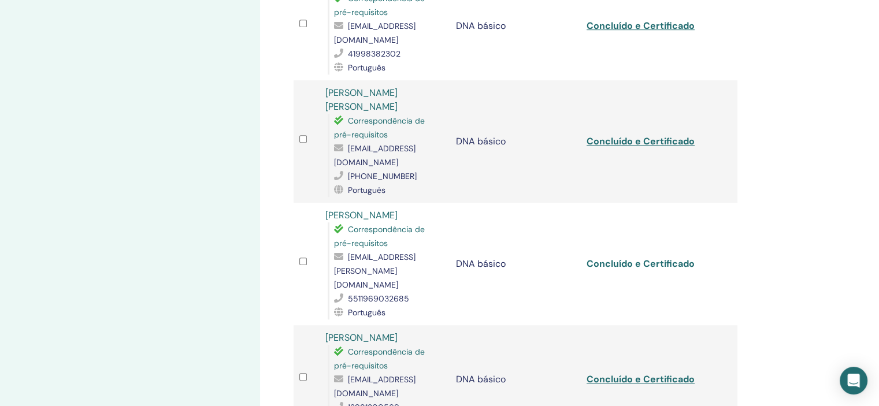
click at [629, 258] on font "Concluído e Certificado" at bounding box center [640, 264] width 108 height 12
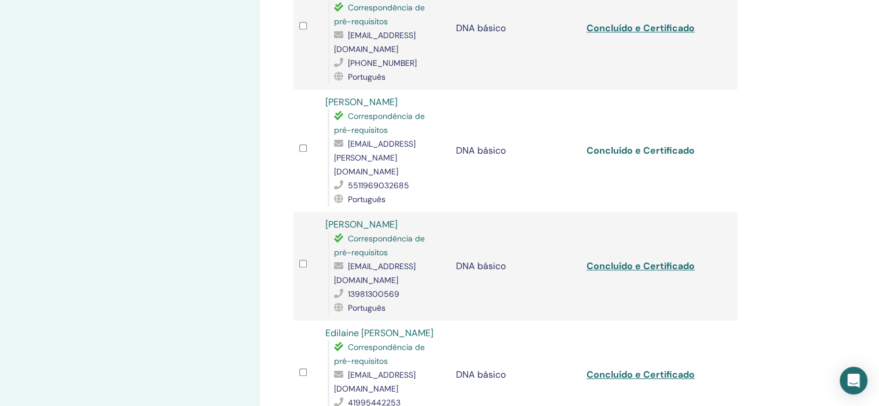
scroll to position [809, 0]
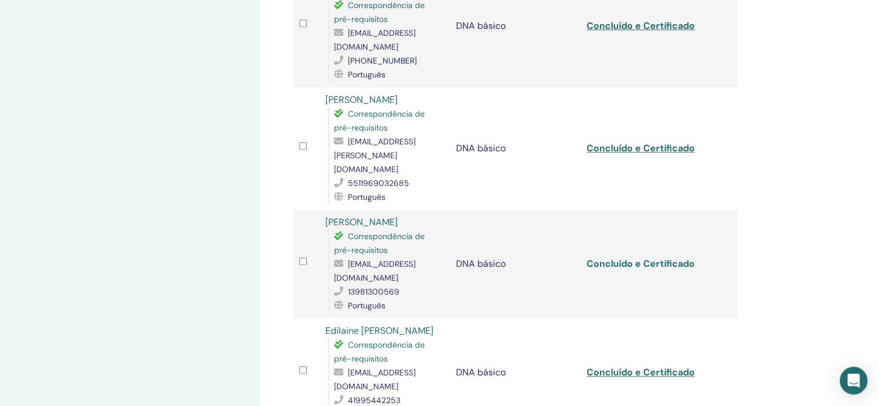
click at [634, 258] on font "Concluído e Certificado" at bounding box center [640, 264] width 108 height 12
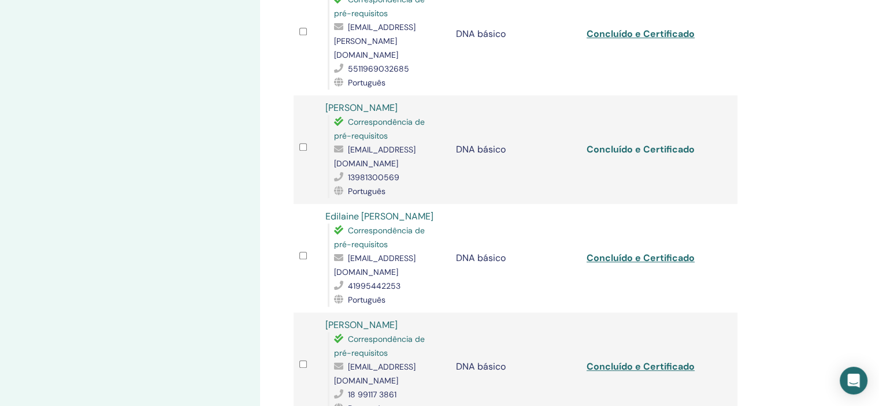
scroll to position [924, 0]
click at [626, 251] on font "Concluído e Certificado" at bounding box center [640, 257] width 108 height 12
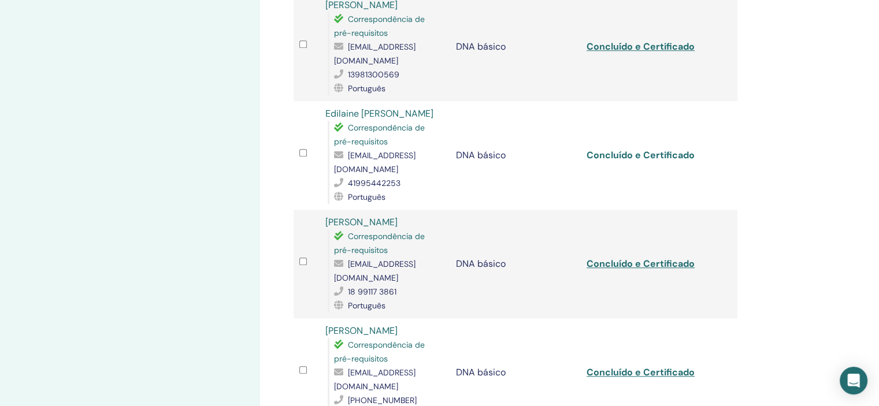
scroll to position [1040, 0]
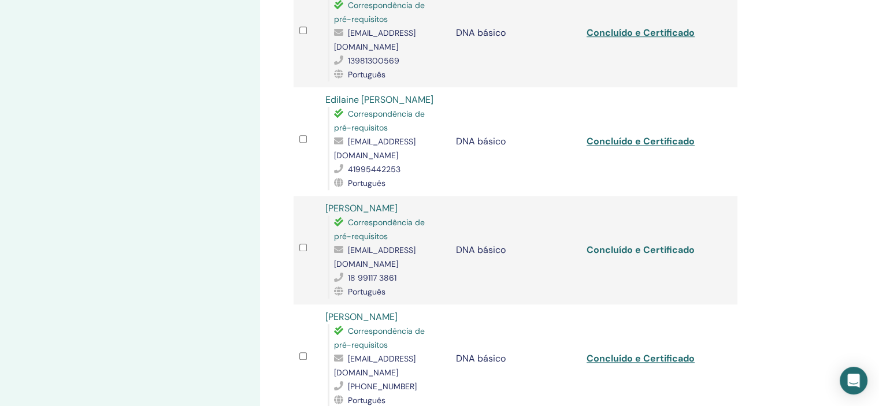
click at [643, 244] on font "Concluído e Certificado" at bounding box center [640, 250] width 108 height 12
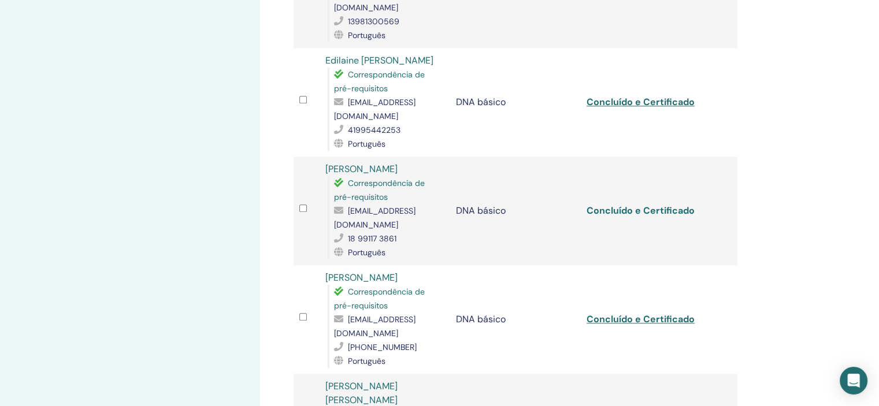
scroll to position [1098, 0]
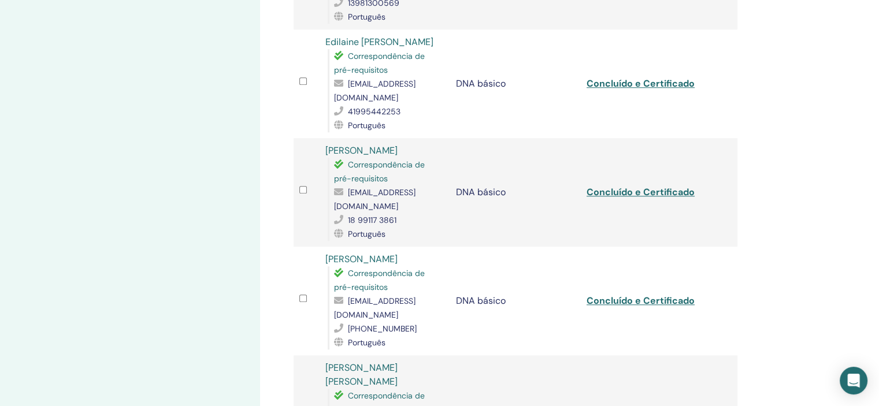
click at [818, 204] on div "Gerenciar participantes Ações [PERSON_NAME] Exportar para CSV Participante Even…" at bounding box center [553, 83] width 586 height 2289
click at [634, 295] on font "Concluído e Certificado" at bounding box center [640, 301] width 108 height 12
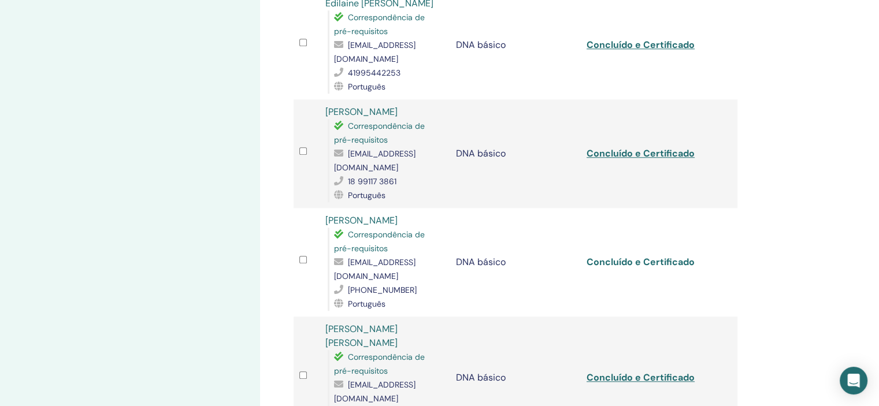
scroll to position [1213, 0]
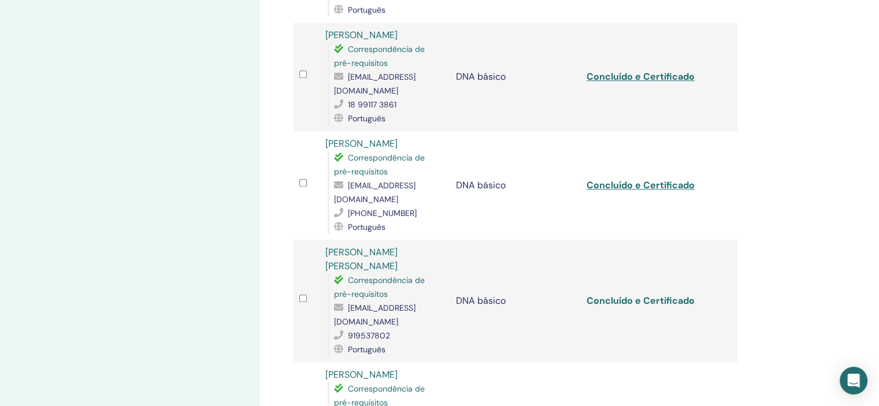
click at [627, 295] on font "Concluído e Certificado" at bounding box center [640, 301] width 108 height 12
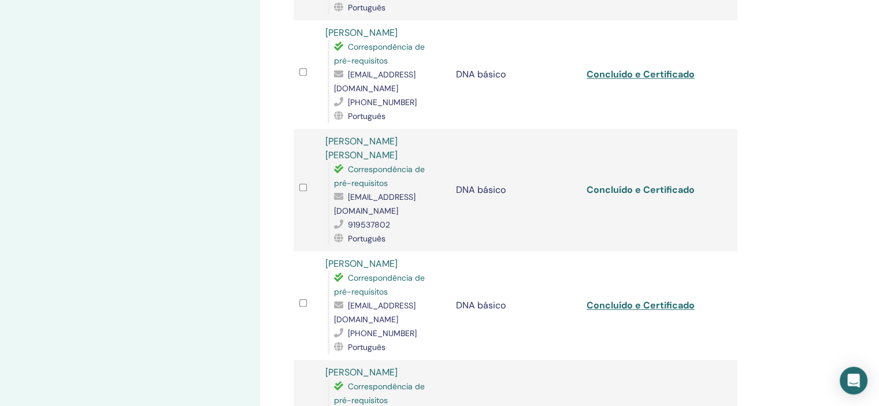
scroll to position [1329, 0]
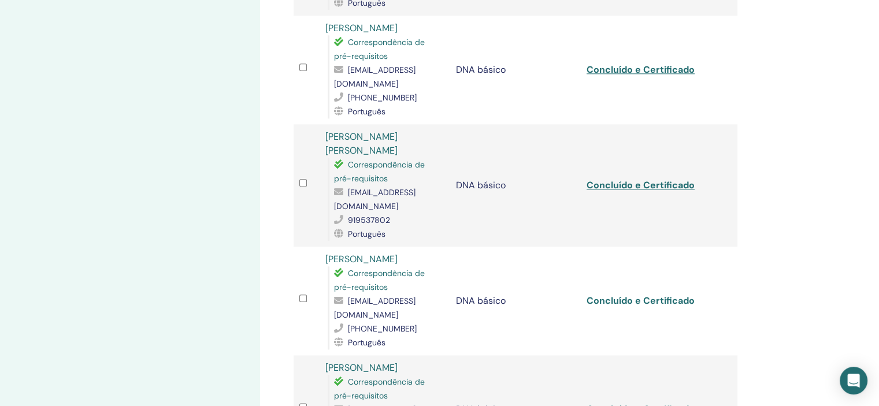
click at [626, 295] on font "Concluído e Certificado" at bounding box center [640, 301] width 108 height 12
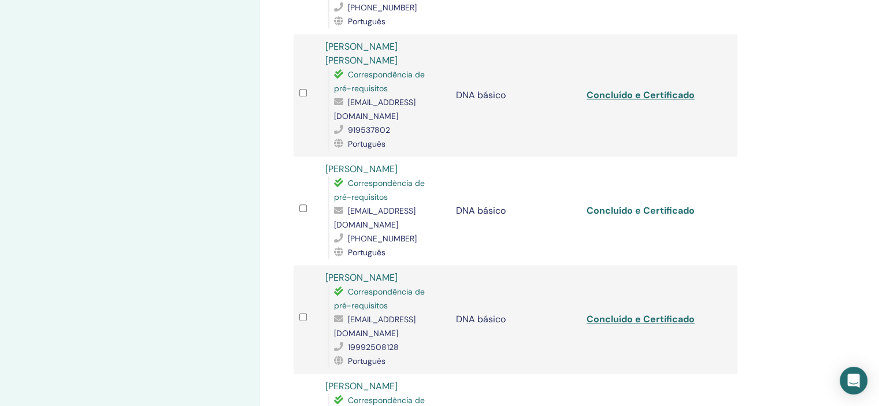
scroll to position [1444, 0]
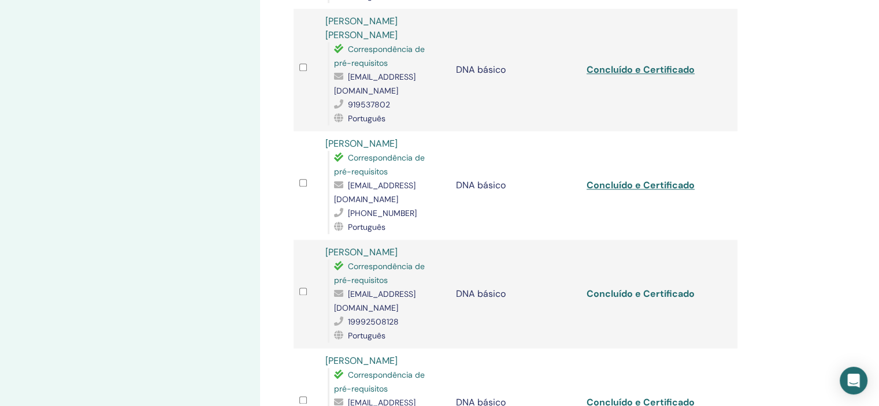
click at [621, 288] on font "Concluído e Certificado" at bounding box center [640, 294] width 108 height 12
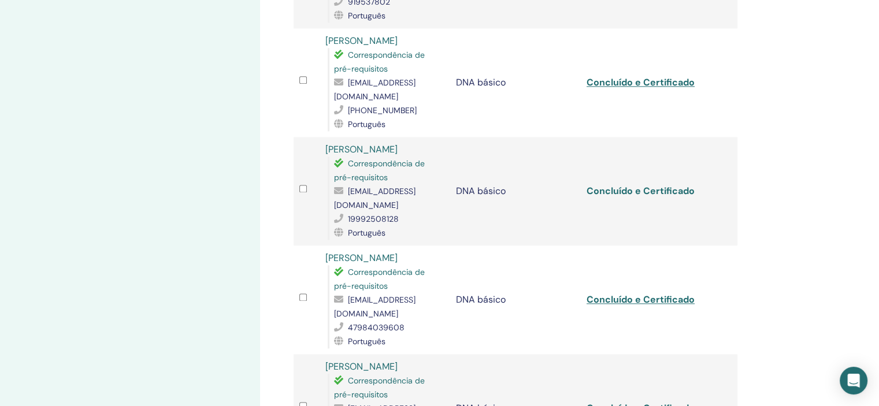
scroll to position [1560, 0]
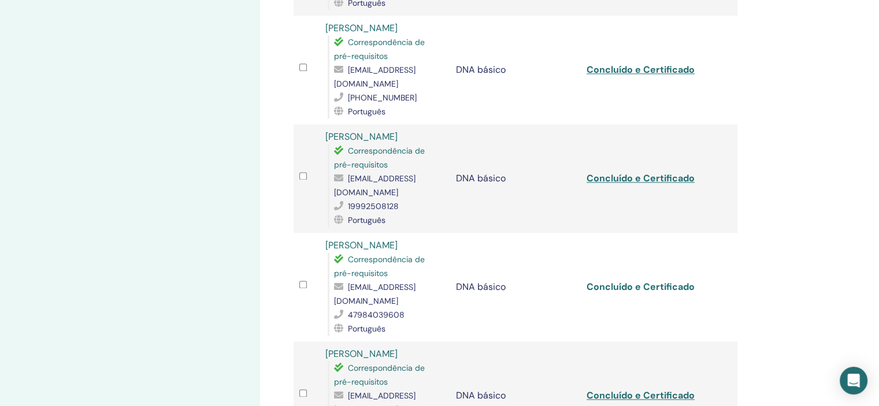
click at [637, 281] on font "Concluído e Certificado" at bounding box center [640, 287] width 108 height 12
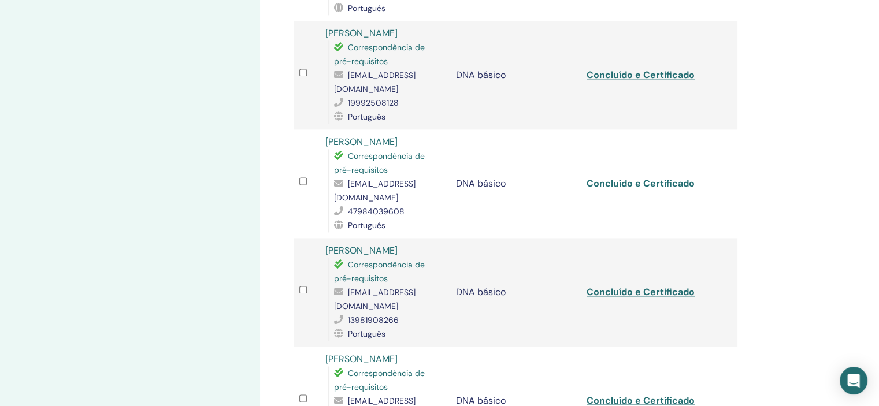
scroll to position [1676, 0]
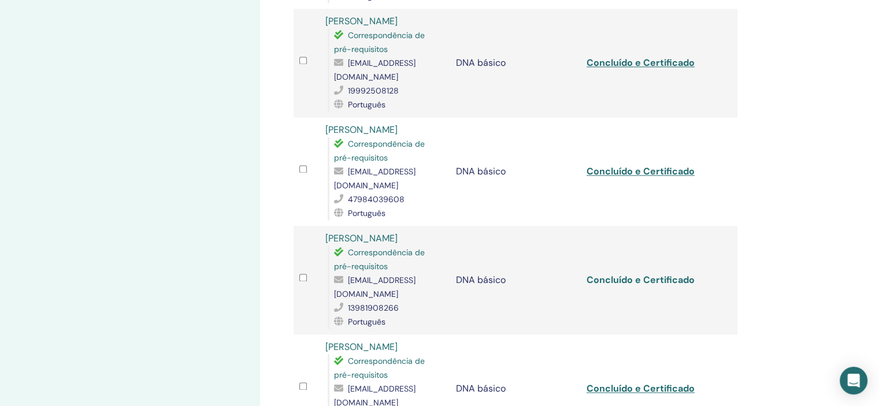
click at [641, 274] on font "Concluído e Certificado" at bounding box center [640, 280] width 108 height 12
click at [632, 383] on font "Concluído e Certificado" at bounding box center [640, 389] width 108 height 12
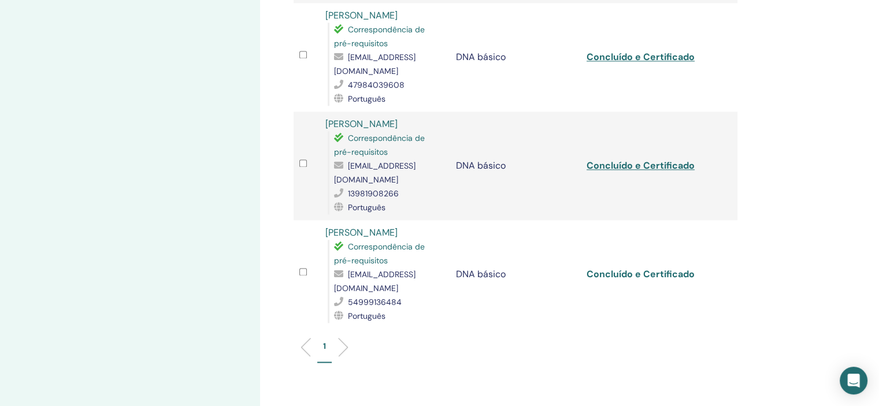
scroll to position [1791, 0]
